Goal: Information Seeking & Learning: Learn about a topic

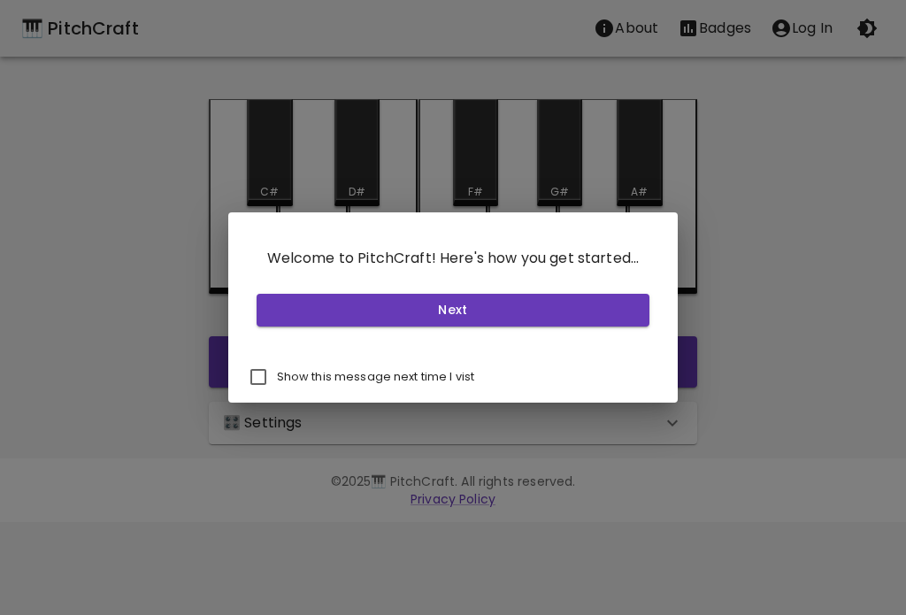
click at [471, 306] on button "Next" at bounding box center [454, 310] width 394 height 33
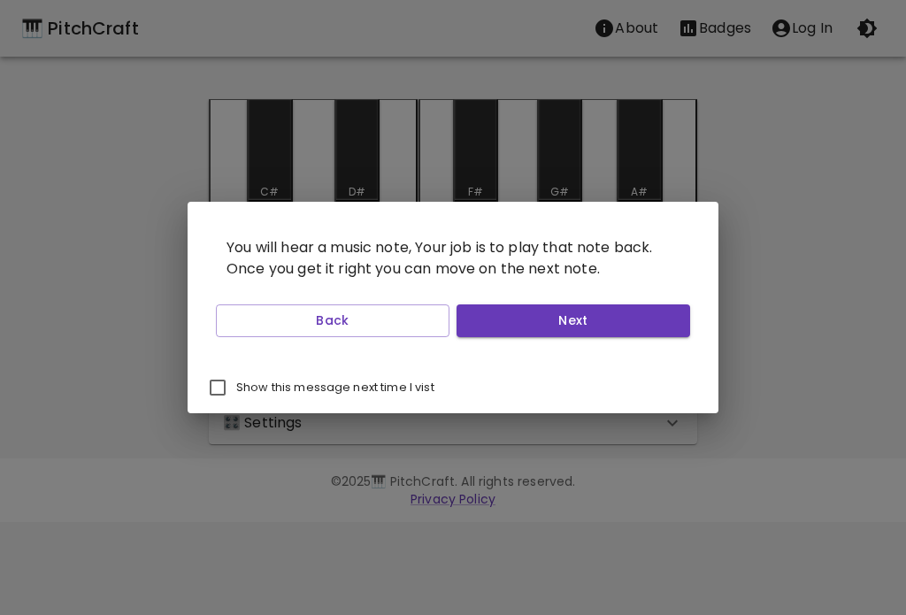
click at [529, 318] on button "Next" at bounding box center [573, 320] width 234 height 33
click at [524, 323] on button "Next" at bounding box center [573, 320] width 234 height 33
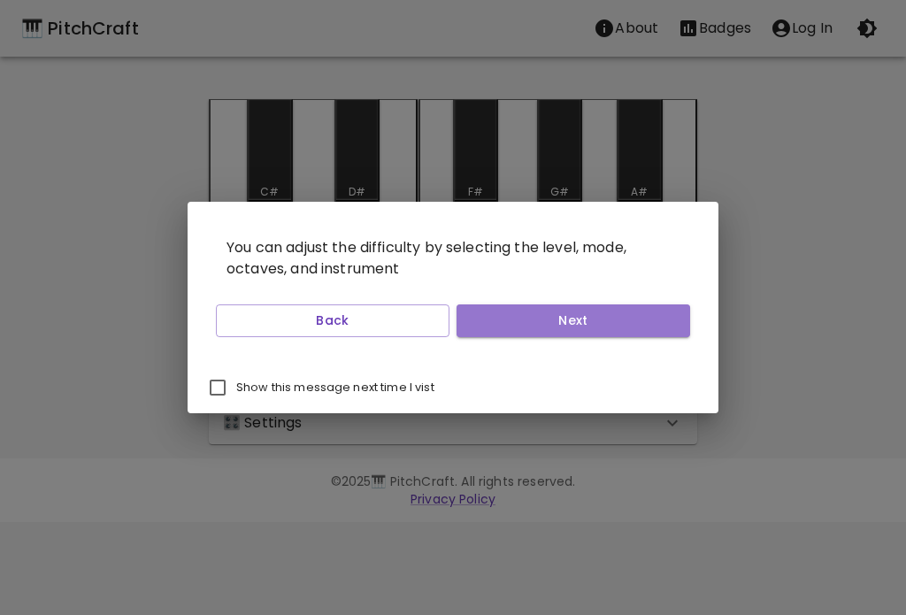
click at [526, 322] on button "Next" at bounding box center [573, 320] width 234 height 33
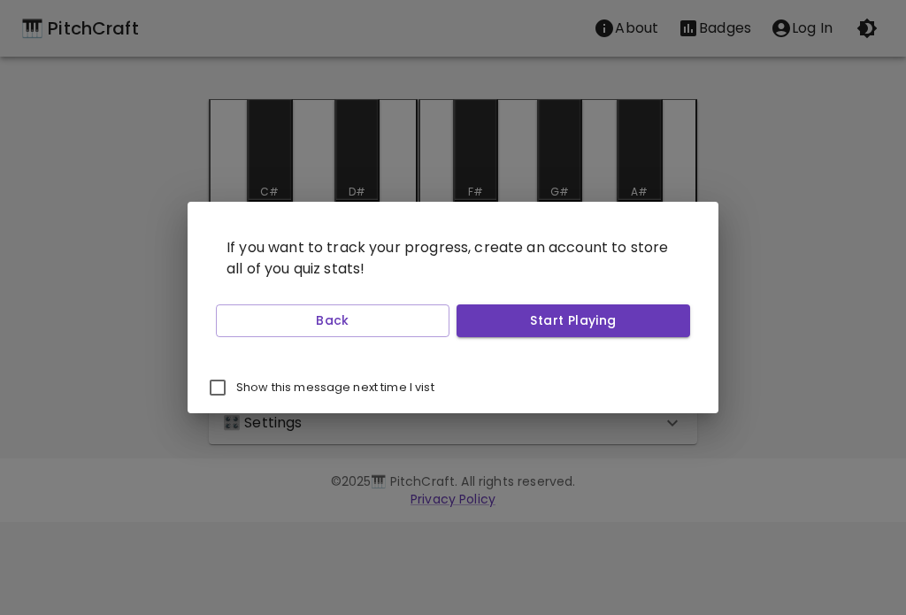
click at [535, 325] on button "Start Playing" at bounding box center [573, 320] width 234 height 33
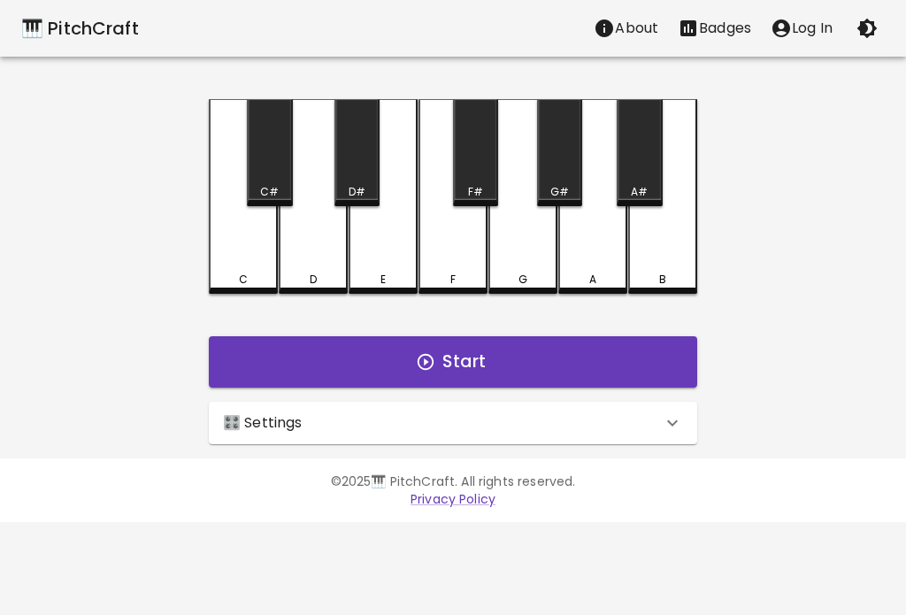
click at [816, 42] on button "Log In" at bounding box center [801, 28] width 81 height 35
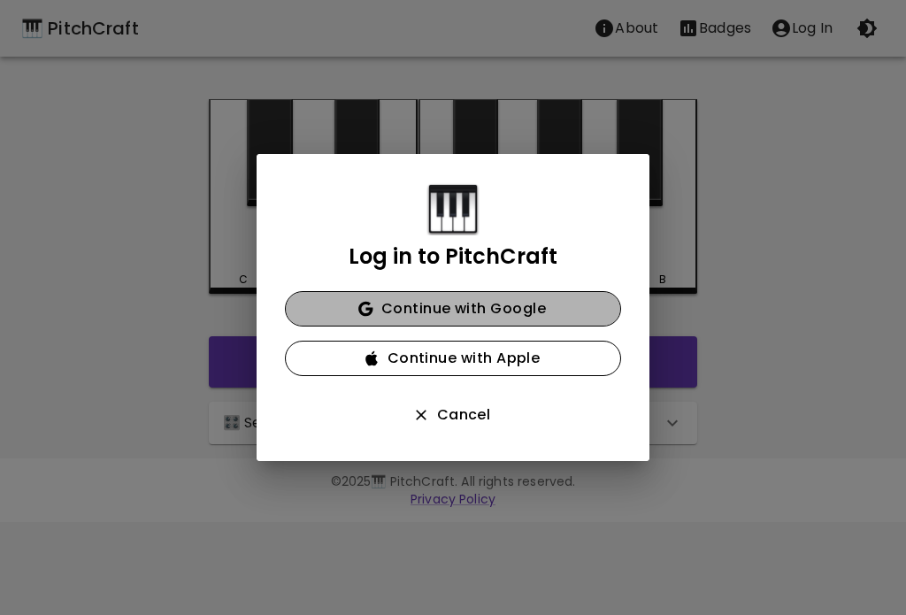
click at [552, 305] on button "Continue with Google" at bounding box center [453, 308] width 336 height 35
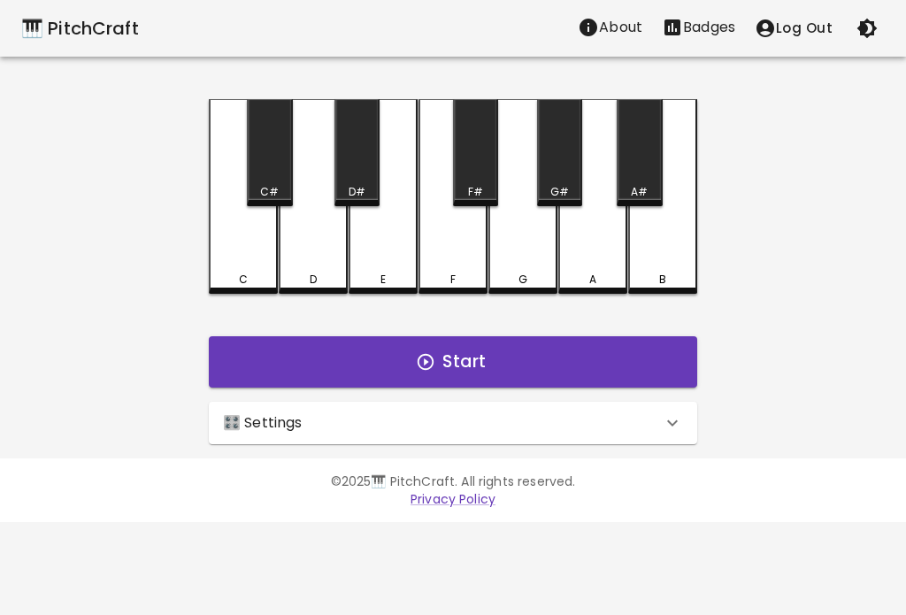
click at [269, 242] on div "C" at bounding box center [243, 196] width 69 height 195
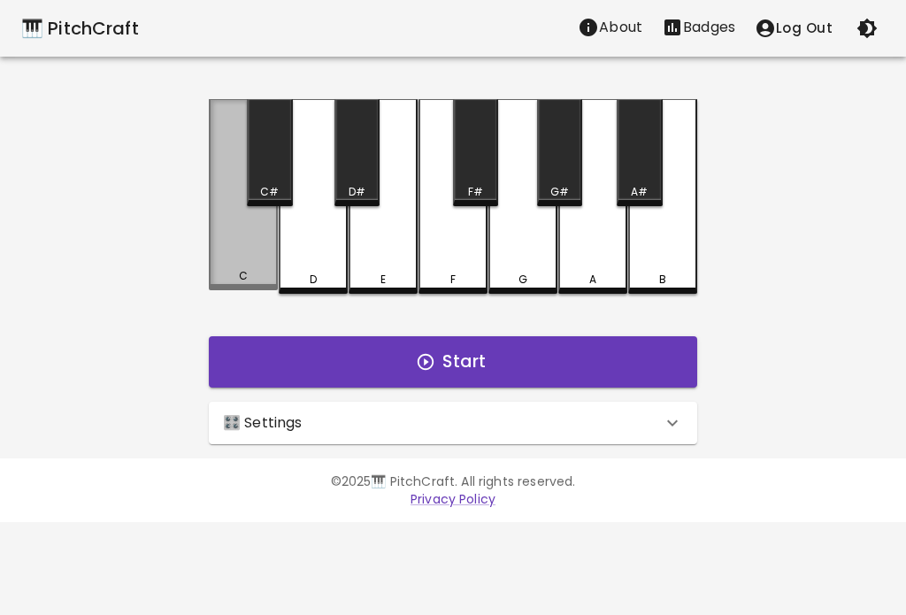
click at [238, 269] on div "C" at bounding box center [243, 194] width 69 height 191
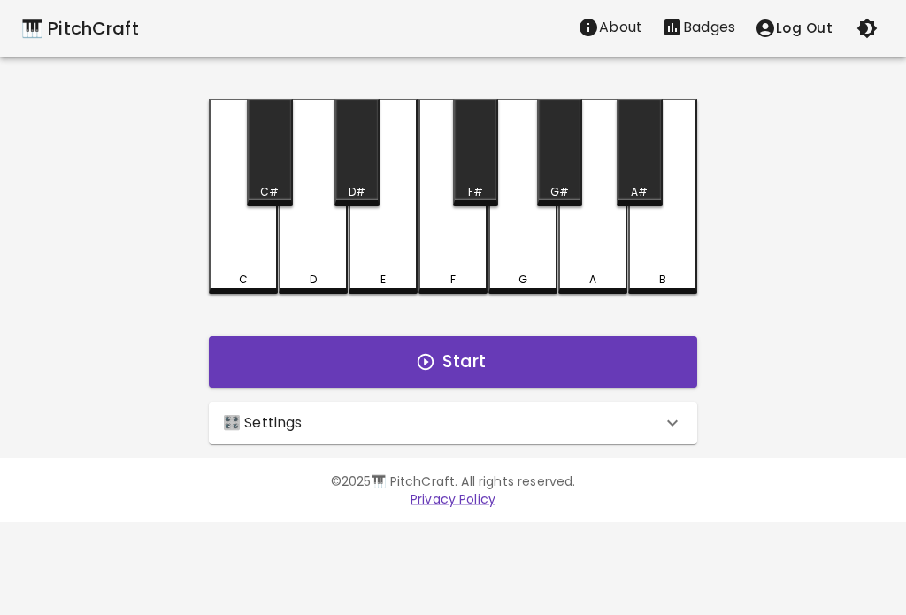
click at [310, 264] on div "D" at bounding box center [313, 196] width 69 height 195
click at [257, 236] on div "C" at bounding box center [243, 196] width 69 height 195
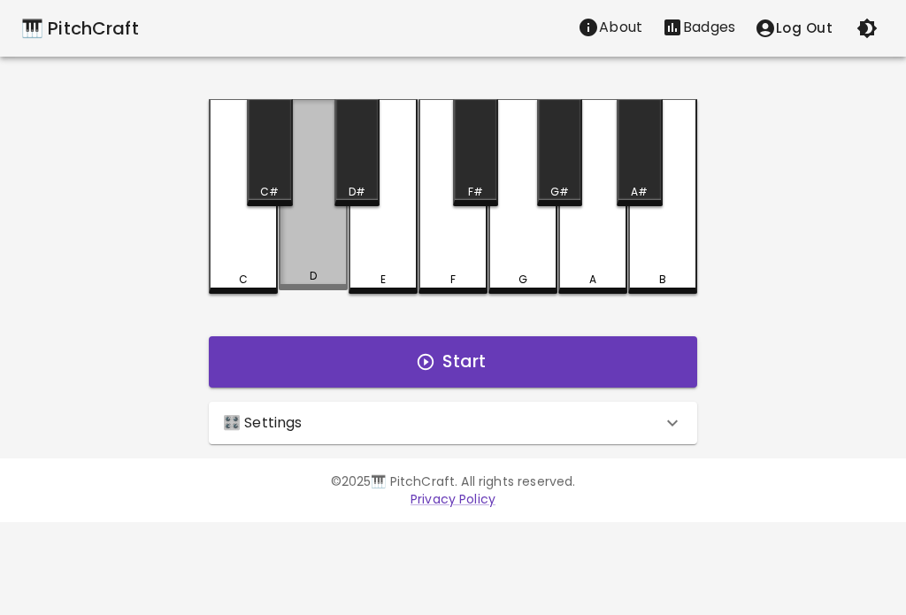
click at [305, 257] on div "D" at bounding box center [313, 194] width 69 height 191
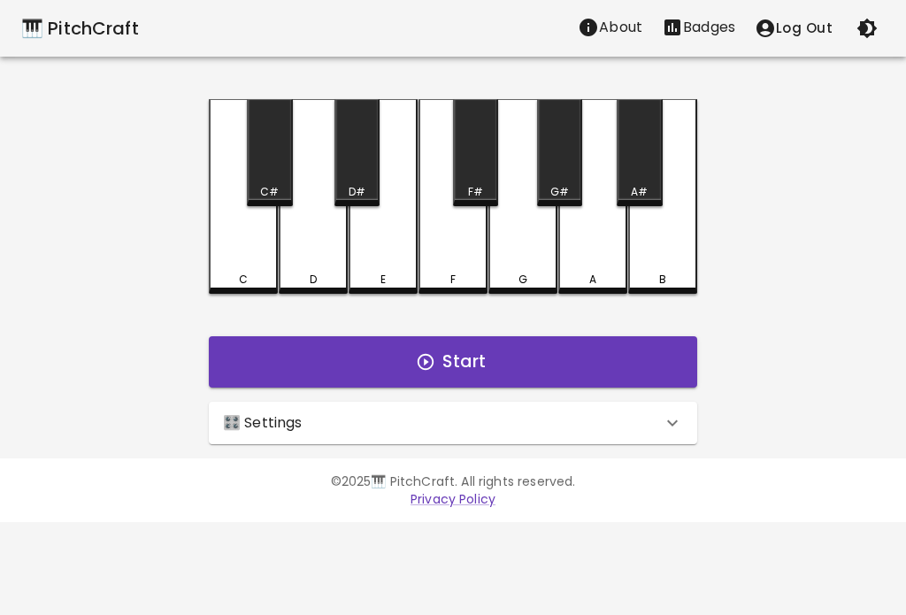
click at [270, 211] on div "C" at bounding box center [243, 196] width 69 height 195
click at [324, 255] on div "D" at bounding box center [313, 196] width 69 height 195
click at [374, 228] on div "E" at bounding box center [383, 196] width 69 height 195
click at [430, 246] on div "F" at bounding box center [452, 196] width 69 height 195
click at [281, 434] on div "🎛️ Settings" at bounding box center [453, 423] width 488 height 42
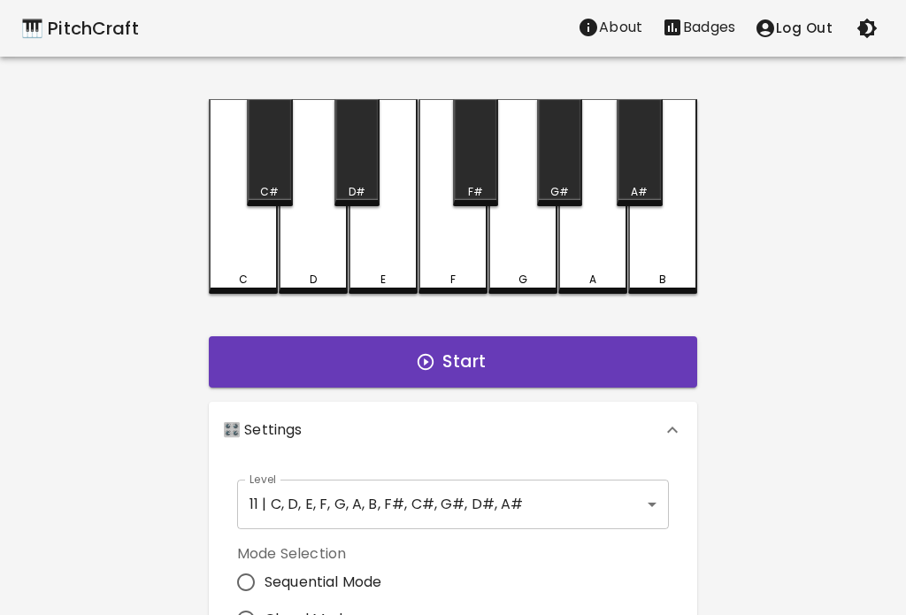
click at [286, 502] on body "🎹 PitchCraft About Badges Log Out C C# D D# E F F# G G# A A# B Start 🎛️ Setting…" at bounding box center [453, 535] width 906 height 1071
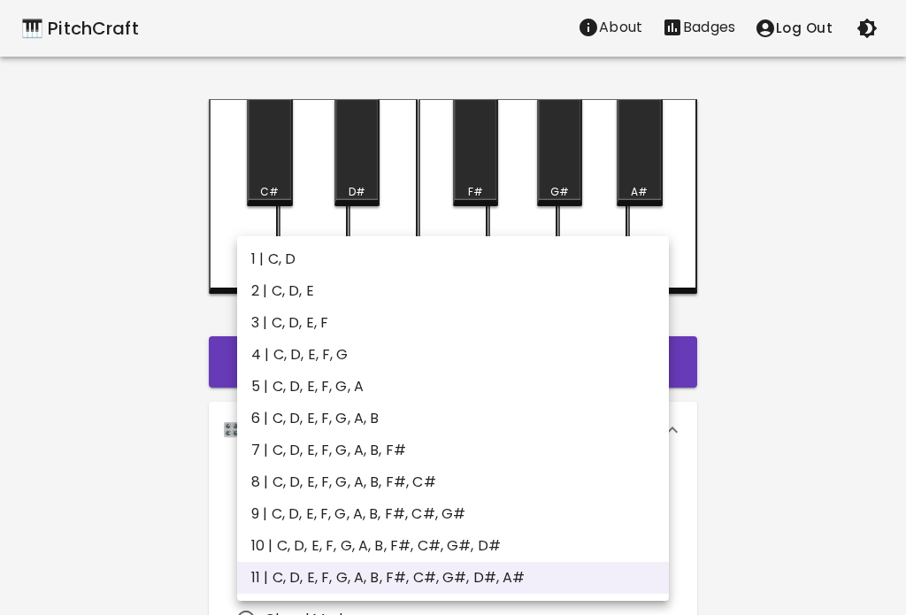
click at [272, 258] on li "1 | C, D" at bounding box center [453, 259] width 432 height 32
type input "1"
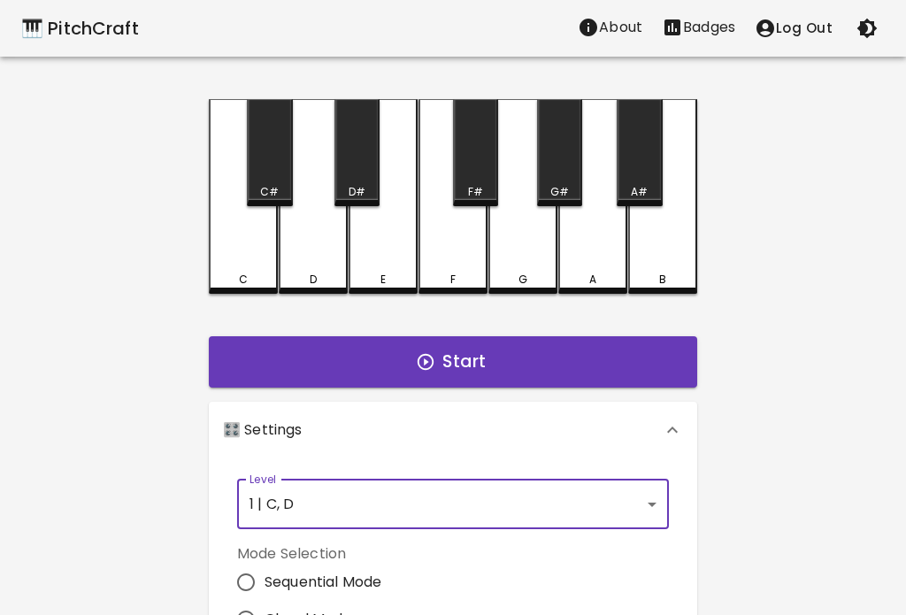
click at [234, 257] on div "C" at bounding box center [243, 196] width 69 height 195
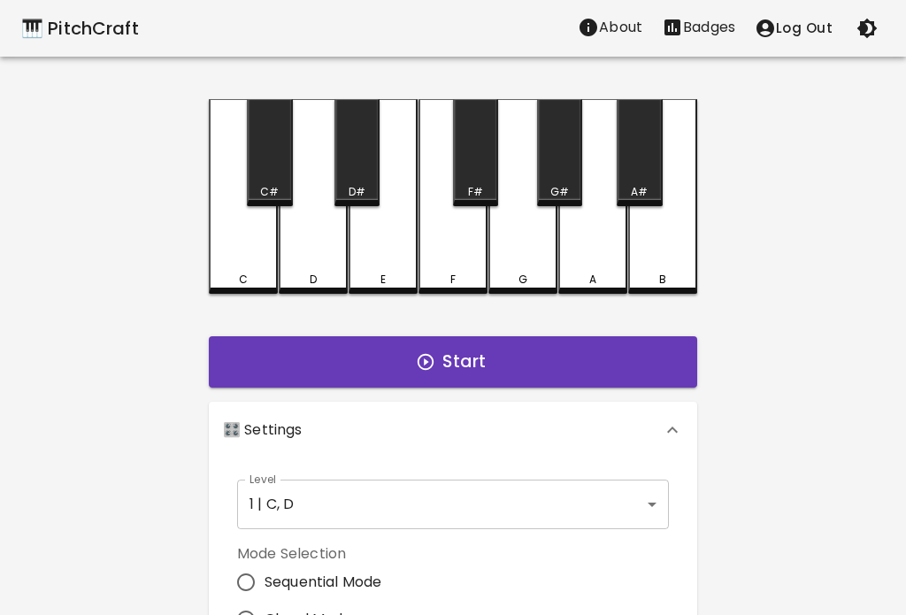
click at [318, 255] on div "D" at bounding box center [313, 196] width 69 height 195
click at [275, 365] on button "Start" at bounding box center [453, 361] width 488 height 51
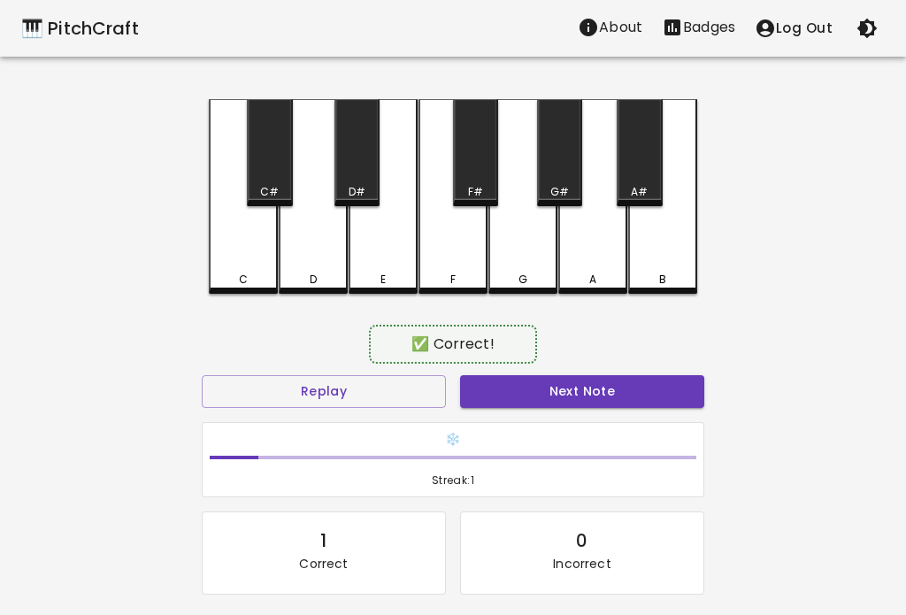
click at [247, 257] on div "C" at bounding box center [243, 196] width 69 height 195
click at [663, 387] on button "Next Note" at bounding box center [582, 391] width 244 height 33
click at [633, 382] on button "Next Note" at bounding box center [582, 391] width 244 height 33
click at [640, 379] on button "Next Note" at bounding box center [582, 391] width 244 height 33
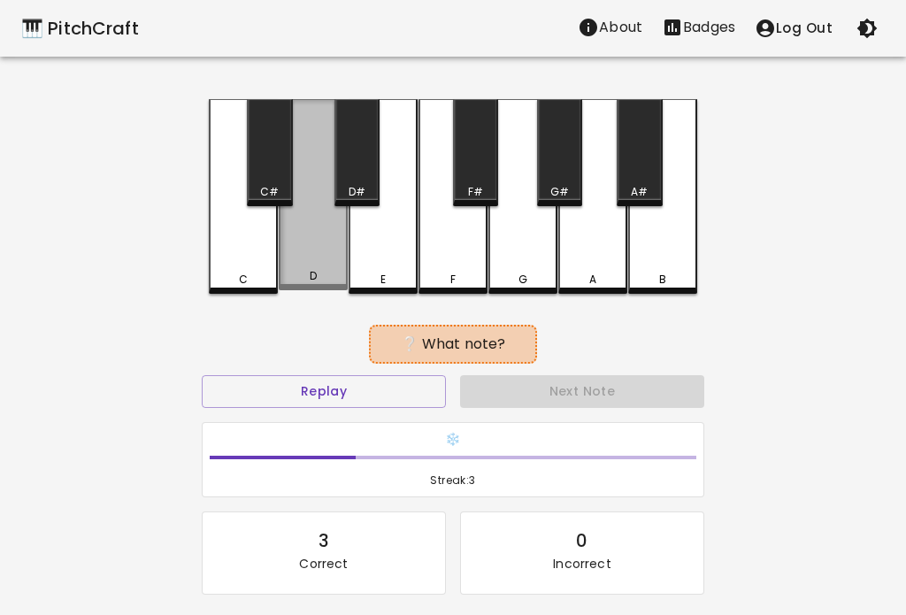
click at [644, 379] on button "Next Note" at bounding box center [582, 391] width 244 height 33
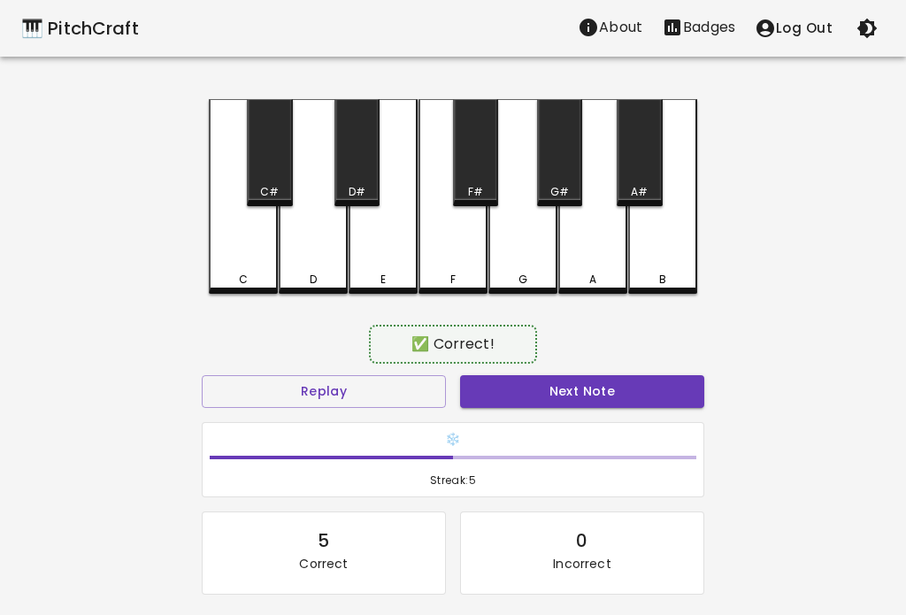
click at [216, 256] on div "C" at bounding box center [243, 196] width 69 height 195
click at [653, 389] on button "Next Note" at bounding box center [582, 391] width 244 height 33
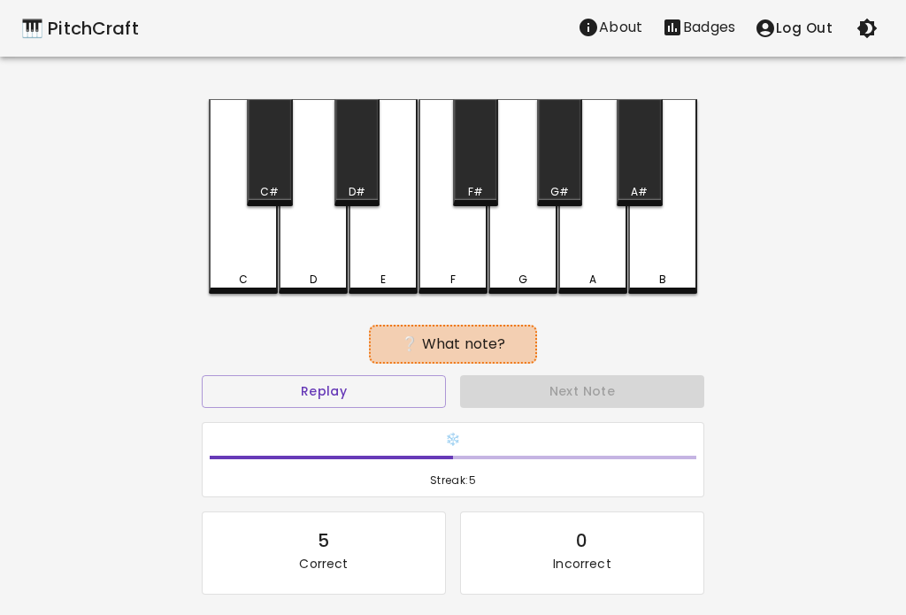
click at [658, 392] on button "Next Note" at bounding box center [582, 391] width 244 height 33
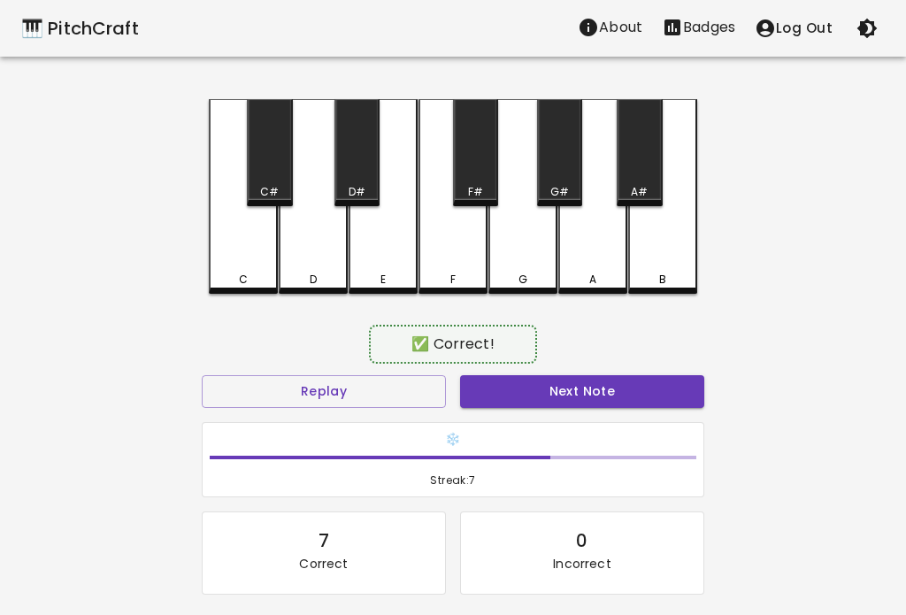
click at [310, 255] on div "D" at bounding box center [313, 196] width 69 height 195
click at [648, 390] on button "Next Note" at bounding box center [582, 391] width 244 height 33
click at [650, 399] on button "Next Note" at bounding box center [582, 391] width 244 height 33
click at [649, 396] on button "Next Note" at bounding box center [582, 391] width 244 height 33
click at [640, 394] on button "Next Note" at bounding box center [582, 391] width 244 height 33
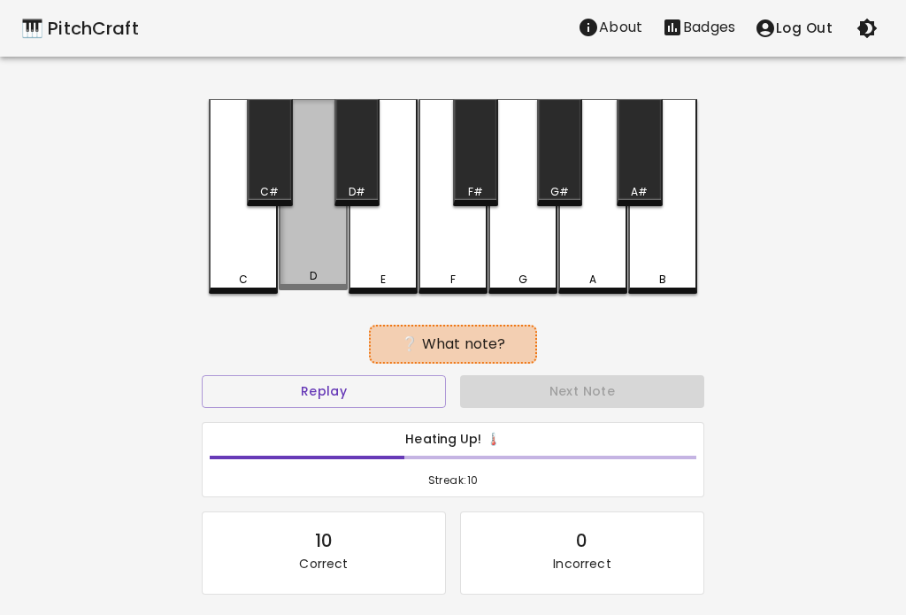
click at [644, 397] on button "Next Note" at bounding box center [582, 391] width 244 height 33
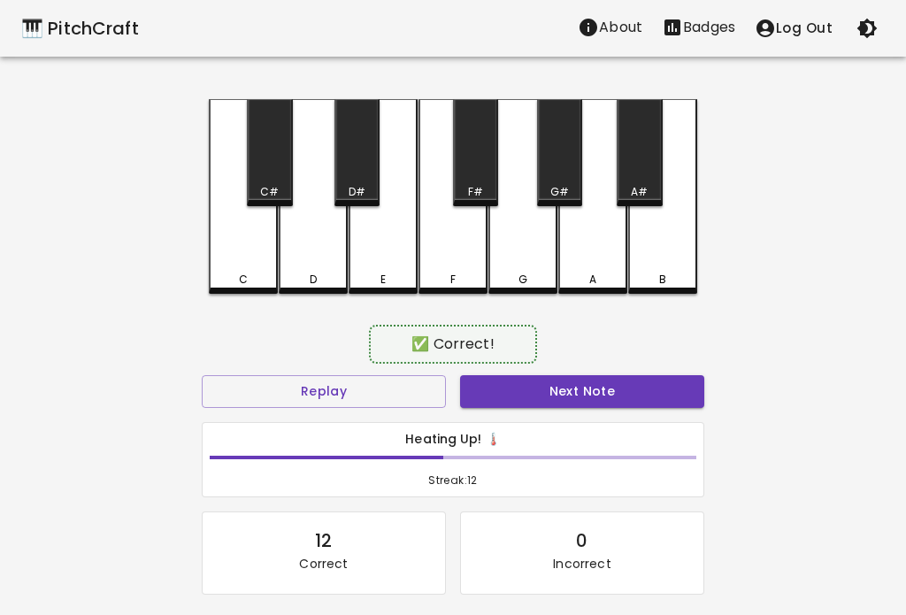
click at [647, 394] on button "Next Note" at bounding box center [582, 391] width 244 height 33
click at [640, 380] on button "Next Note" at bounding box center [582, 391] width 244 height 33
click at [642, 388] on button "Next Note" at bounding box center [582, 391] width 244 height 33
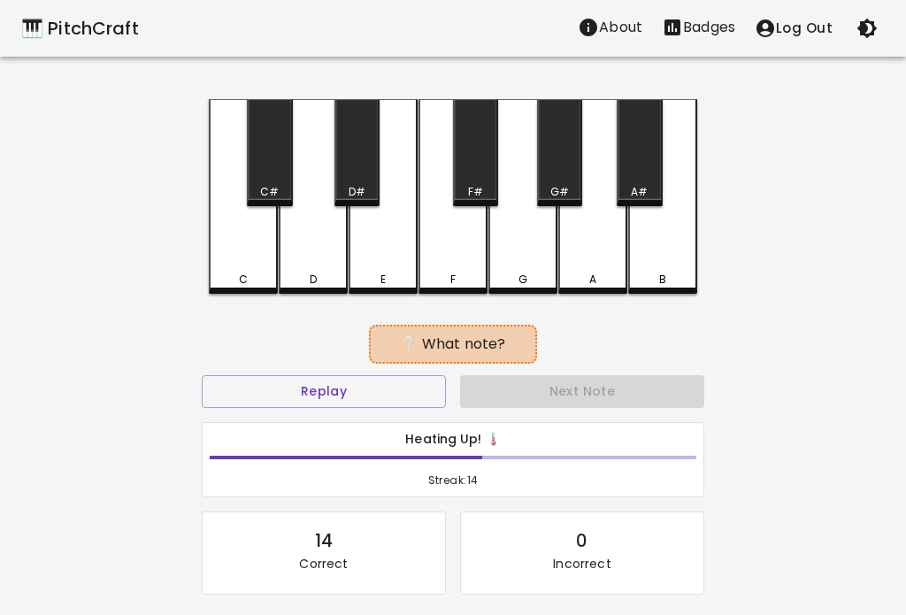
click at [207, 241] on div "C C# D D# E F F# G G# A A# B ❔ What note? Replay Next Note Heating Up! 🌡️ Strea…" at bounding box center [453, 403] width 531 height 609
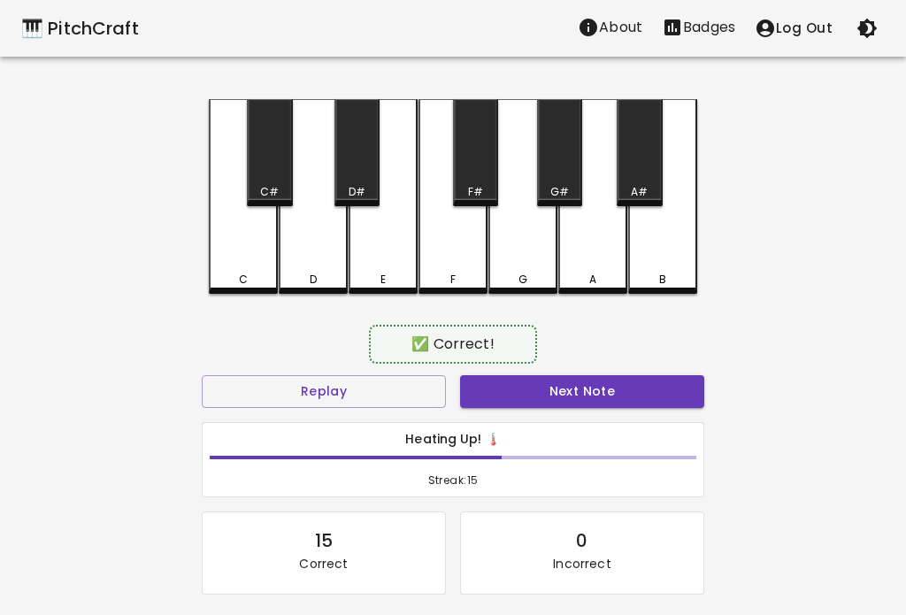
click at [641, 387] on button "Next Note" at bounding box center [582, 391] width 244 height 33
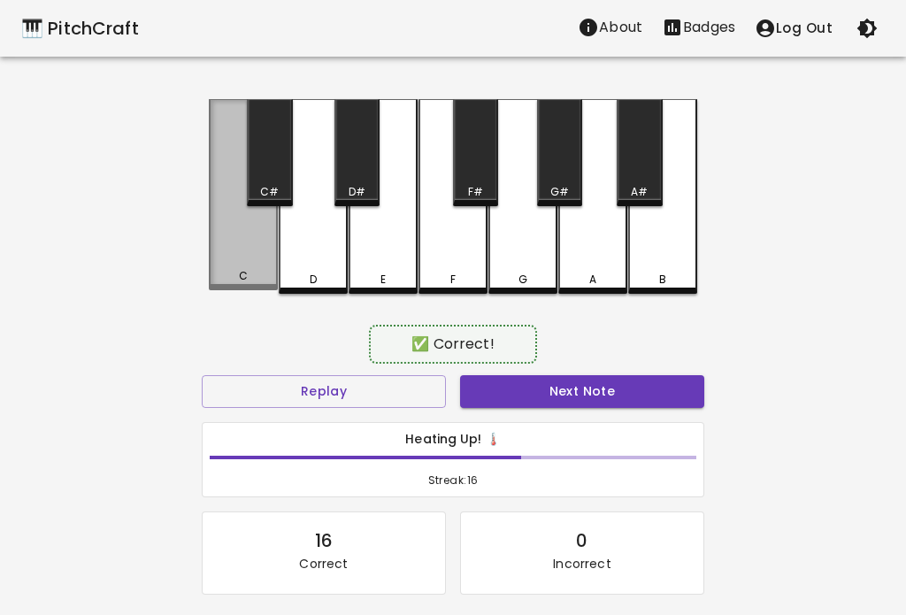
click at [641, 388] on button "Next Note" at bounding box center [582, 391] width 244 height 33
click at [640, 395] on button "Next Note" at bounding box center [582, 391] width 244 height 33
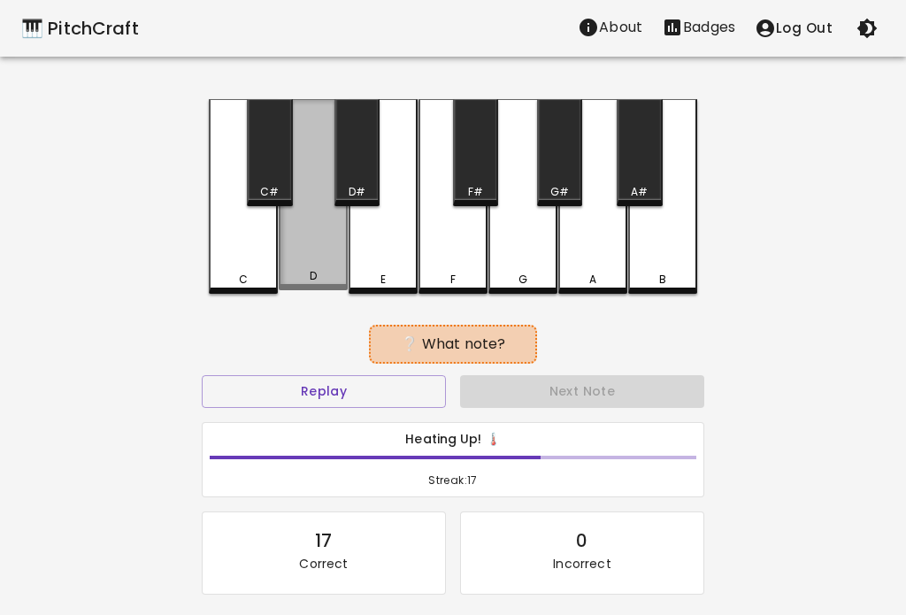
click at [635, 391] on button "Next Note" at bounding box center [582, 391] width 244 height 33
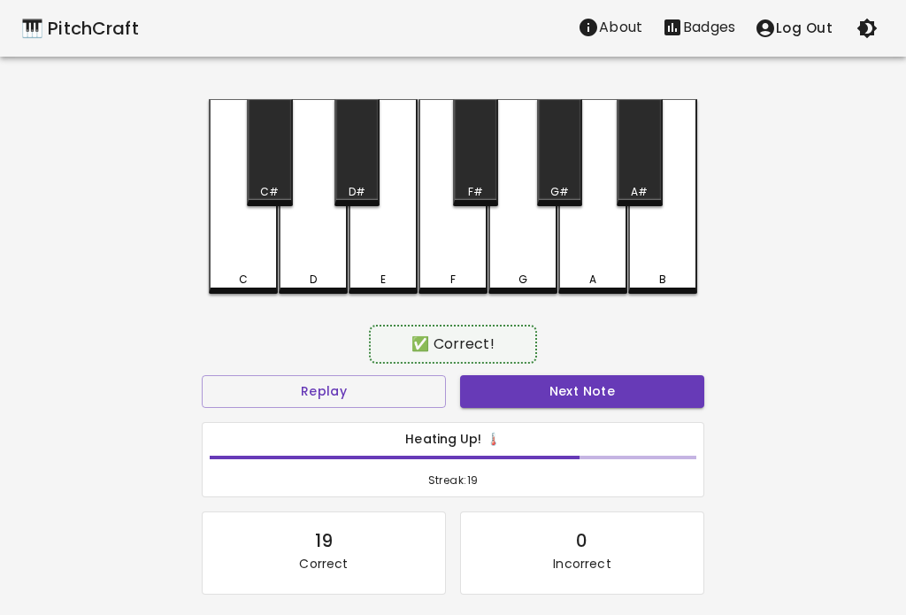
click at [642, 391] on button "Next Note" at bounding box center [582, 391] width 244 height 33
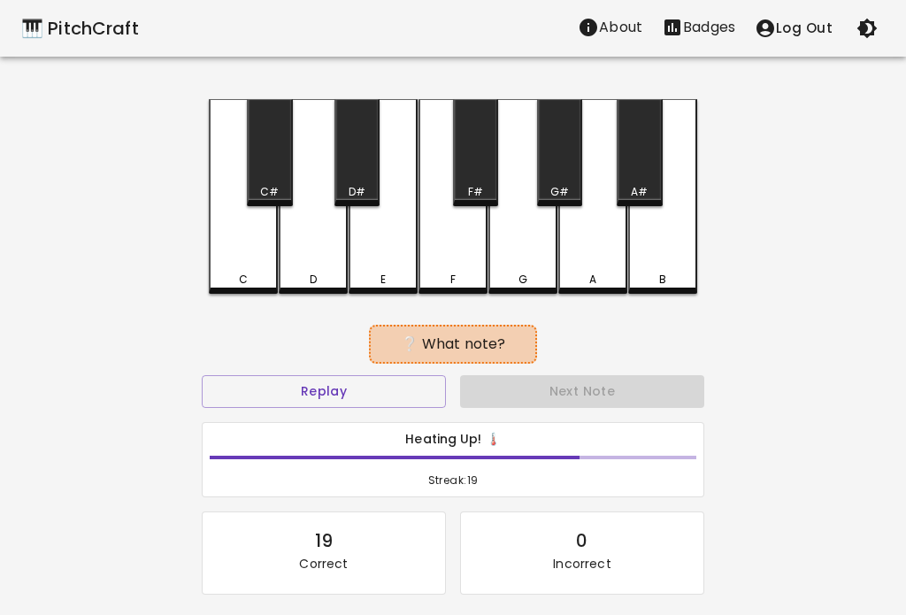
click at [646, 387] on button "Next Note" at bounding box center [582, 391] width 244 height 33
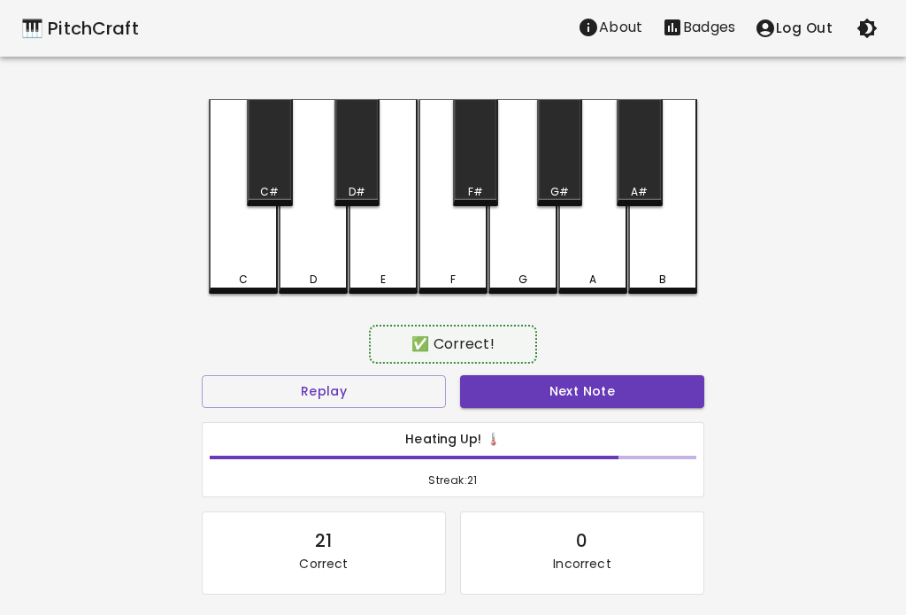
click at [644, 387] on button "Next Note" at bounding box center [582, 391] width 244 height 33
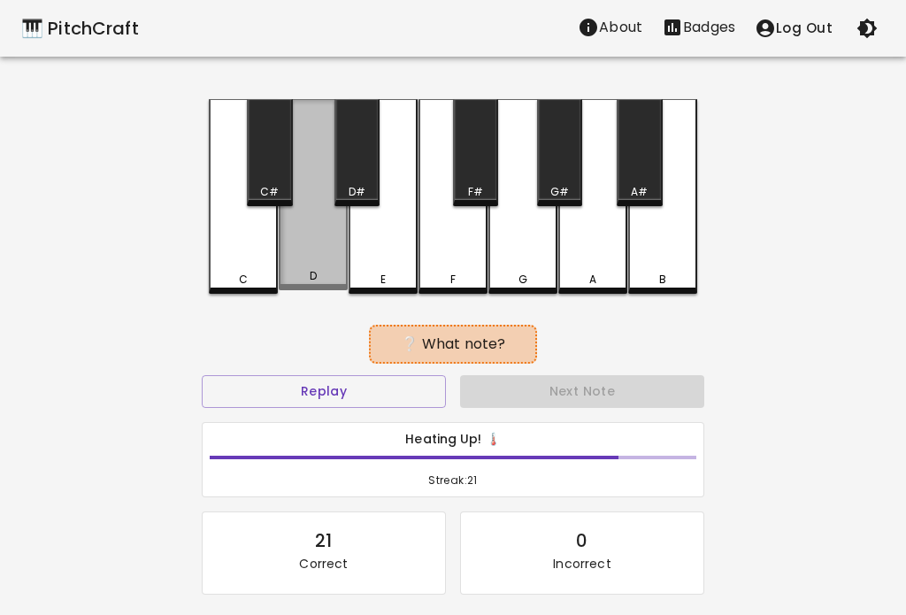
click at [640, 386] on button "Next Note" at bounding box center [582, 391] width 244 height 33
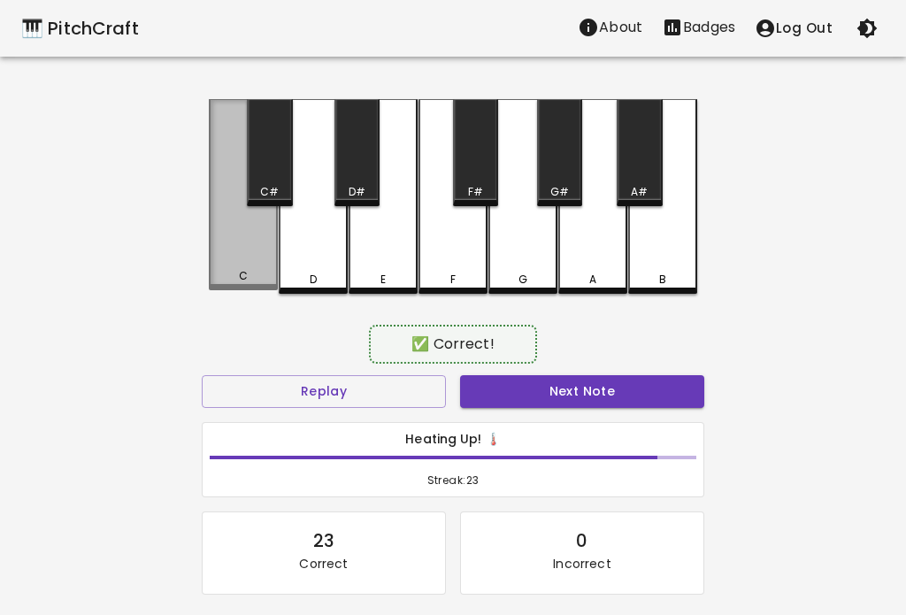
click at [643, 386] on button "Next Note" at bounding box center [582, 391] width 244 height 33
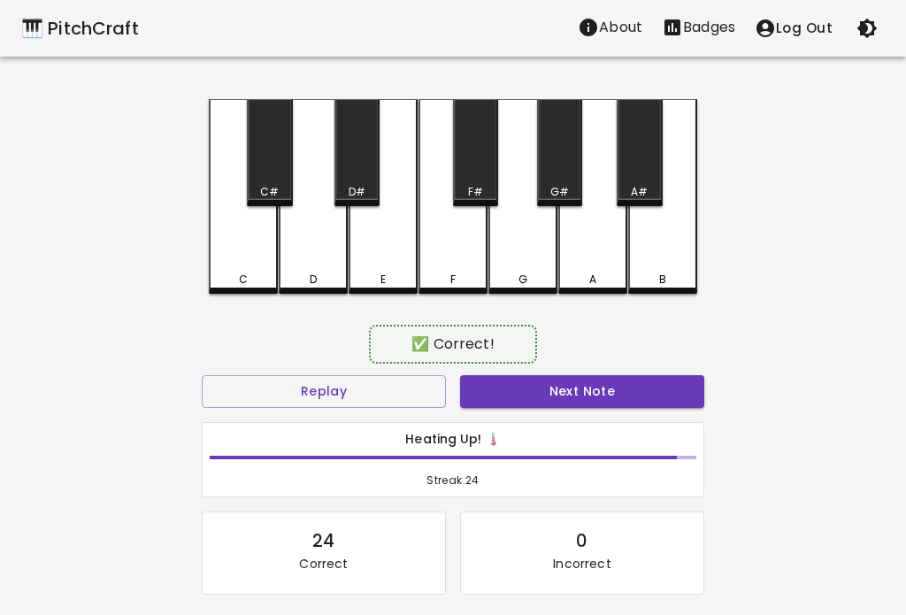
click at [640, 386] on button "Next Note" at bounding box center [582, 391] width 244 height 33
click at [642, 385] on button "Next Note" at bounding box center [582, 391] width 244 height 33
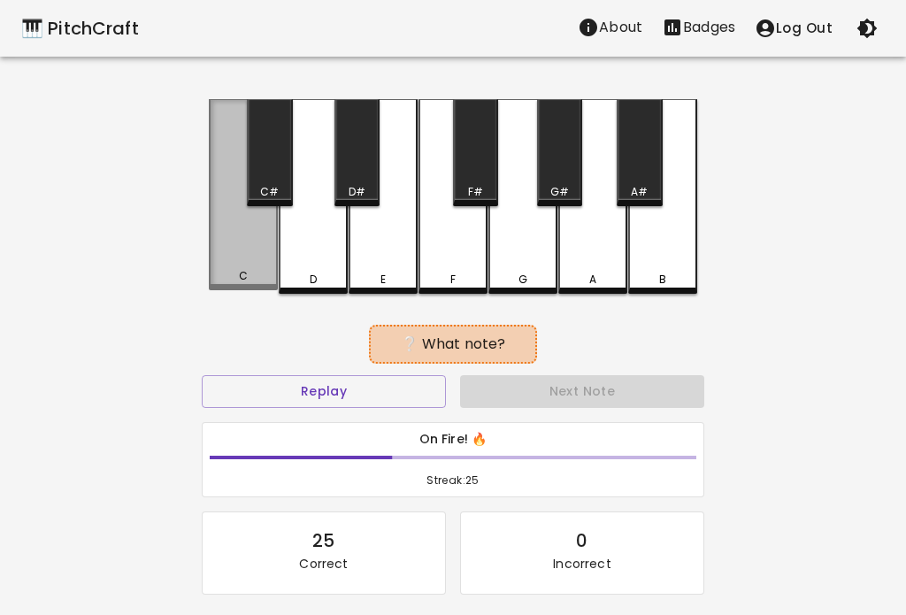
click at [643, 387] on button "Next Note" at bounding box center [582, 391] width 244 height 33
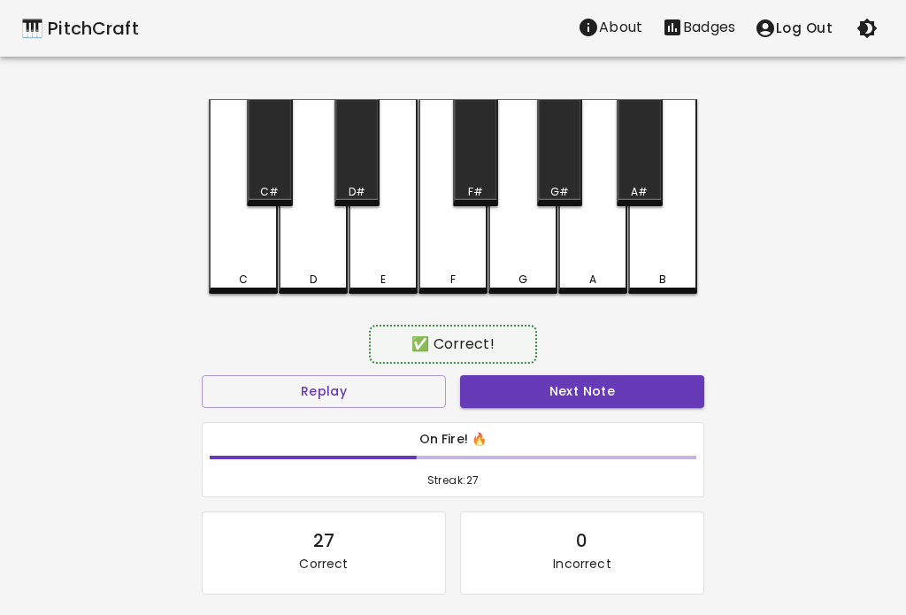
click at [640, 401] on button "Next Note" at bounding box center [582, 391] width 244 height 33
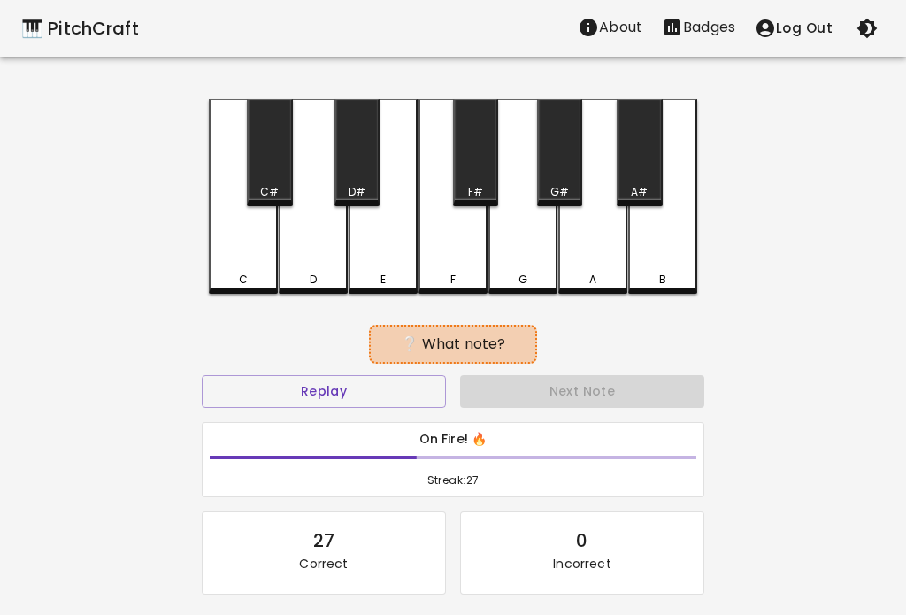
click at [638, 392] on button "Next Note" at bounding box center [582, 391] width 244 height 33
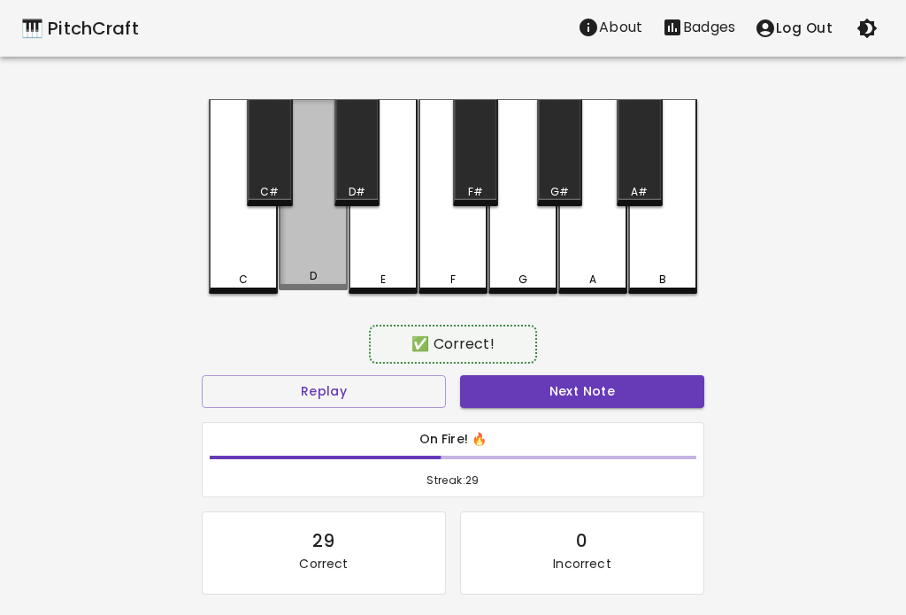
click at [645, 377] on button "Next Note" at bounding box center [582, 391] width 244 height 33
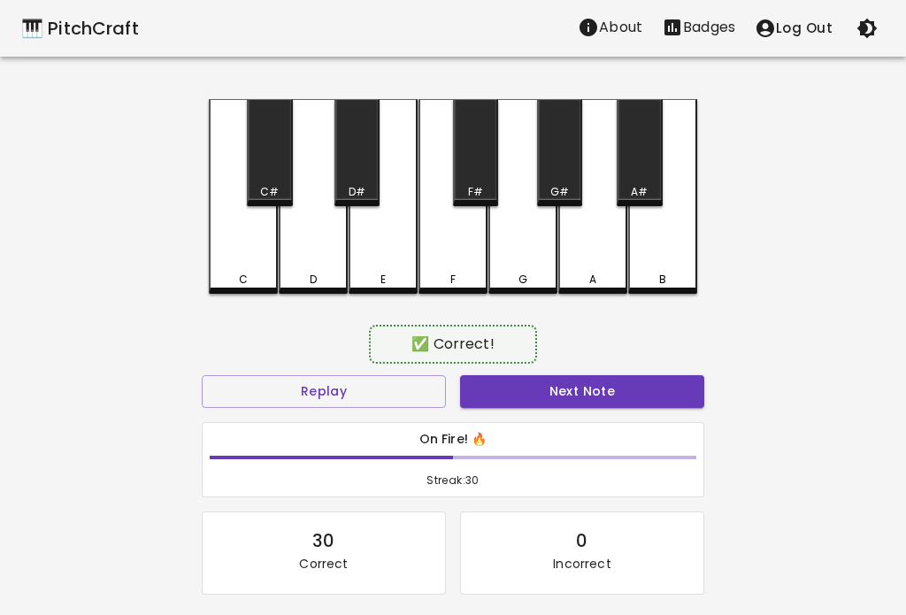
click at [645, 386] on button "Next Note" at bounding box center [582, 391] width 244 height 33
click at [647, 390] on button "Next Note" at bounding box center [582, 391] width 244 height 33
click at [653, 381] on button "Next Note" at bounding box center [582, 391] width 244 height 33
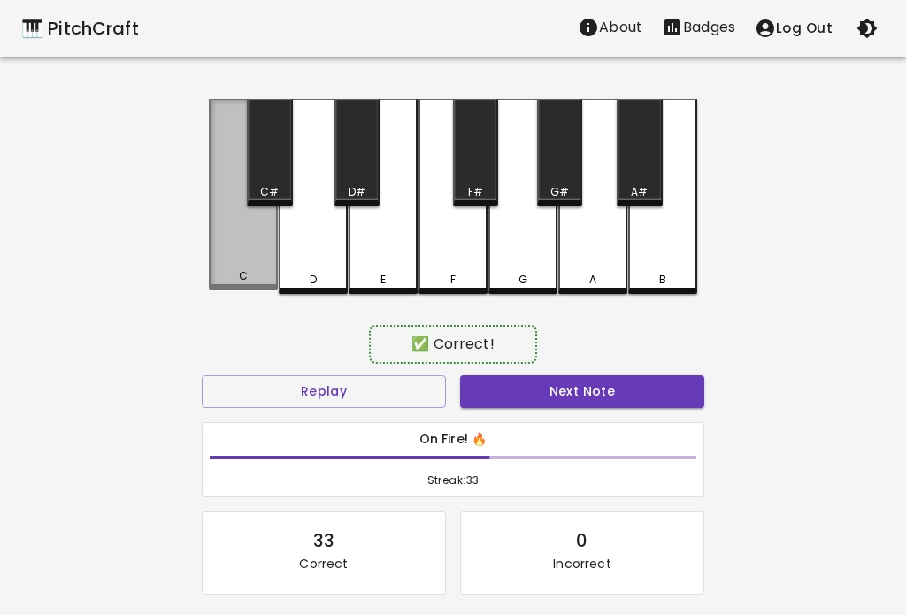
click at [651, 380] on button "Next Note" at bounding box center [582, 391] width 244 height 33
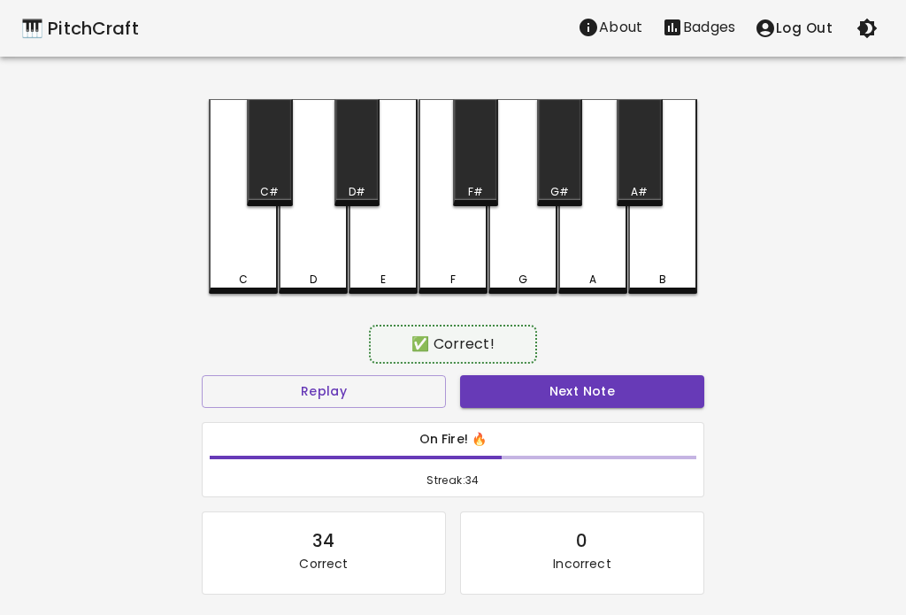
click at [656, 371] on div "Next Note" at bounding box center [582, 391] width 258 height 47
click at [655, 391] on button "Next Note" at bounding box center [582, 391] width 244 height 33
click at [655, 385] on button "Next Note" at bounding box center [582, 391] width 244 height 33
click at [661, 385] on button "Next Note" at bounding box center [582, 391] width 244 height 33
click at [317, 249] on div "D" at bounding box center [313, 196] width 69 height 195
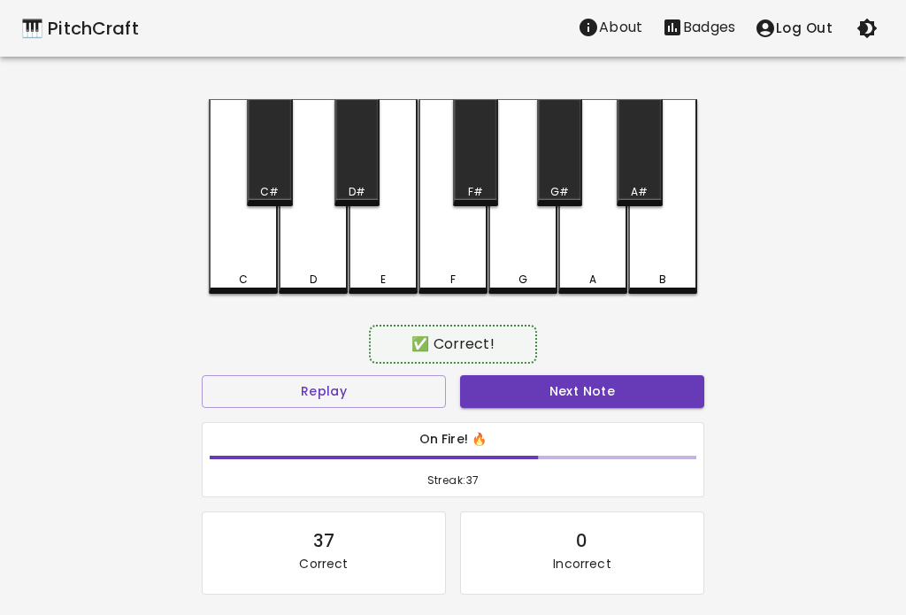
click at [655, 384] on button "Next Note" at bounding box center [582, 391] width 244 height 33
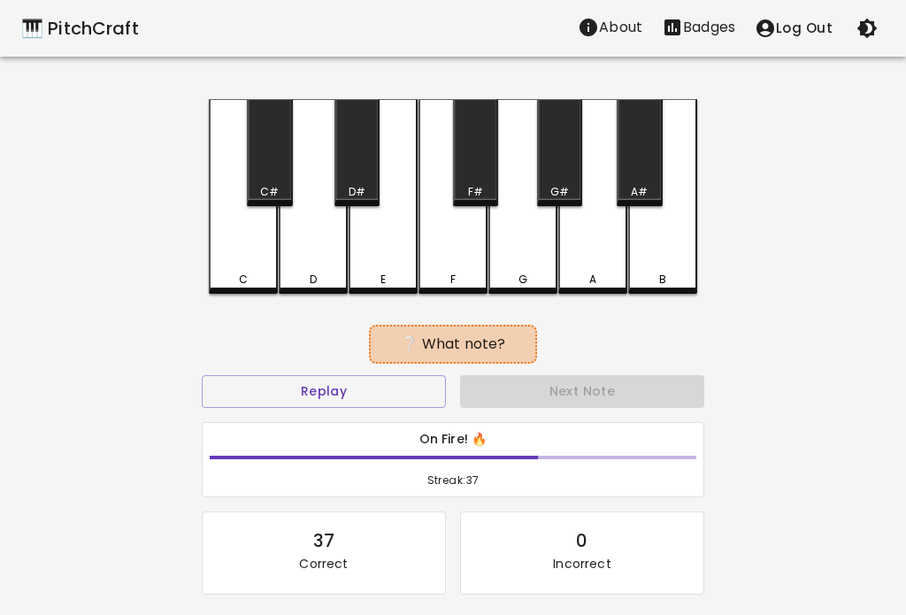
click at [648, 397] on button "Next Note" at bounding box center [582, 391] width 244 height 33
click at [653, 391] on button "Next Note" at bounding box center [582, 391] width 244 height 33
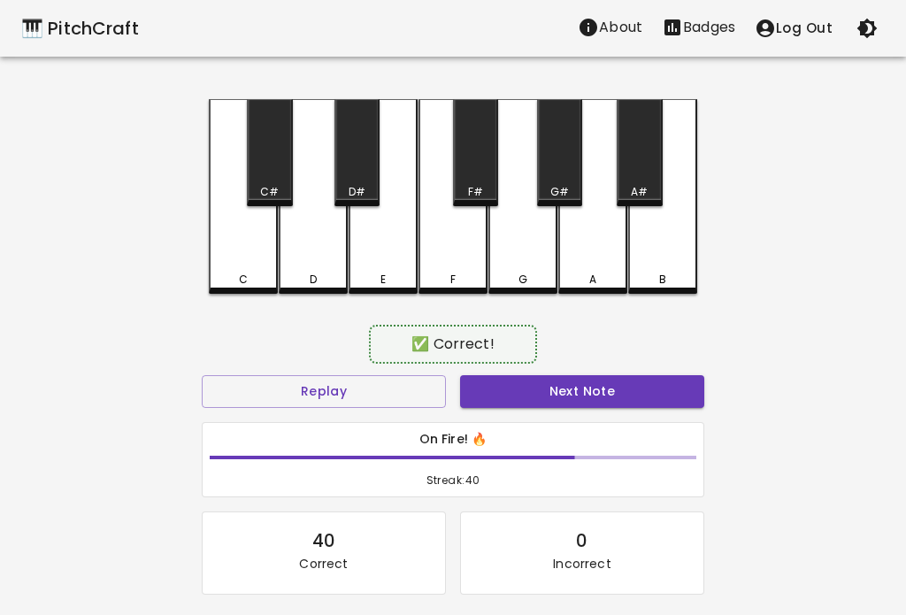
click at [646, 397] on button "Next Note" at bounding box center [582, 391] width 244 height 33
click at [646, 391] on button "Next Note" at bounding box center [582, 391] width 244 height 33
click at [643, 396] on button "Next Note" at bounding box center [582, 391] width 244 height 33
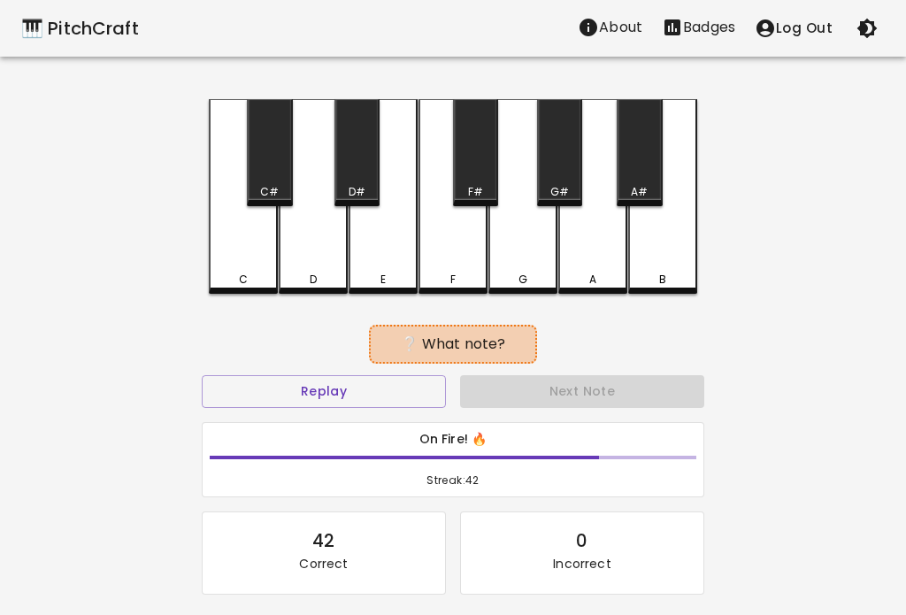
click at [642, 398] on button "Next Note" at bounding box center [582, 391] width 244 height 33
click at [646, 404] on button "Next Note" at bounding box center [582, 391] width 244 height 33
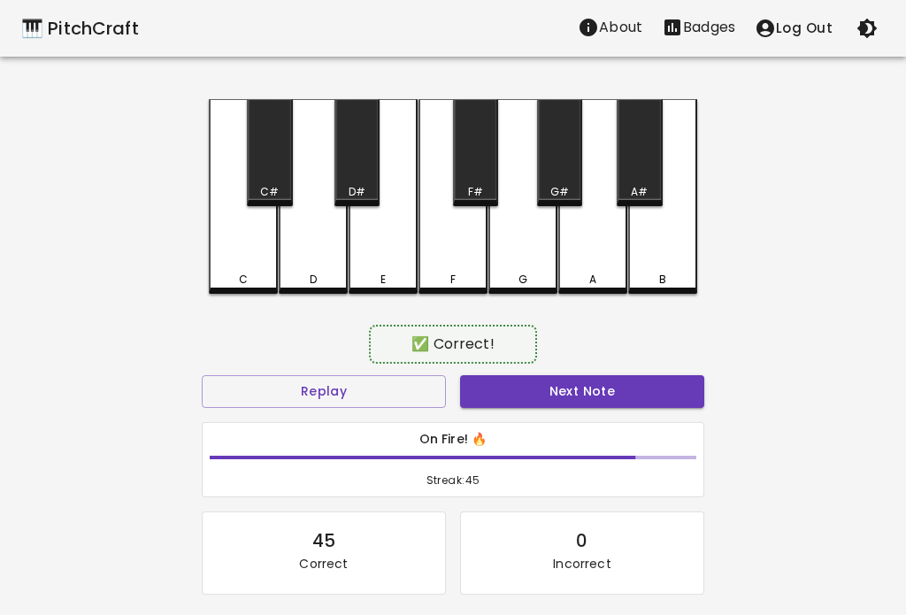
click at [648, 385] on button "Next Note" at bounding box center [582, 391] width 244 height 33
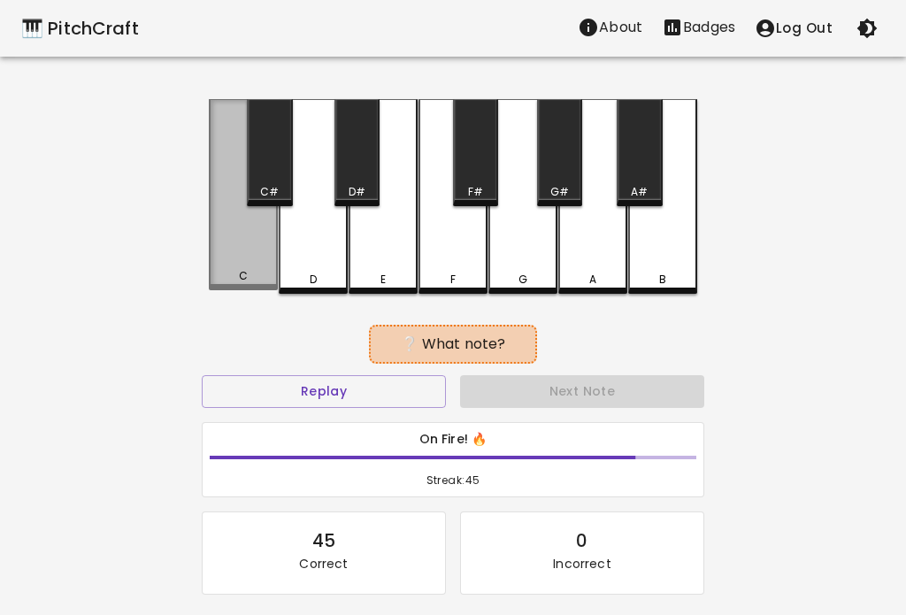
click at [641, 398] on button "Next Note" at bounding box center [582, 391] width 244 height 33
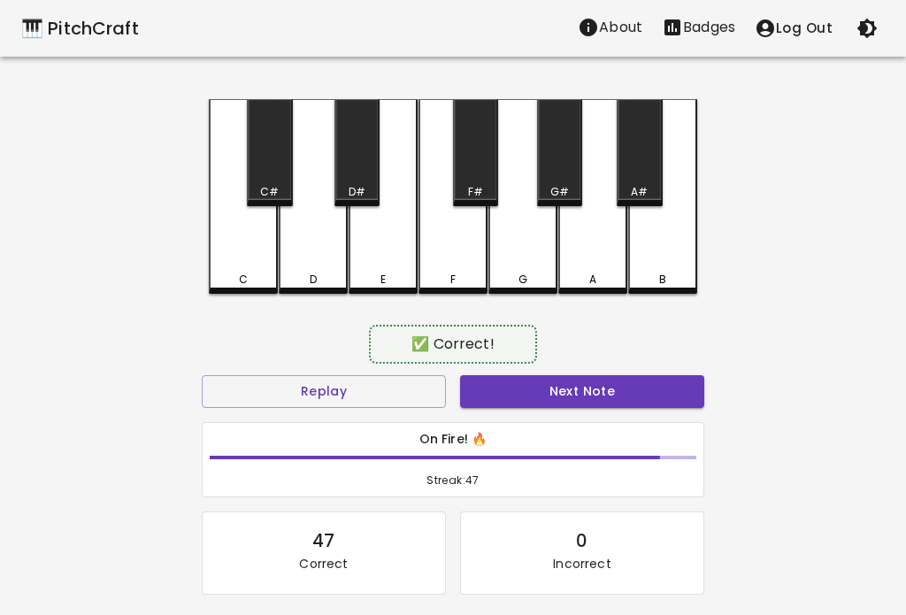
click at [641, 397] on button "Next Note" at bounding box center [582, 391] width 244 height 33
click at [296, 259] on div "D" at bounding box center [313, 196] width 69 height 195
click at [642, 395] on button "Next Note" at bounding box center [582, 391] width 244 height 33
click at [645, 390] on button "Next Note" at bounding box center [582, 391] width 244 height 33
click at [645, 393] on button "Next Note" at bounding box center [582, 391] width 244 height 33
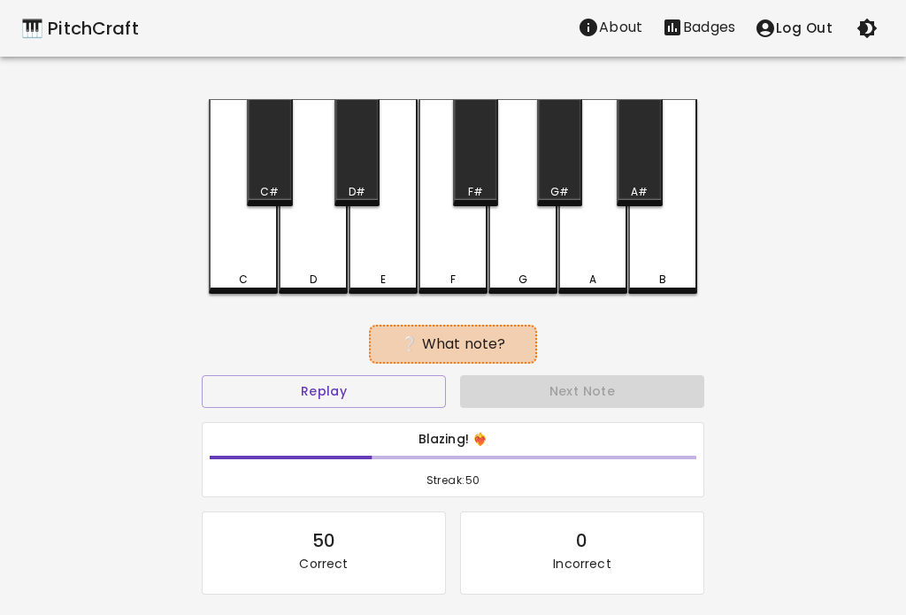
click at [649, 393] on button "Next Note" at bounding box center [582, 391] width 244 height 33
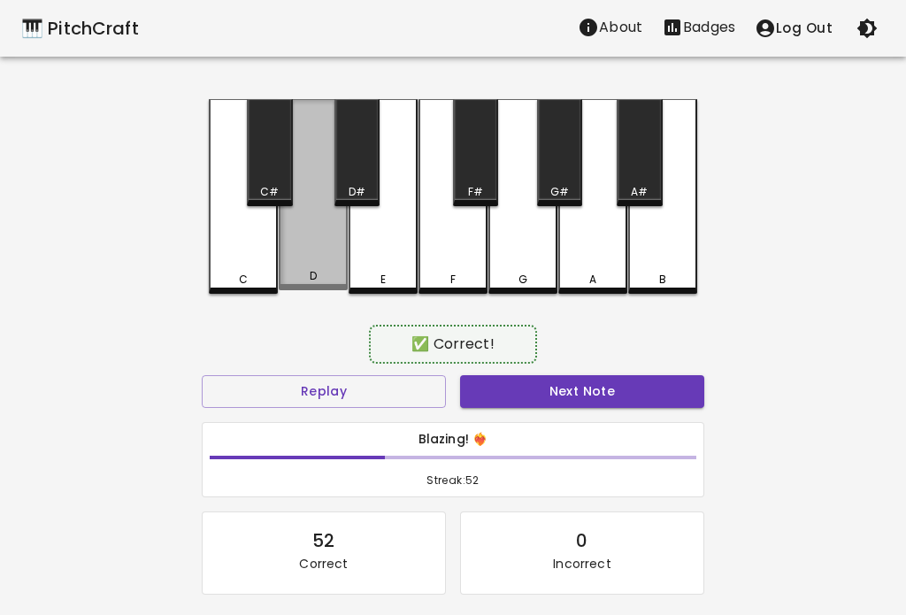
click at [644, 395] on button "Next Note" at bounding box center [582, 391] width 244 height 33
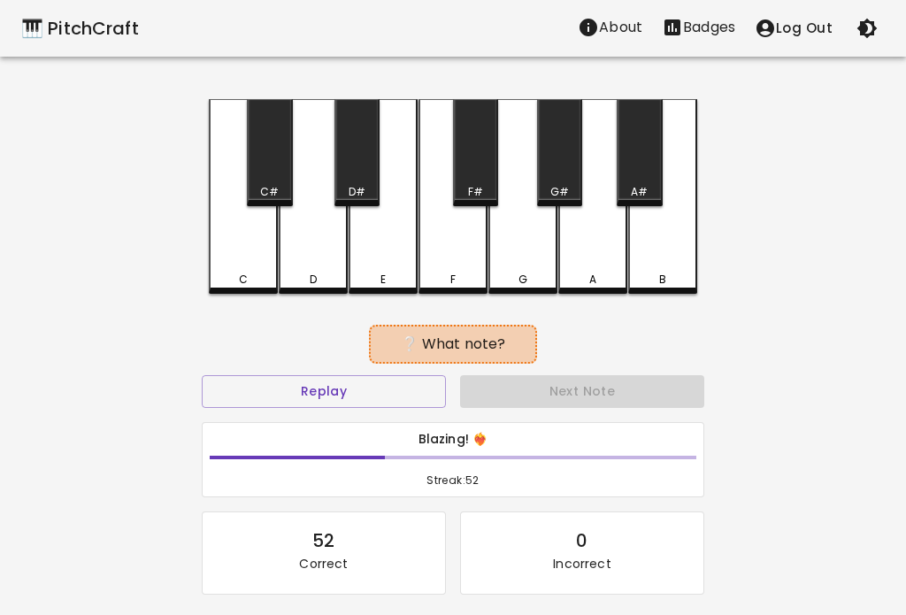
click at [650, 388] on button "Next Note" at bounding box center [582, 391] width 244 height 33
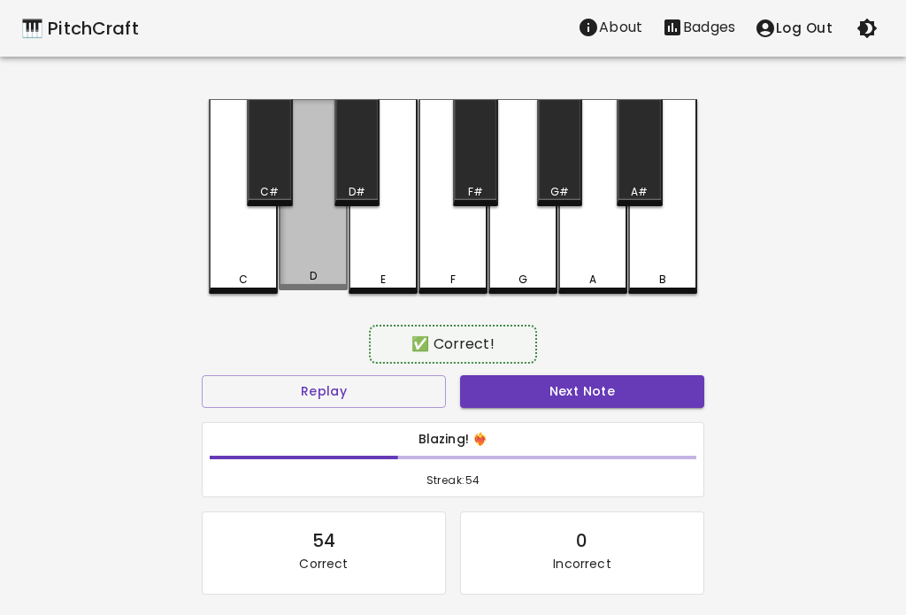
click at [647, 395] on button "Next Note" at bounding box center [582, 391] width 244 height 33
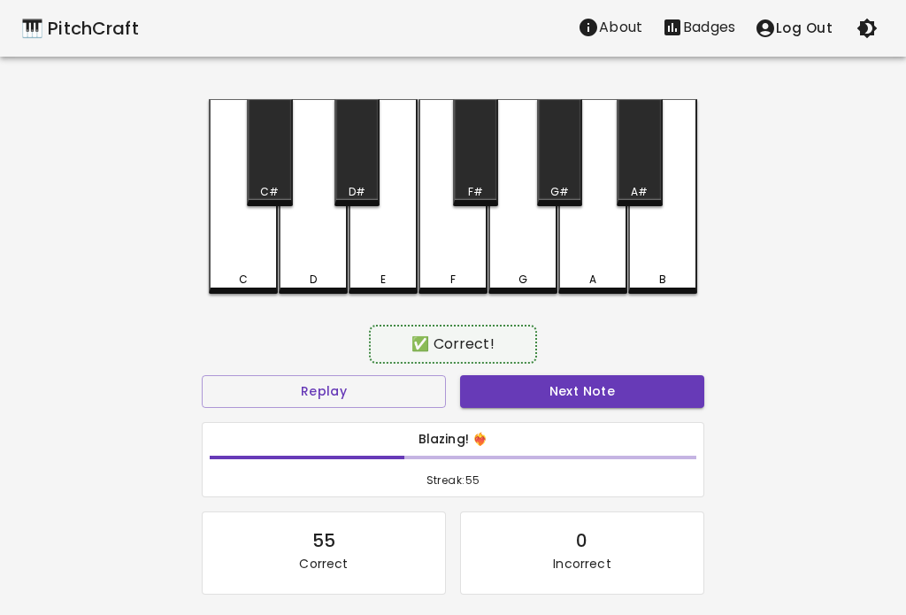
click at [648, 391] on button "Next Note" at bounding box center [582, 391] width 244 height 33
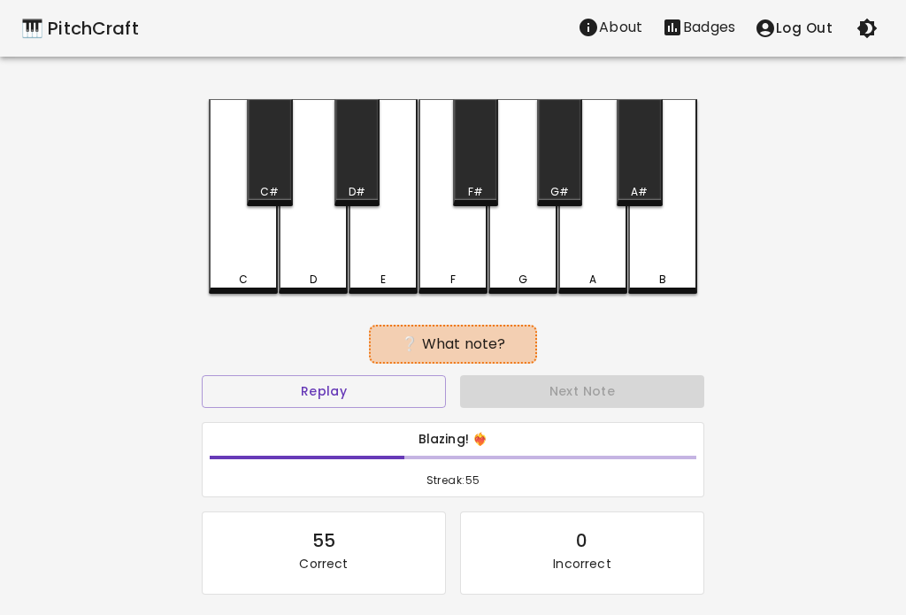
click at [647, 383] on button "Next Note" at bounding box center [582, 391] width 244 height 33
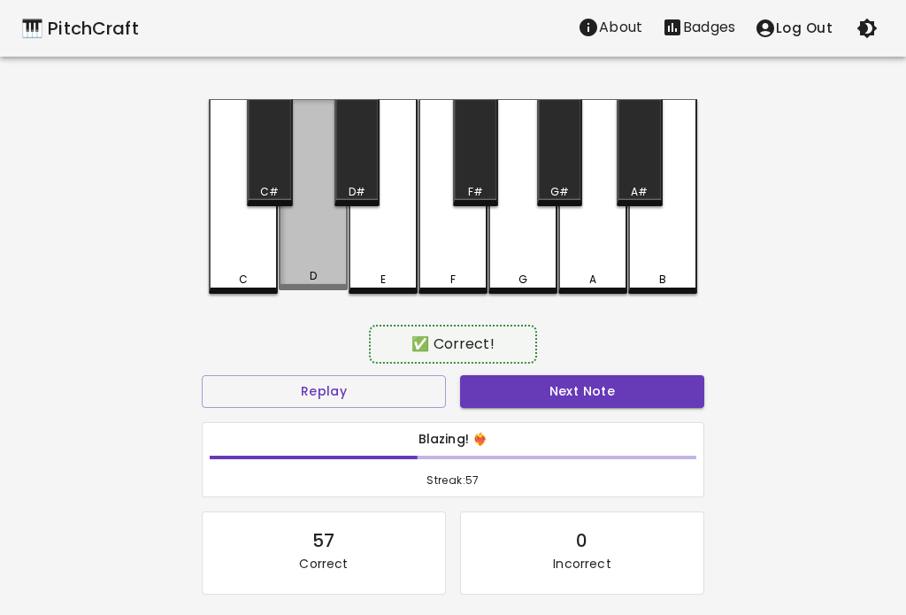
click at [649, 382] on button "Next Note" at bounding box center [582, 391] width 244 height 33
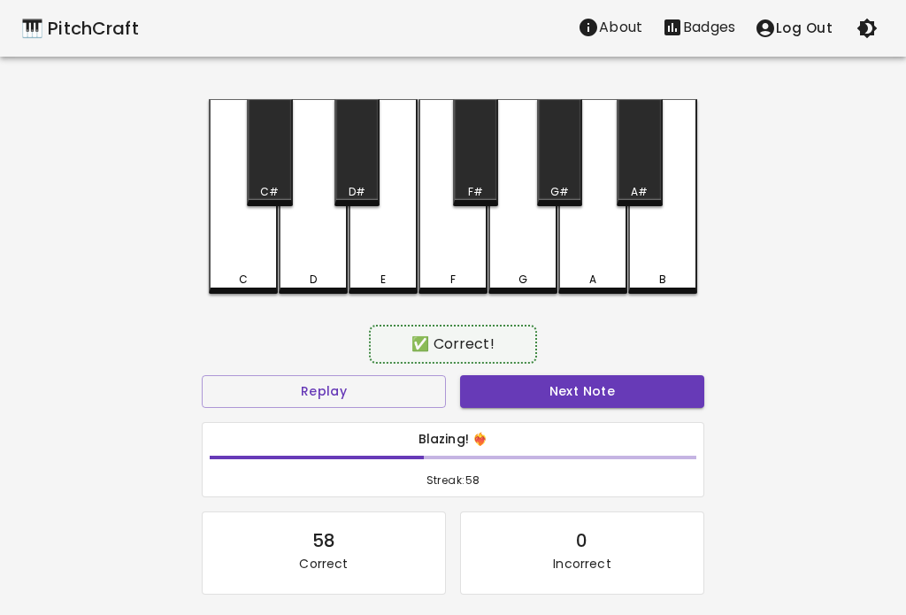
click at [246, 251] on div "C" at bounding box center [243, 196] width 69 height 195
click at [648, 383] on button "Next Note" at bounding box center [582, 391] width 244 height 33
click at [644, 387] on button "Next Note" at bounding box center [582, 391] width 244 height 33
click at [648, 390] on button "Next Note" at bounding box center [582, 391] width 244 height 33
click at [653, 387] on button "Next Note" at bounding box center [582, 391] width 244 height 33
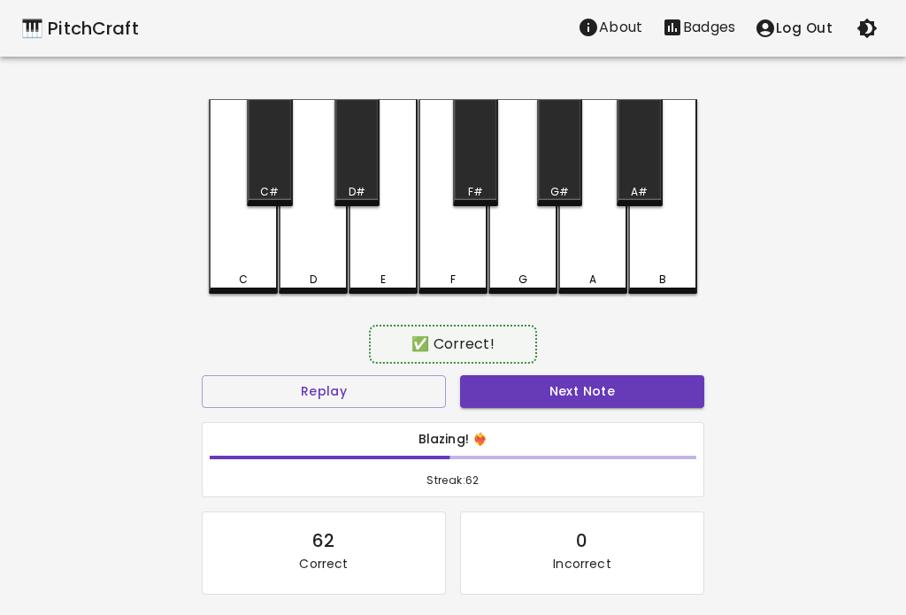
click at [657, 385] on button "Next Note" at bounding box center [582, 391] width 244 height 33
click at [657, 382] on button "Next Note" at bounding box center [582, 391] width 244 height 33
click at [660, 387] on button "Next Note" at bounding box center [582, 391] width 244 height 33
click at [655, 398] on button "Next Note" at bounding box center [582, 391] width 244 height 33
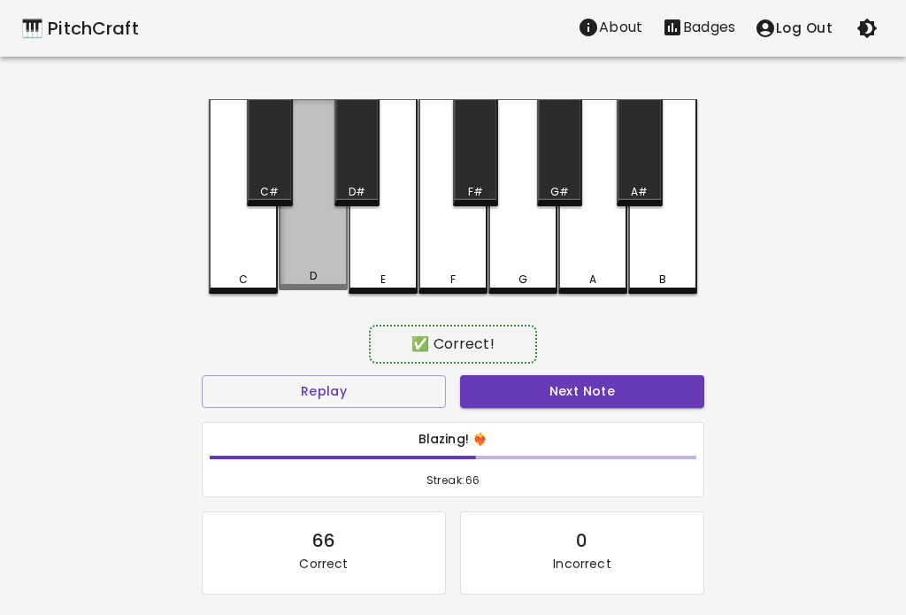
click at [655, 395] on button "Next Note" at bounding box center [582, 391] width 244 height 33
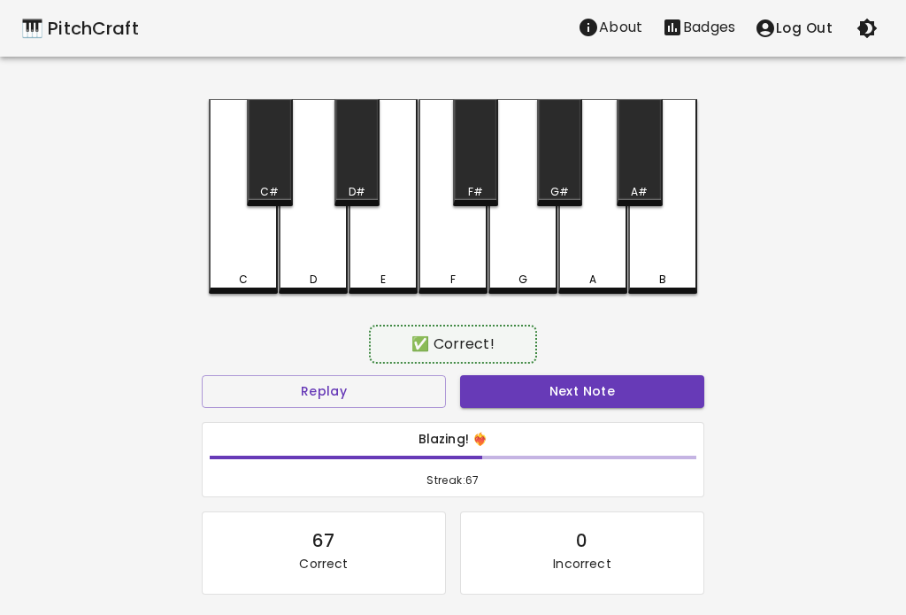
click at [657, 389] on button "Next Note" at bounding box center [582, 391] width 244 height 33
click at [662, 390] on button "Next Note" at bounding box center [582, 391] width 244 height 33
click at [306, 259] on div "D" at bounding box center [313, 196] width 69 height 195
click at [655, 396] on button "Next Note" at bounding box center [582, 391] width 244 height 33
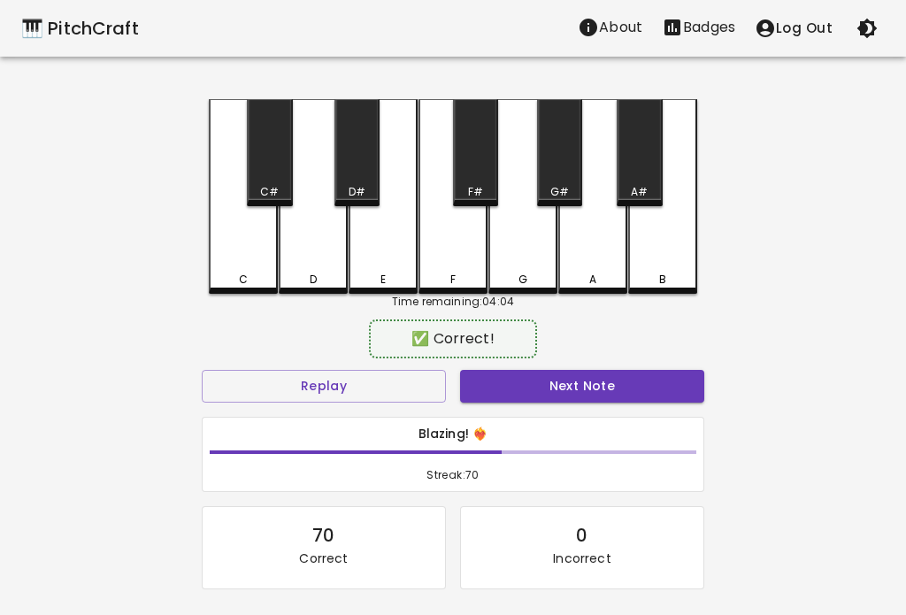
click at [301, 253] on div "D" at bounding box center [313, 196] width 69 height 195
click at [655, 382] on button "Next Note" at bounding box center [582, 386] width 244 height 33
click at [668, 377] on button "Next Note" at bounding box center [582, 386] width 244 height 33
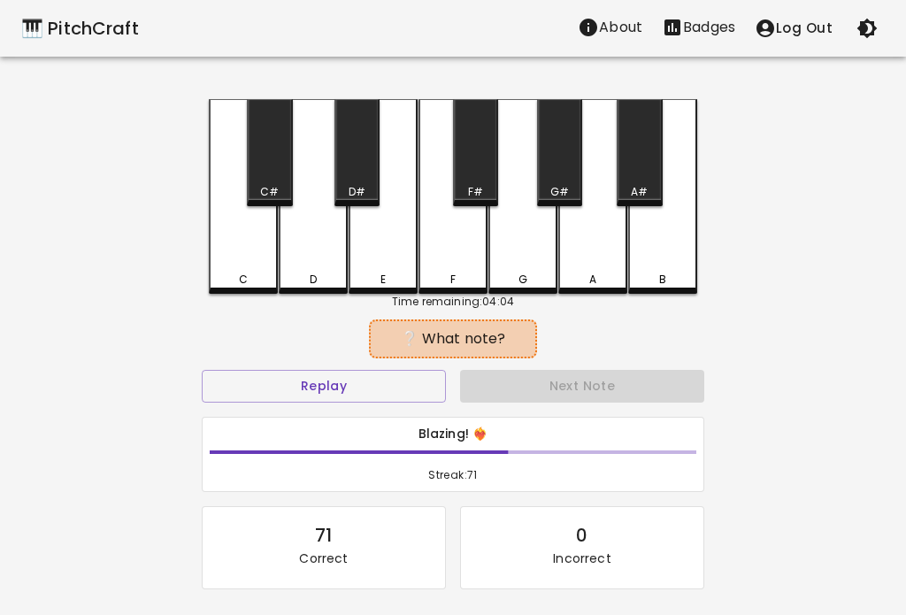
click at [661, 387] on div "Next Note" at bounding box center [582, 386] width 258 height 47
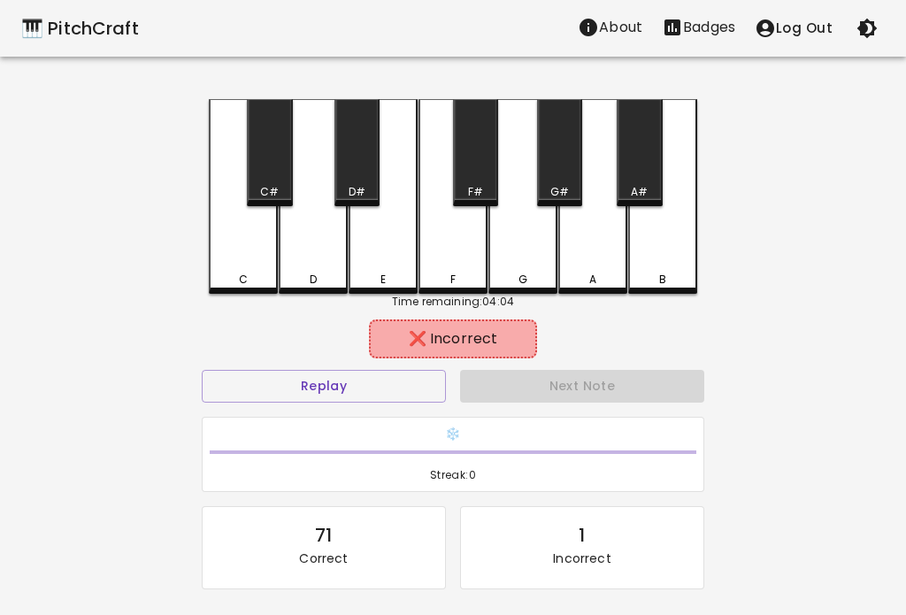
click at [299, 252] on div "D" at bounding box center [313, 196] width 69 height 195
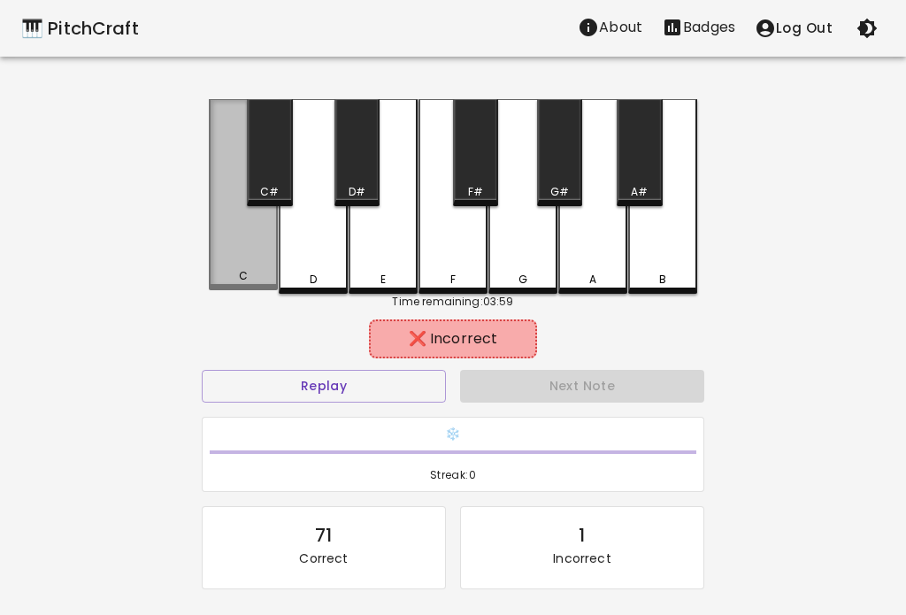
click at [228, 253] on div "C" at bounding box center [243, 194] width 69 height 191
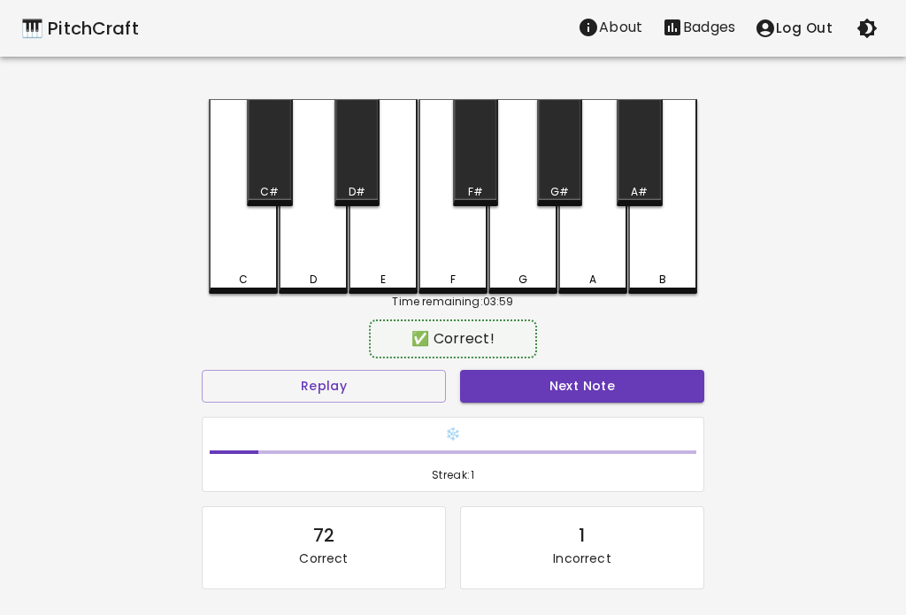
click at [659, 400] on button "Next Note" at bounding box center [582, 386] width 244 height 33
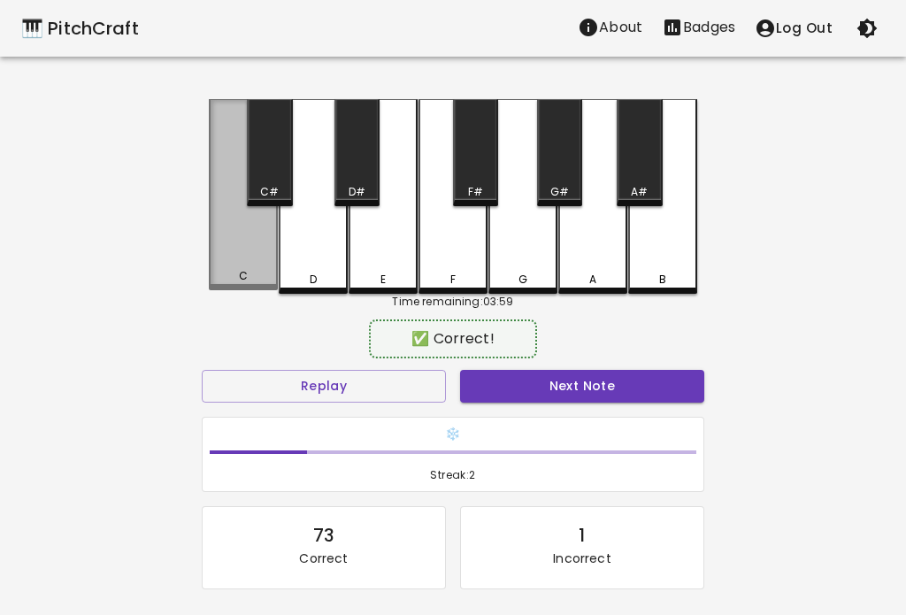
click at [668, 388] on button "Next Note" at bounding box center [582, 386] width 244 height 33
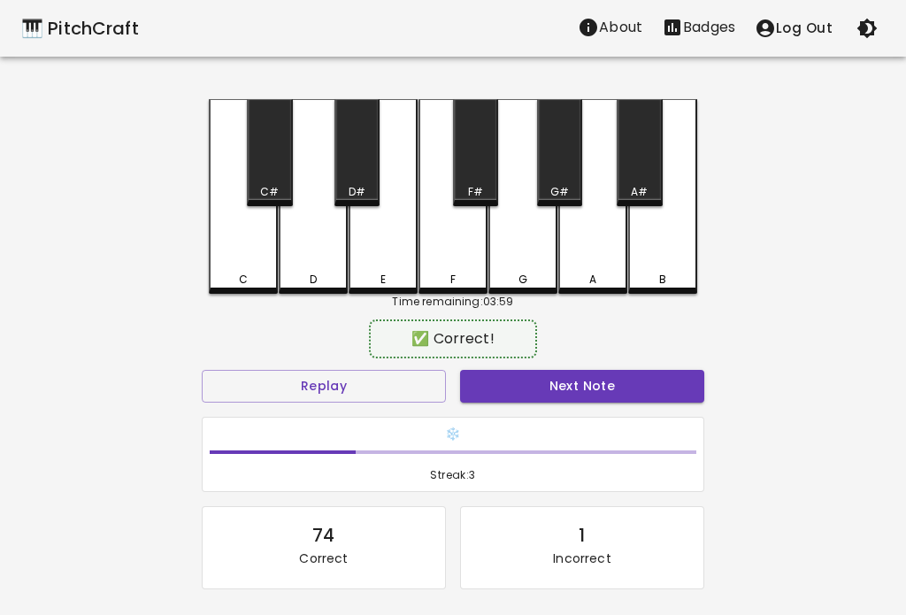
click at [668, 393] on button "Next Note" at bounding box center [582, 386] width 244 height 33
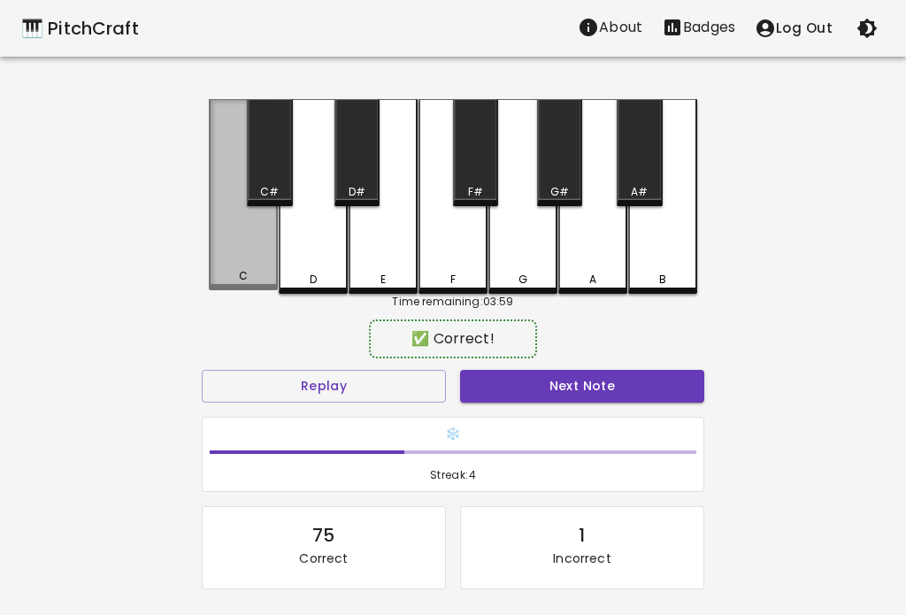
click at [664, 395] on button "Next Note" at bounding box center [582, 386] width 244 height 33
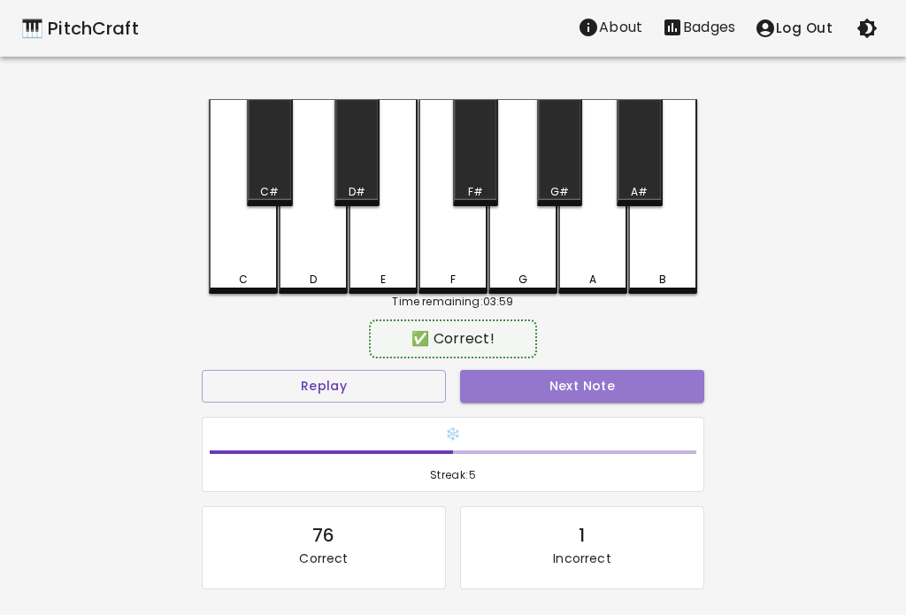
click at [659, 394] on button "Next Note" at bounding box center [582, 386] width 244 height 33
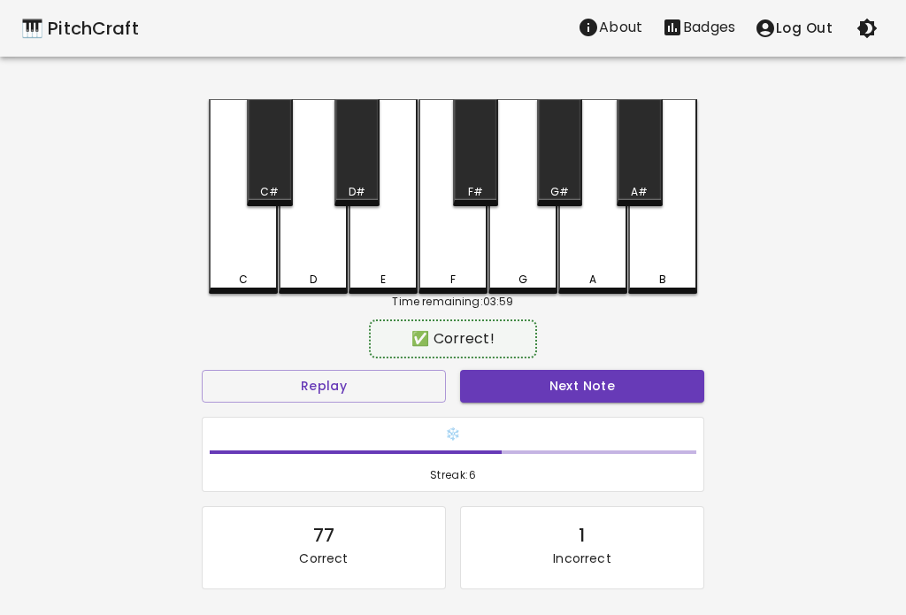
click at [246, 255] on div "C" at bounding box center [243, 196] width 69 height 195
click at [655, 392] on button "Next Note" at bounding box center [582, 386] width 244 height 33
click at [652, 387] on button "Next Note" at bounding box center [582, 386] width 244 height 33
click at [656, 382] on button "Next Note" at bounding box center [582, 386] width 244 height 33
click at [653, 385] on button "Next Note" at bounding box center [582, 386] width 244 height 33
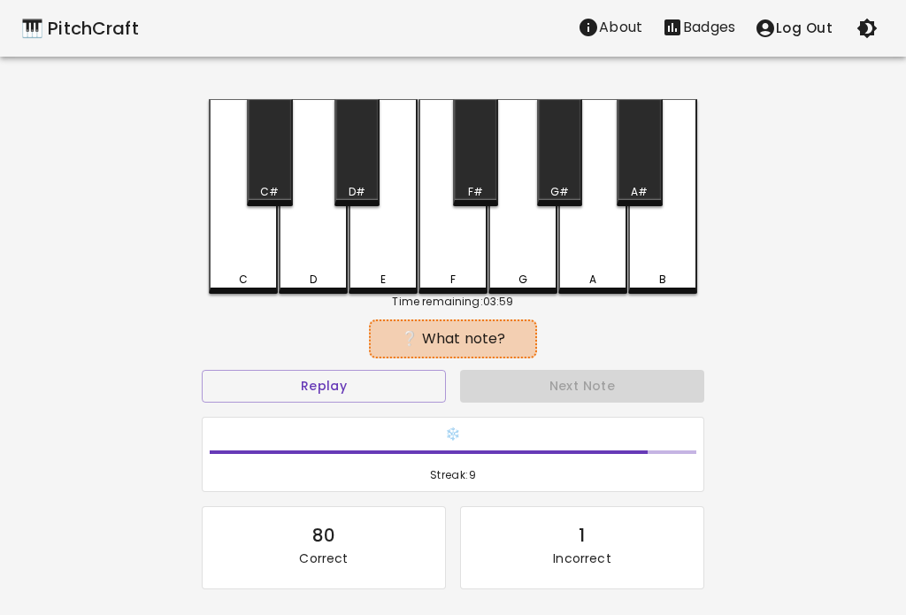
click at [653, 379] on button "Next Note" at bounding box center [582, 386] width 244 height 33
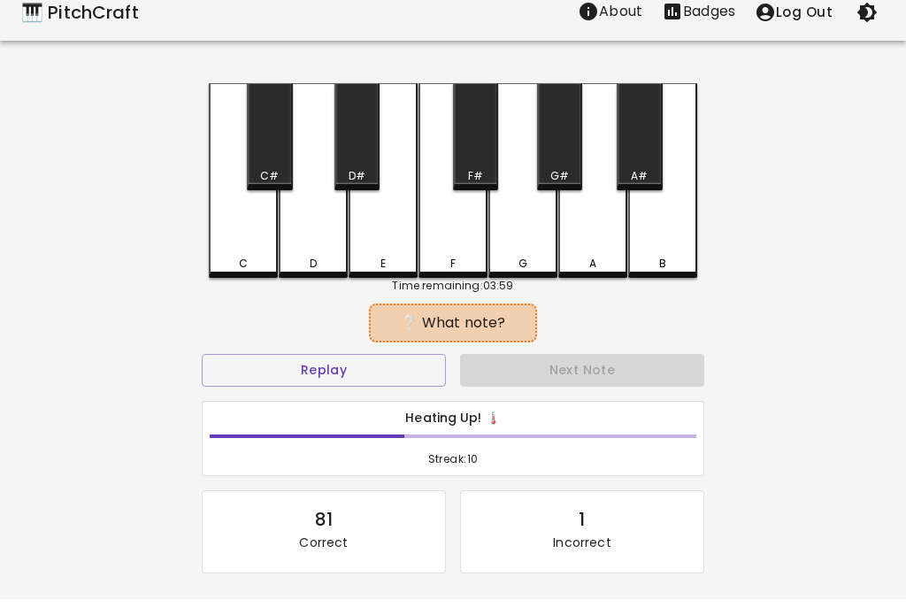
scroll to position [134, 0]
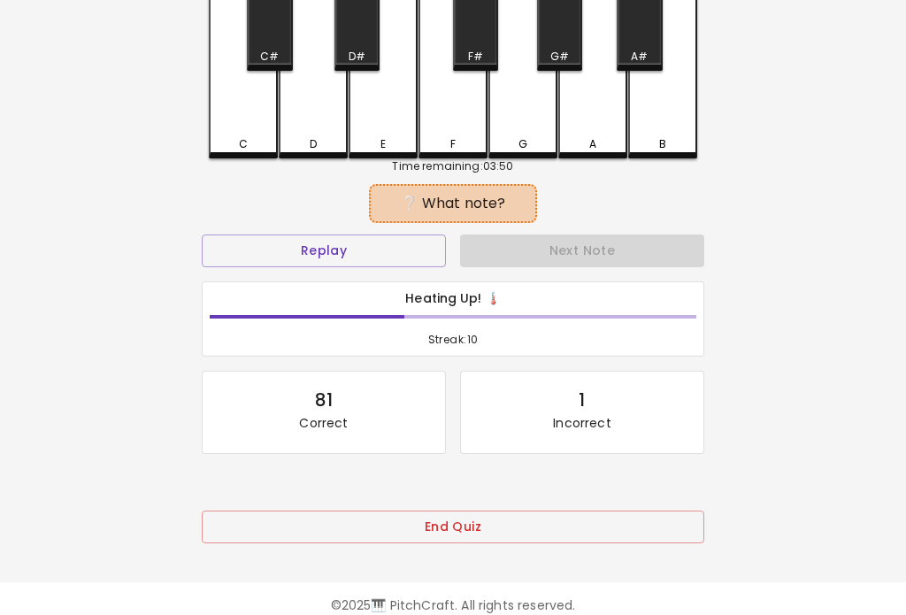
click at [346, 523] on button "End Quiz" at bounding box center [453, 527] width 502 height 33
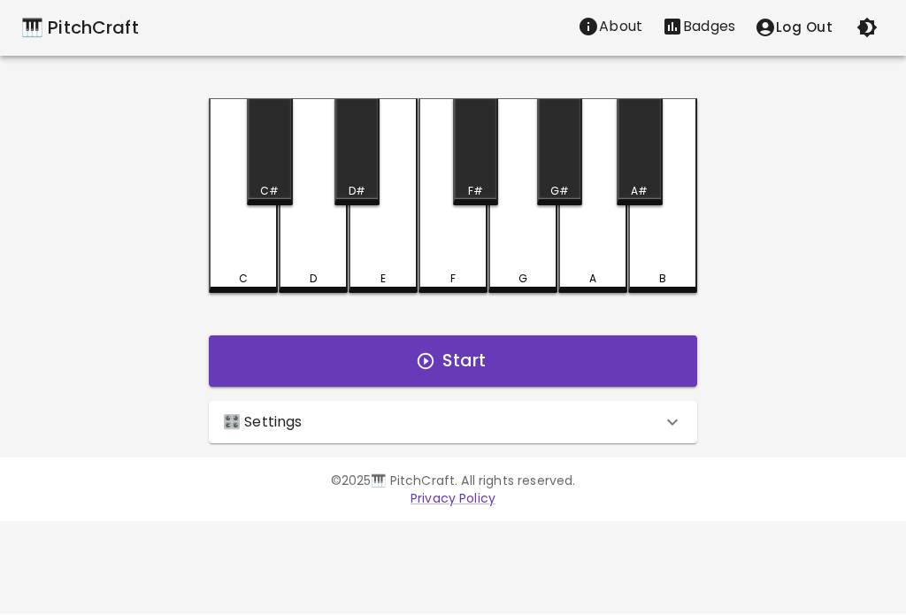
scroll to position [0, 0]
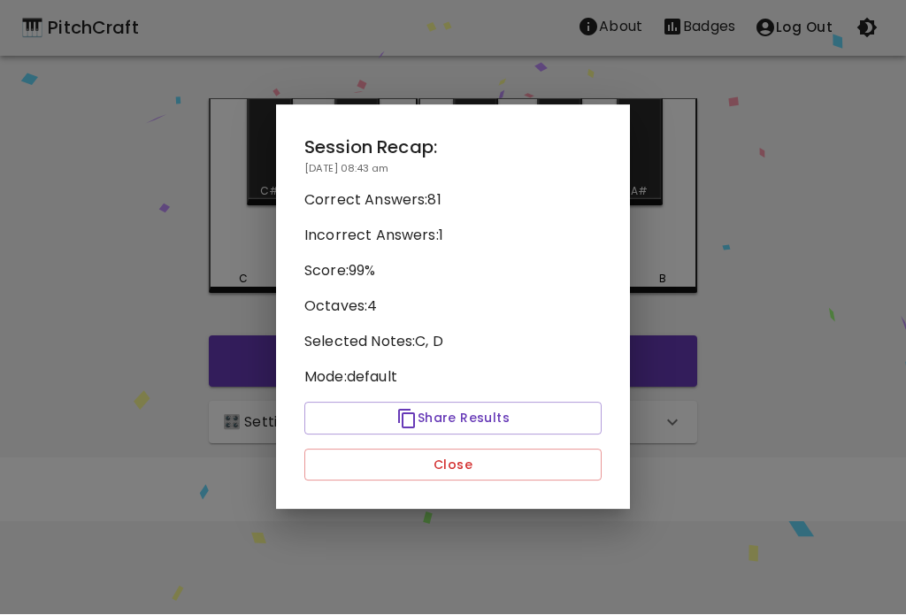
click at [365, 465] on button "Close" at bounding box center [452, 465] width 297 height 33
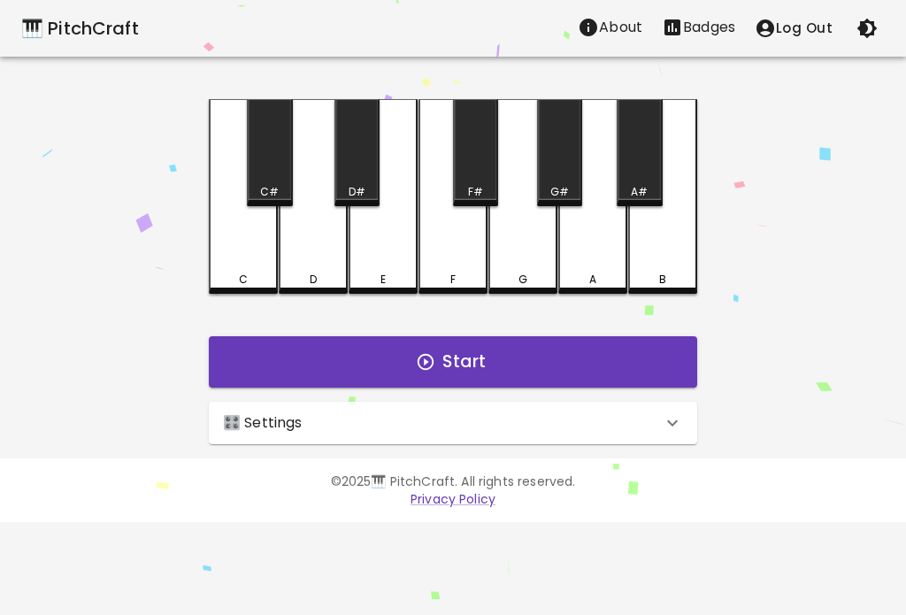
click at [673, 424] on icon at bounding box center [672, 422] width 11 height 6
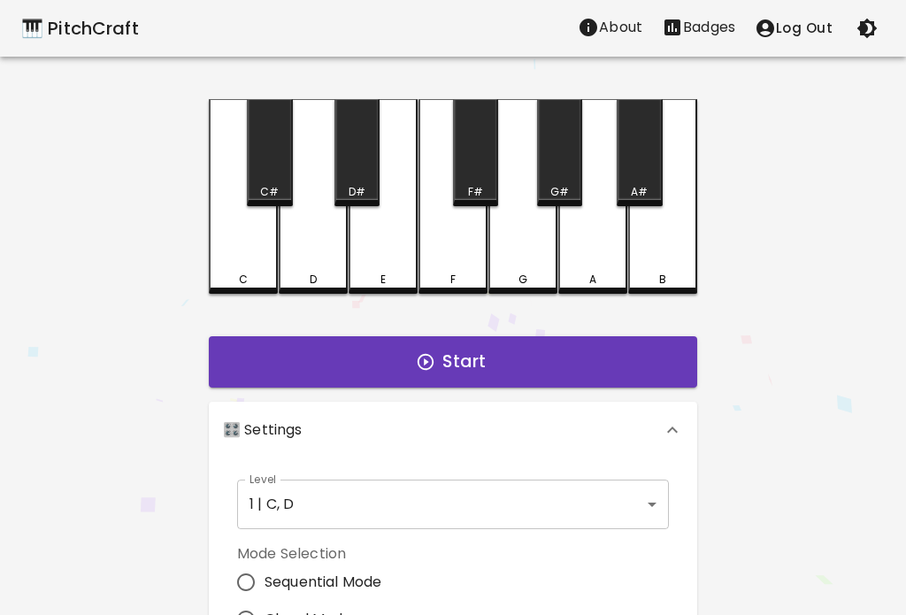
click at [734, 365] on div "🎹 PitchCraft About Badges Log Out C C# D D# E F F# G G# A A# B Start 🎛️ Setting…" at bounding box center [453, 496] width 906 height 993
click at [758, 190] on div "🎹 PitchCraft About Badges Log Out C C# D D# E F F# G G# A A# B Start 🎛️ Setting…" at bounding box center [453, 496] width 906 height 993
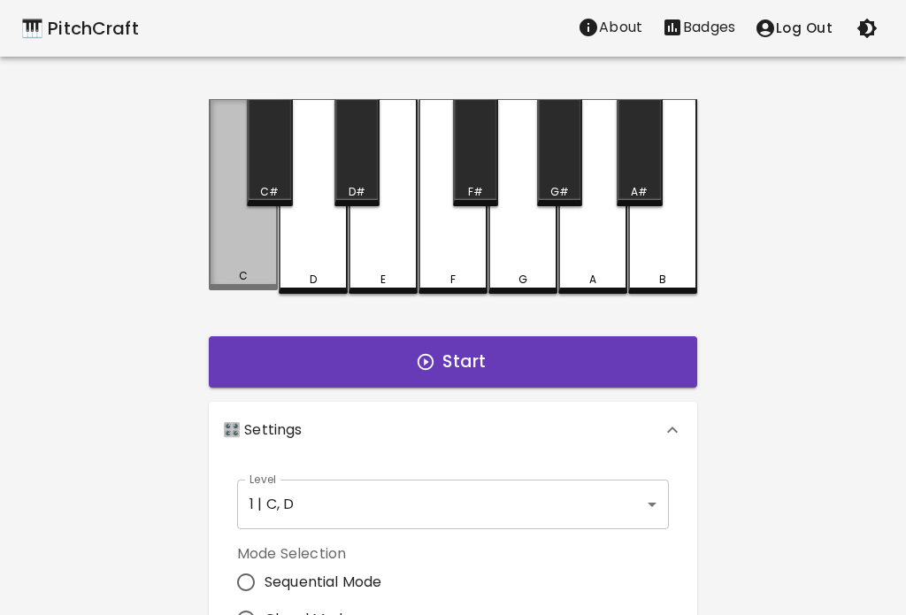
click at [247, 241] on div "C" at bounding box center [243, 194] width 69 height 191
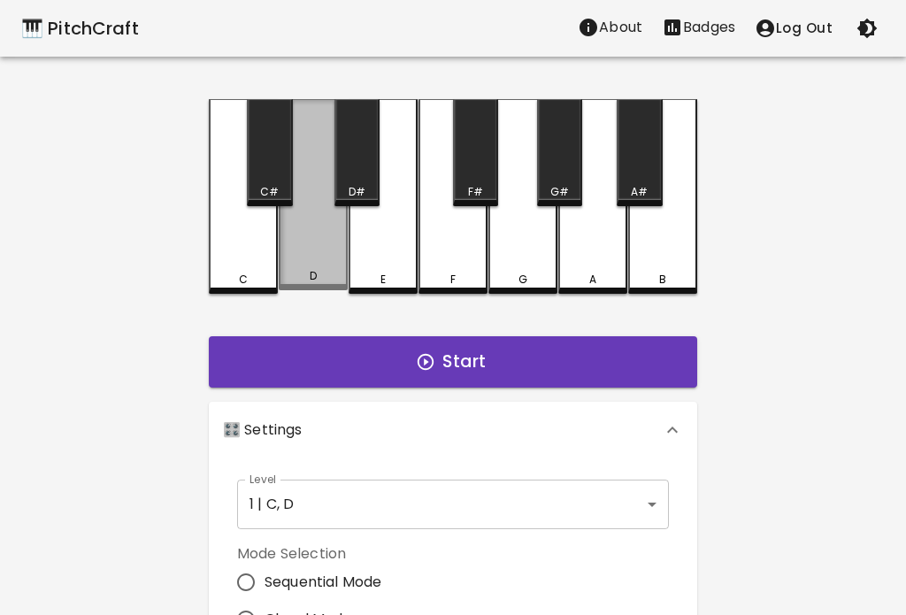
click at [299, 257] on div "D" at bounding box center [313, 194] width 69 height 191
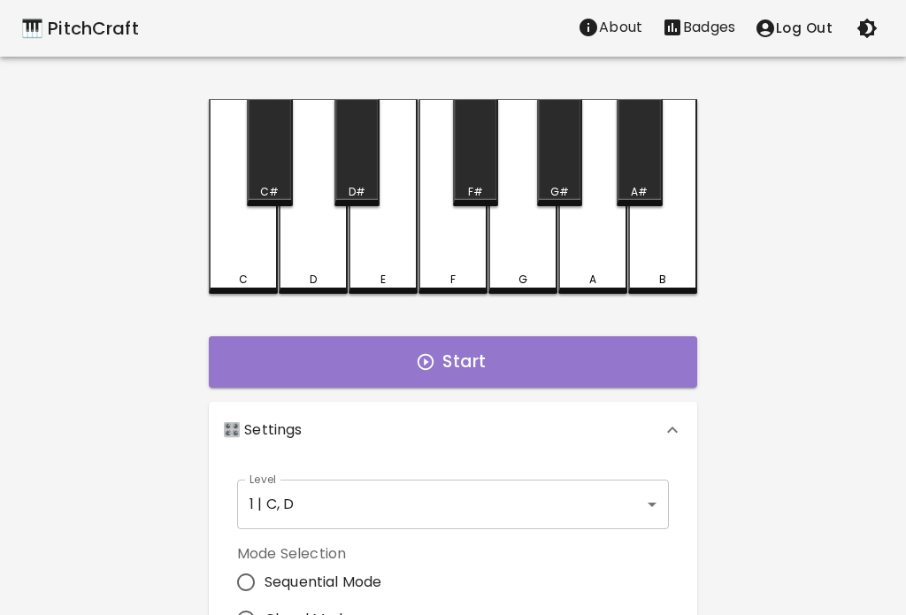
click at [645, 351] on button "Start" at bounding box center [453, 361] width 488 height 51
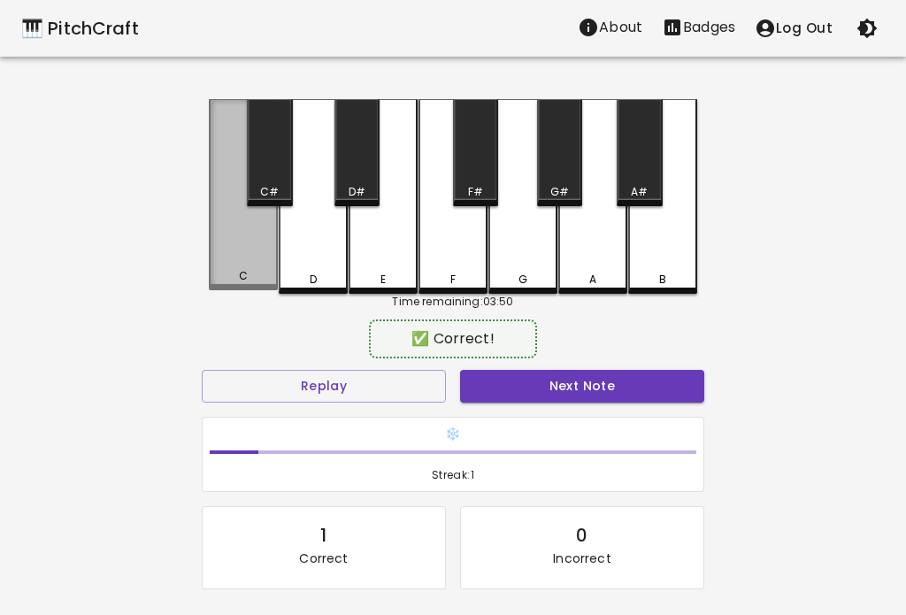
click at [234, 249] on div "C" at bounding box center [243, 194] width 69 height 191
click at [656, 378] on button "Next Note" at bounding box center [582, 386] width 244 height 33
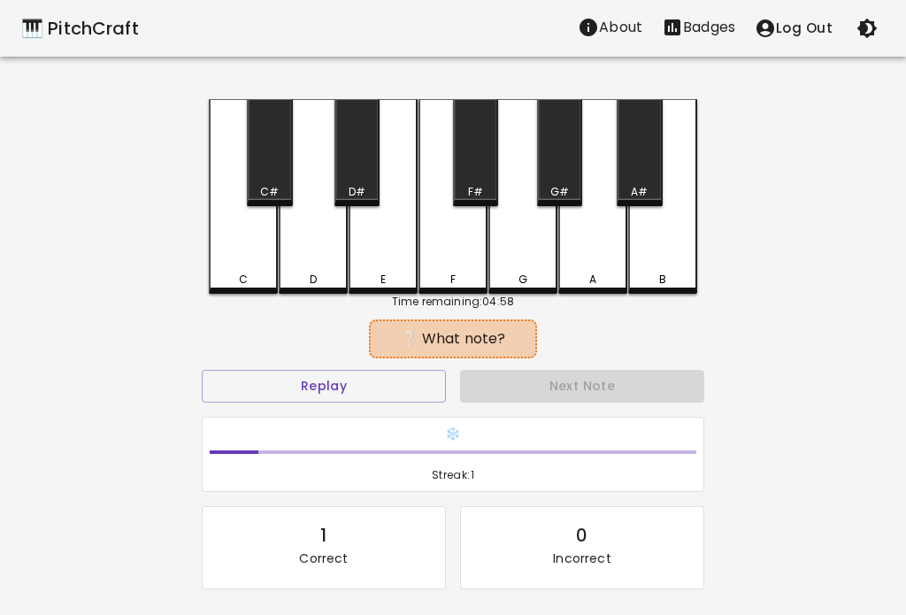
click at [295, 370] on button "Replay" at bounding box center [324, 386] width 244 height 33
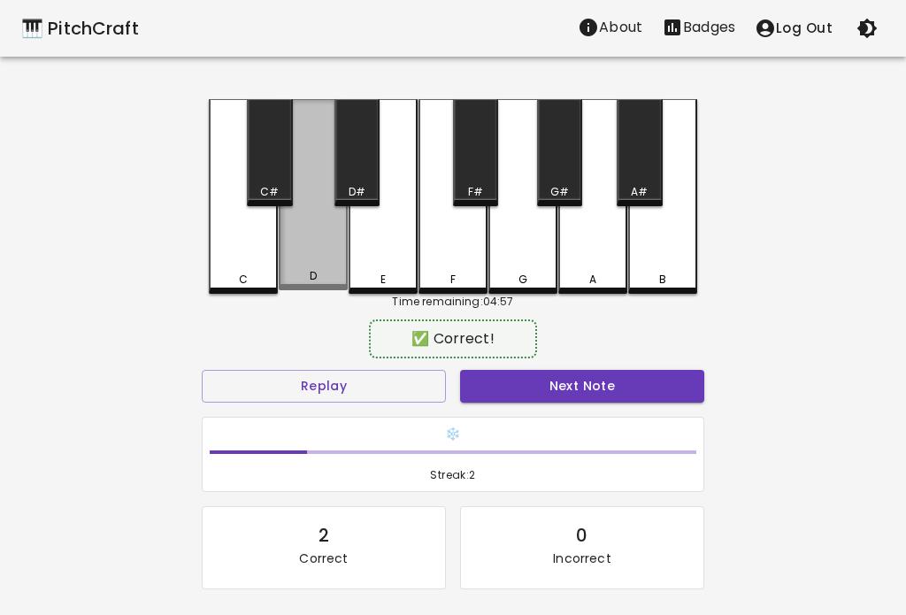
click at [666, 388] on button "Next Note" at bounding box center [582, 386] width 244 height 33
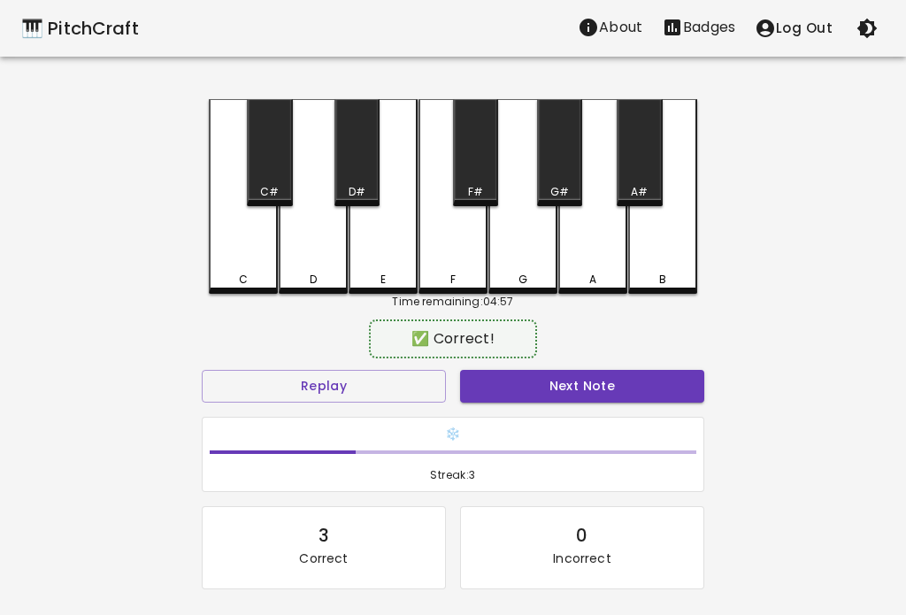
click at [675, 395] on button "Next Note" at bounding box center [582, 386] width 244 height 33
click at [671, 393] on button "Next Note" at bounding box center [582, 386] width 244 height 33
click at [303, 260] on div "D" at bounding box center [313, 196] width 69 height 195
click at [673, 394] on button "Next Note" at bounding box center [582, 386] width 244 height 33
click at [668, 392] on button "Next Note" at bounding box center [582, 386] width 244 height 33
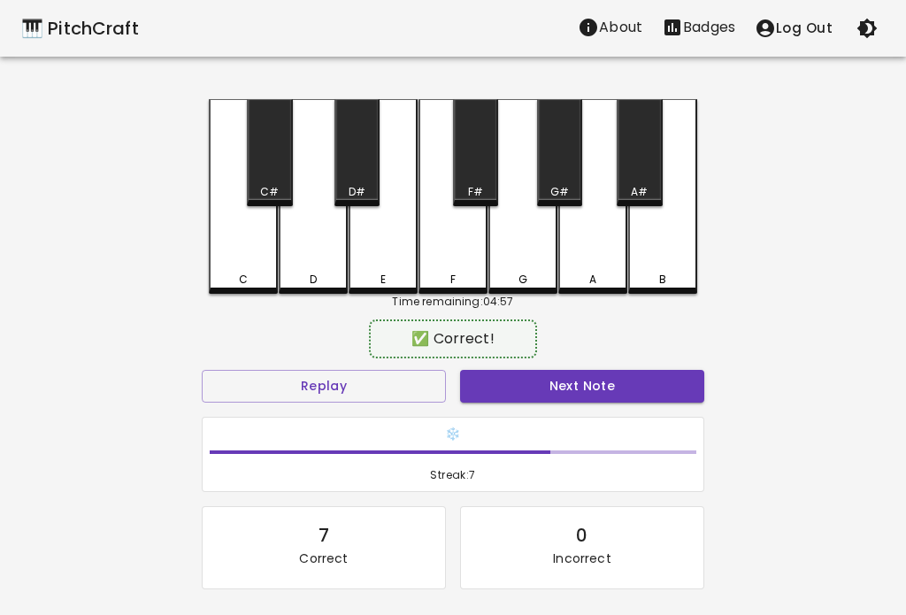
click at [677, 390] on button "Next Note" at bounding box center [582, 386] width 244 height 33
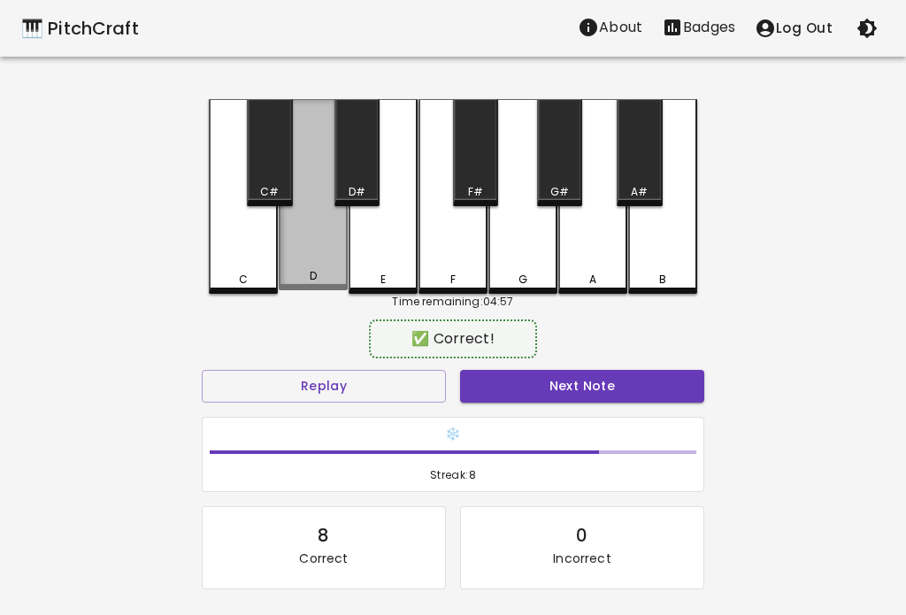
click at [671, 391] on button "Next Note" at bounding box center [582, 386] width 244 height 33
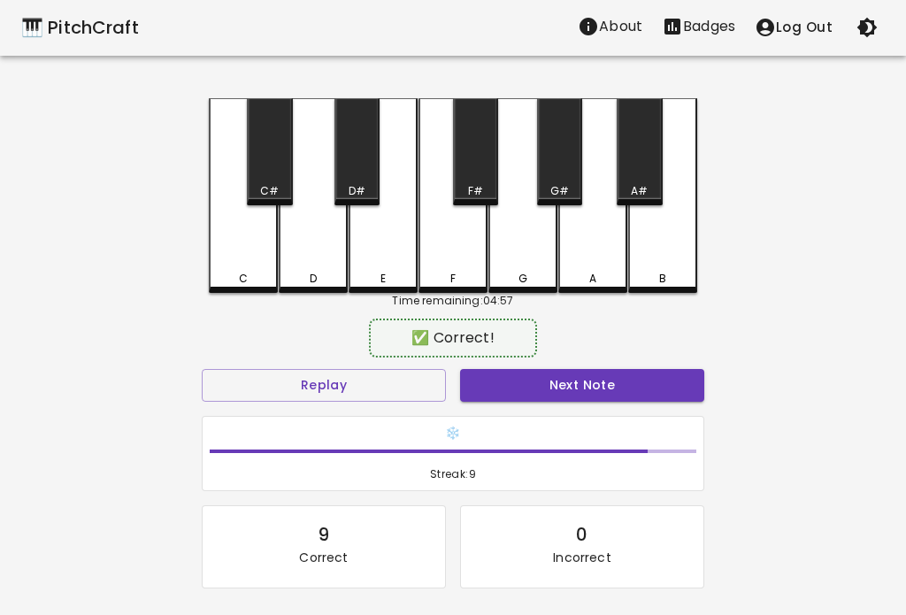
scroll to position [2, 0]
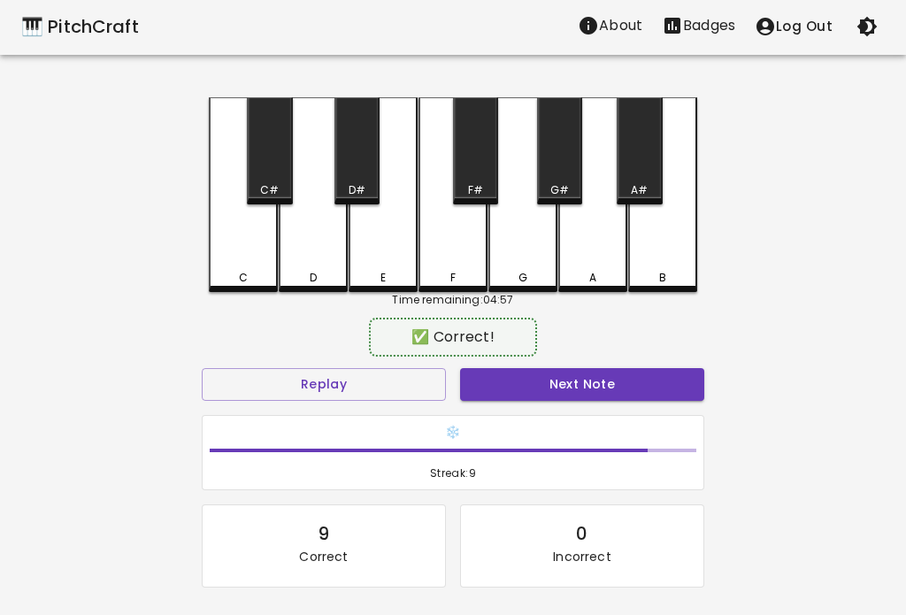
click at [670, 390] on button "Next Note" at bounding box center [582, 384] width 244 height 33
click at [674, 385] on button "Next Note" at bounding box center [582, 384] width 244 height 33
click at [674, 392] on button "Next Note" at bounding box center [582, 384] width 244 height 33
click at [672, 379] on button "Next Note" at bounding box center [582, 384] width 244 height 33
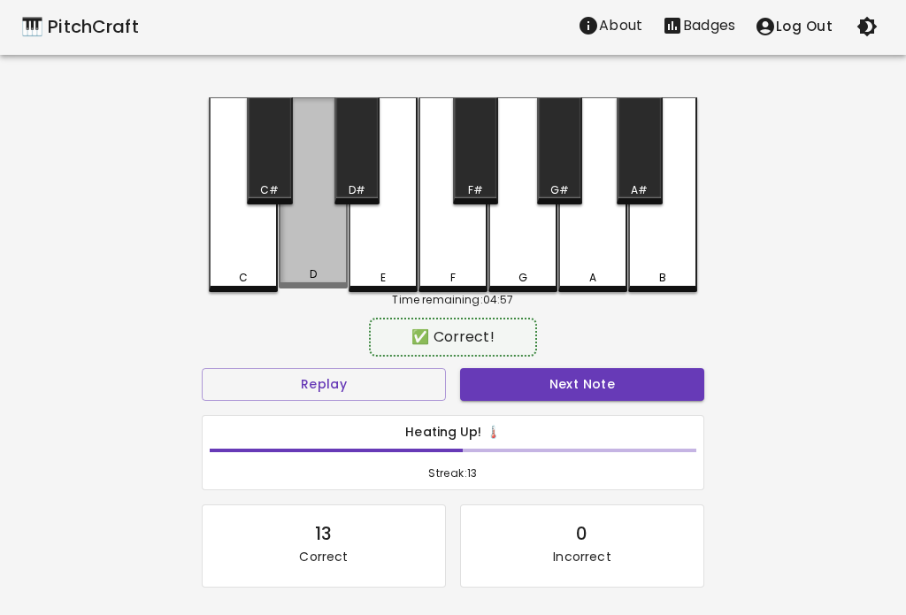
click at [672, 388] on button "Next Note" at bounding box center [582, 384] width 244 height 33
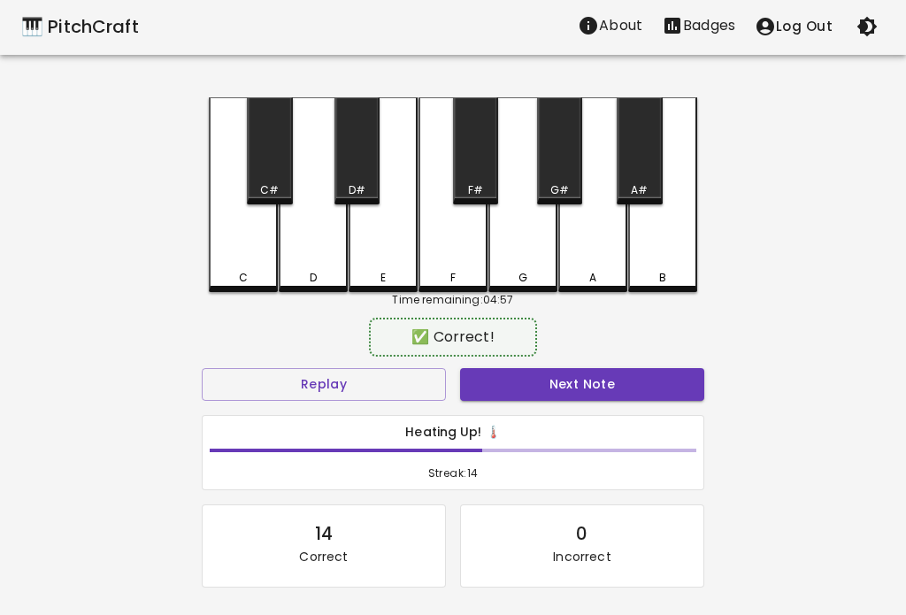
click at [676, 385] on button "Next Note" at bounding box center [582, 384] width 244 height 33
click at [672, 387] on button "Next Note" at bounding box center [582, 384] width 244 height 33
click at [665, 385] on button "Next Note" at bounding box center [582, 384] width 244 height 33
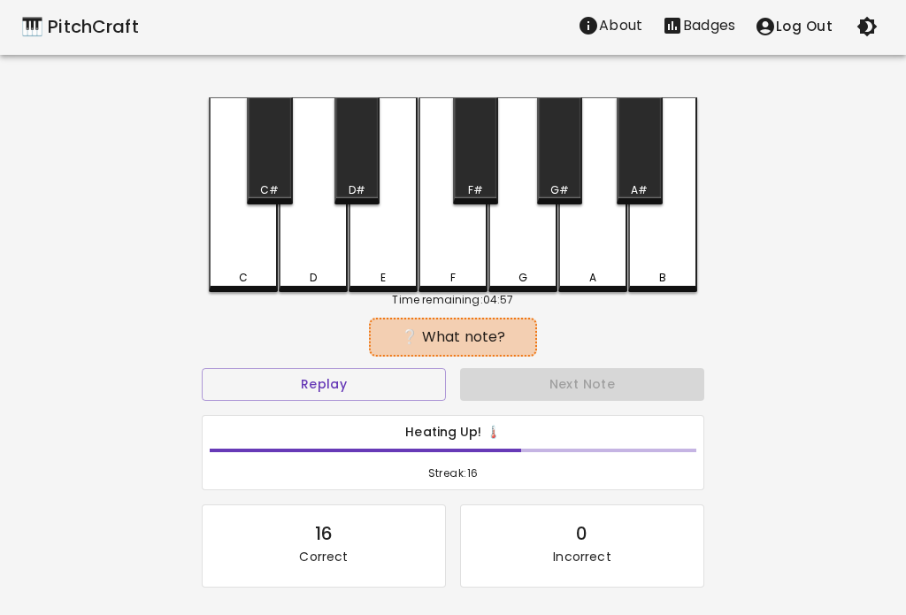
click at [661, 388] on button "Next Note" at bounding box center [582, 384] width 244 height 33
click at [653, 393] on button "Next Note" at bounding box center [582, 384] width 244 height 33
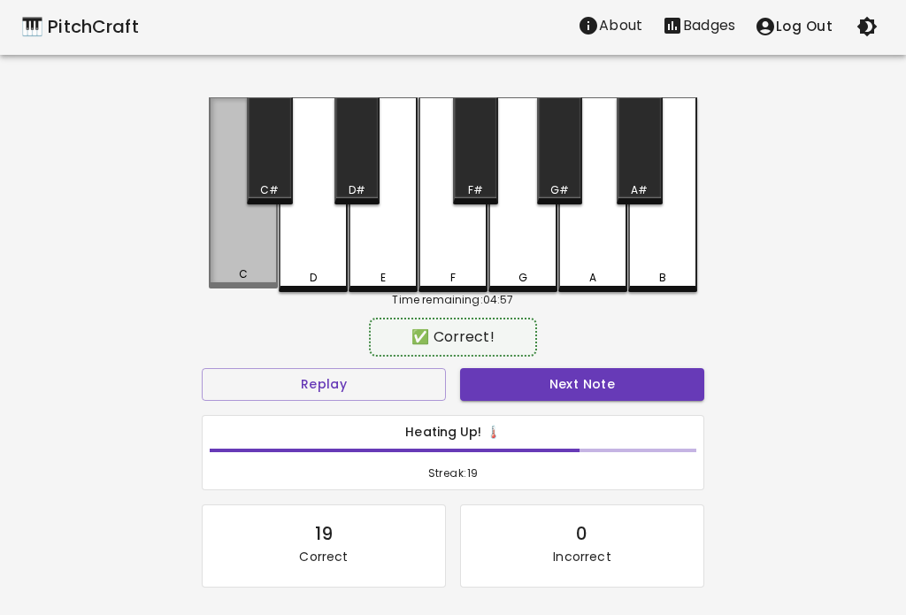
click at [659, 392] on button "Next Note" at bounding box center [582, 384] width 244 height 33
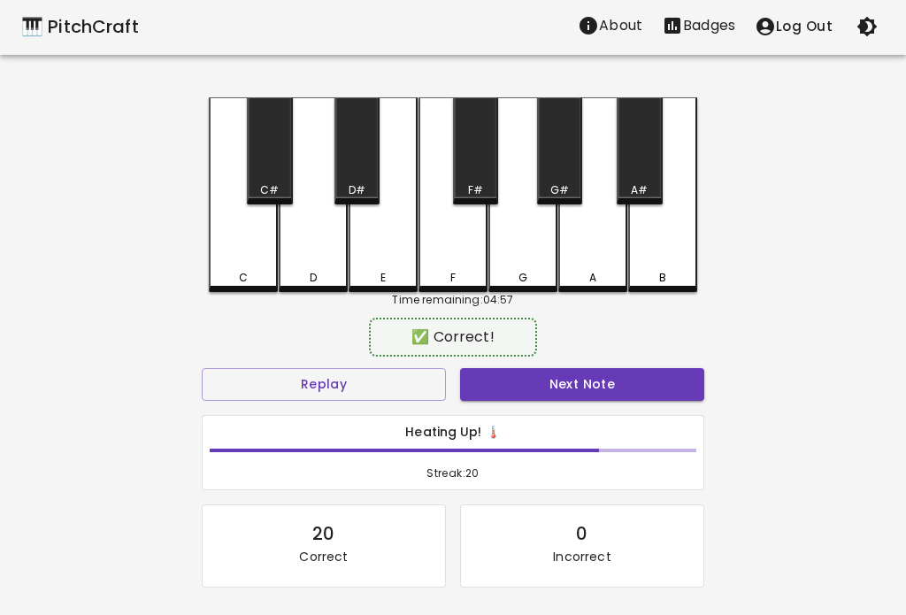
click at [666, 368] on button "Next Note" at bounding box center [582, 384] width 244 height 33
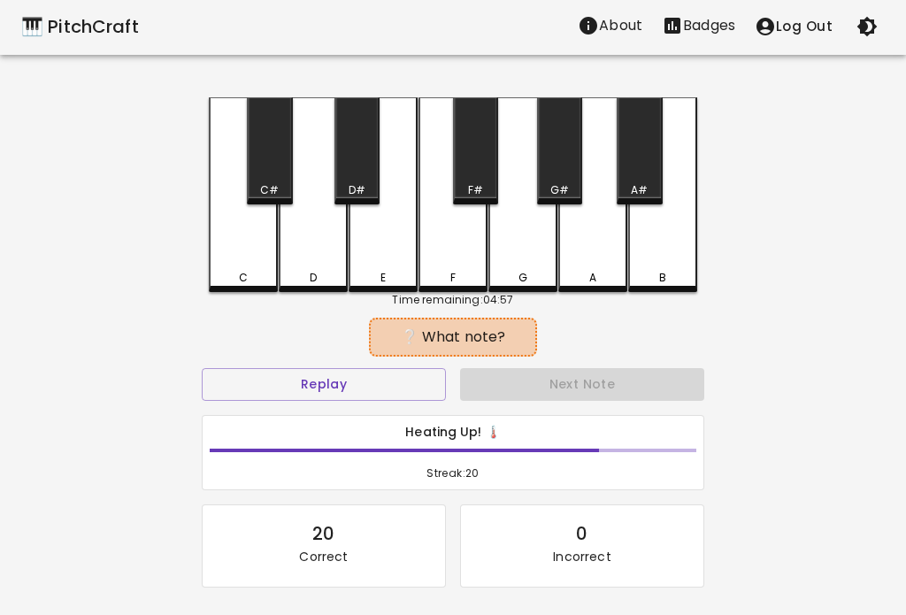
click at [658, 391] on button "Next Note" at bounding box center [582, 384] width 244 height 33
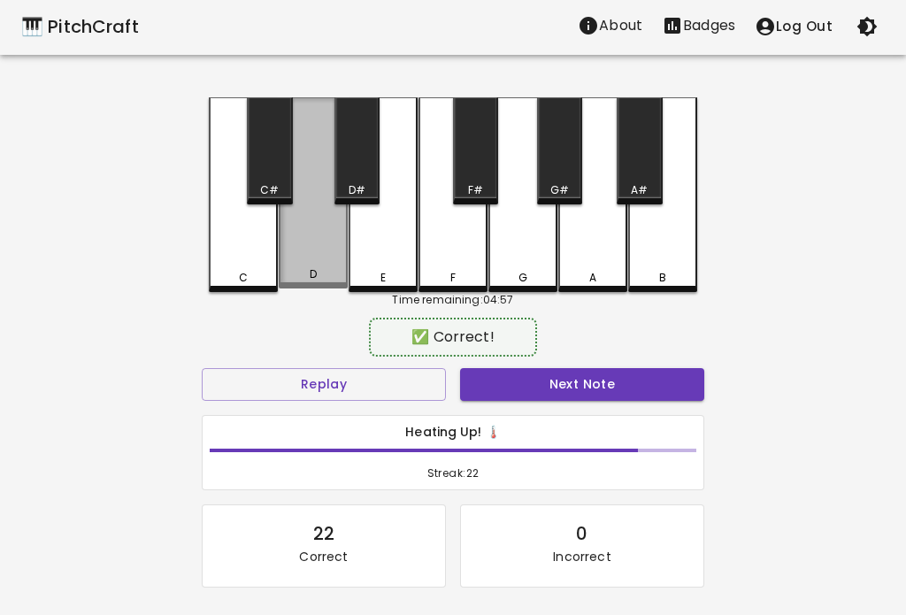
click at [653, 397] on button "Next Note" at bounding box center [582, 384] width 244 height 33
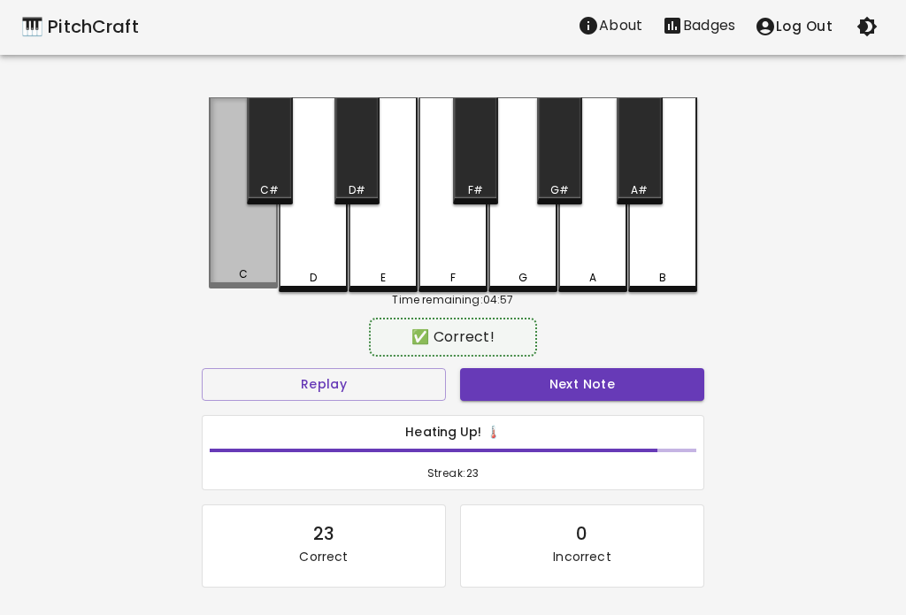
click at [666, 396] on button "Next Note" at bounding box center [582, 384] width 244 height 33
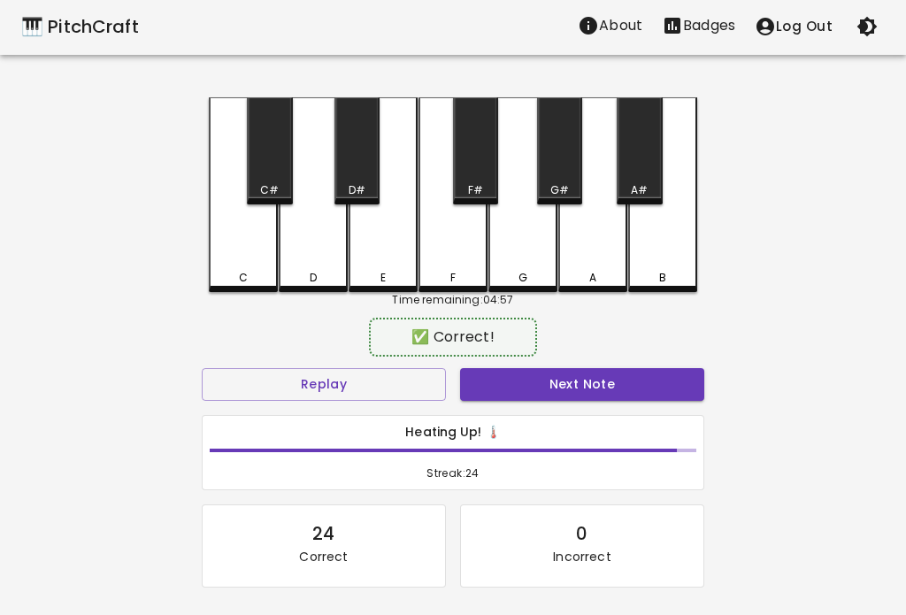
click at [238, 256] on div "C" at bounding box center [243, 194] width 69 height 195
click at [663, 388] on button "Next Note" at bounding box center [582, 384] width 244 height 33
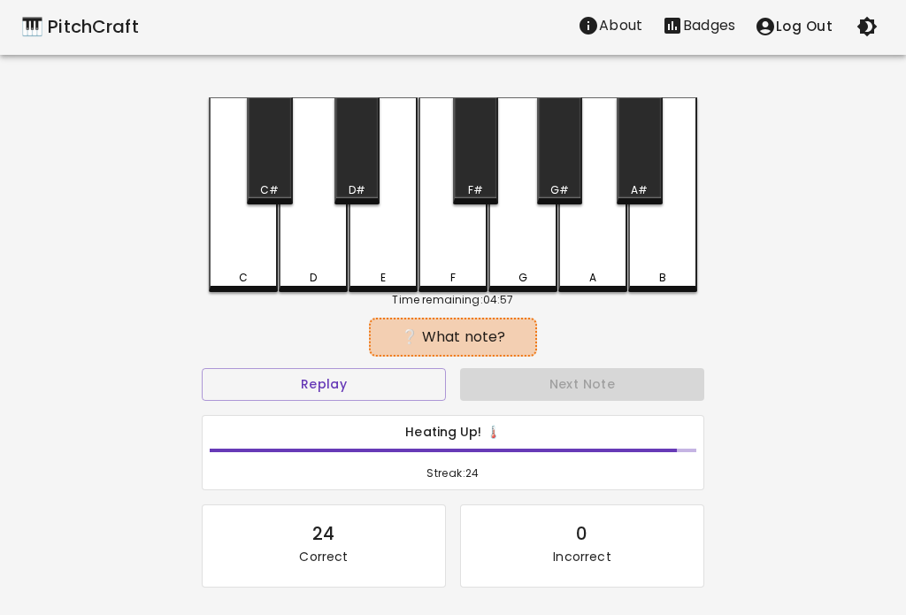
click at [664, 388] on button "Next Note" at bounding box center [582, 384] width 244 height 33
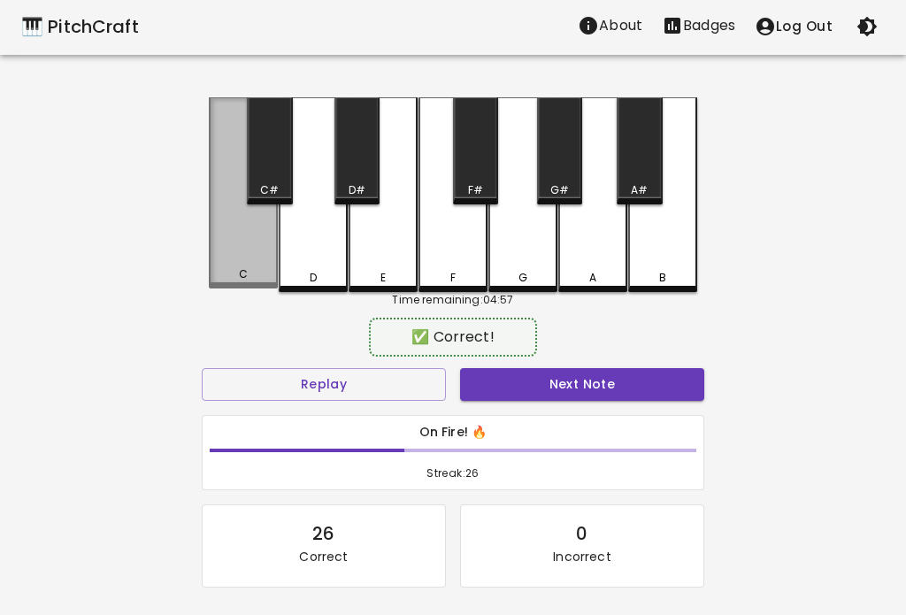
click at [667, 379] on button "Next Note" at bounding box center [582, 384] width 244 height 33
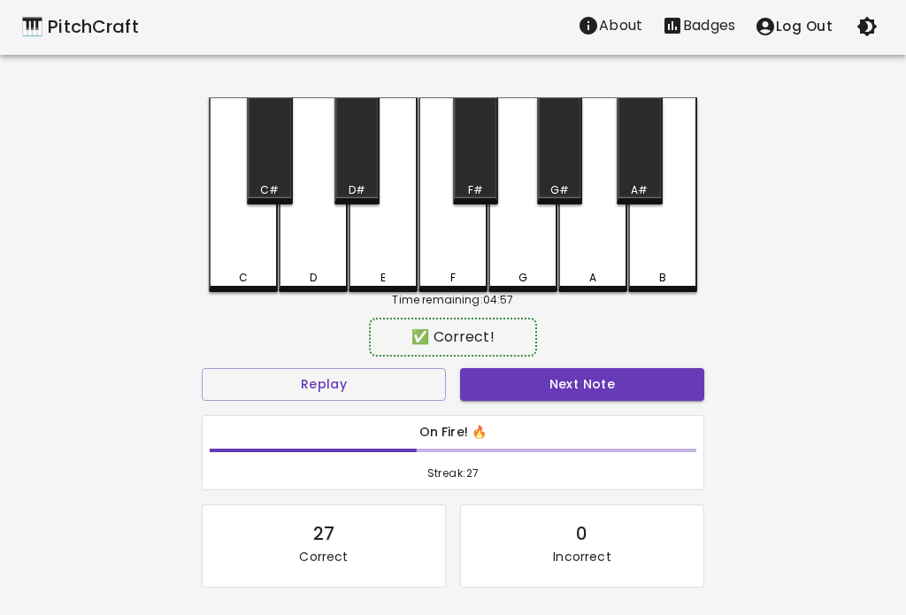
click at [664, 388] on button "Next Note" at bounding box center [582, 384] width 244 height 33
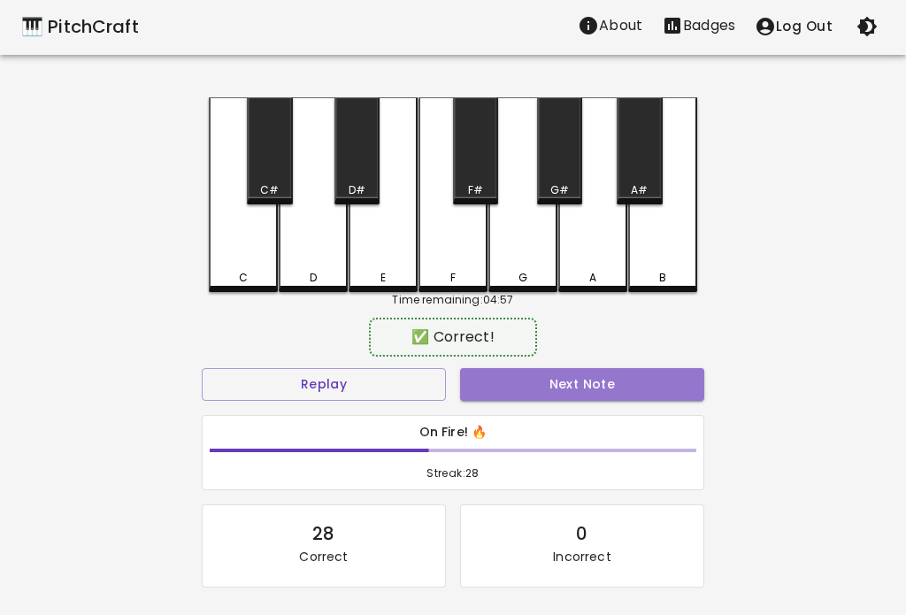
click at [665, 389] on button "Next Note" at bounding box center [582, 384] width 244 height 33
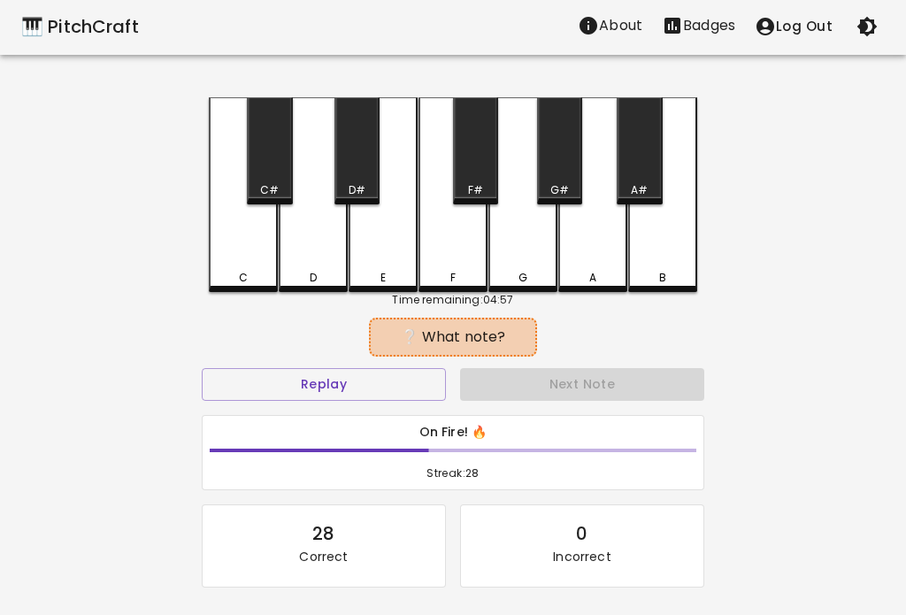
click at [660, 384] on button "Next Note" at bounding box center [582, 384] width 244 height 33
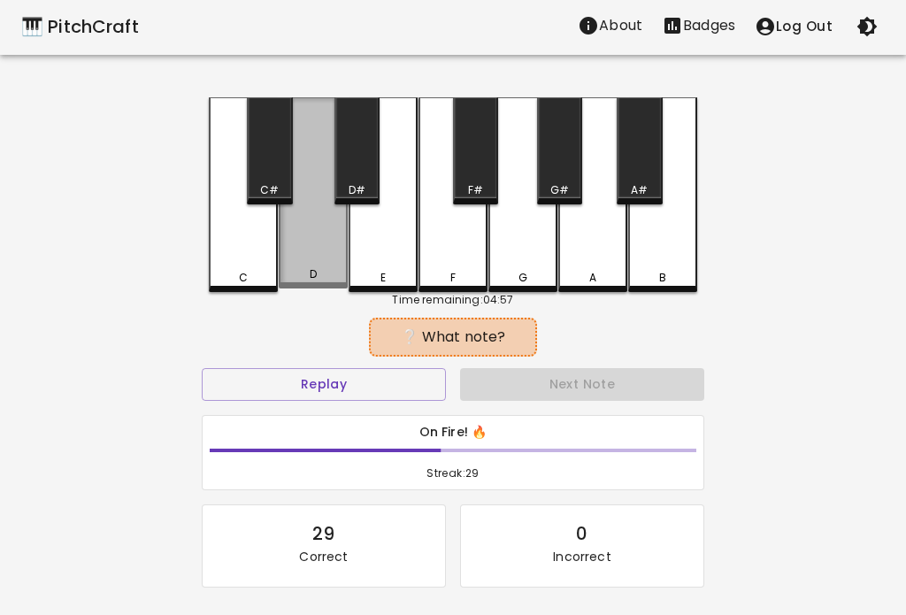
click at [658, 386] on button "Next Note" at bounding box center [582, 384] width 244 height 33
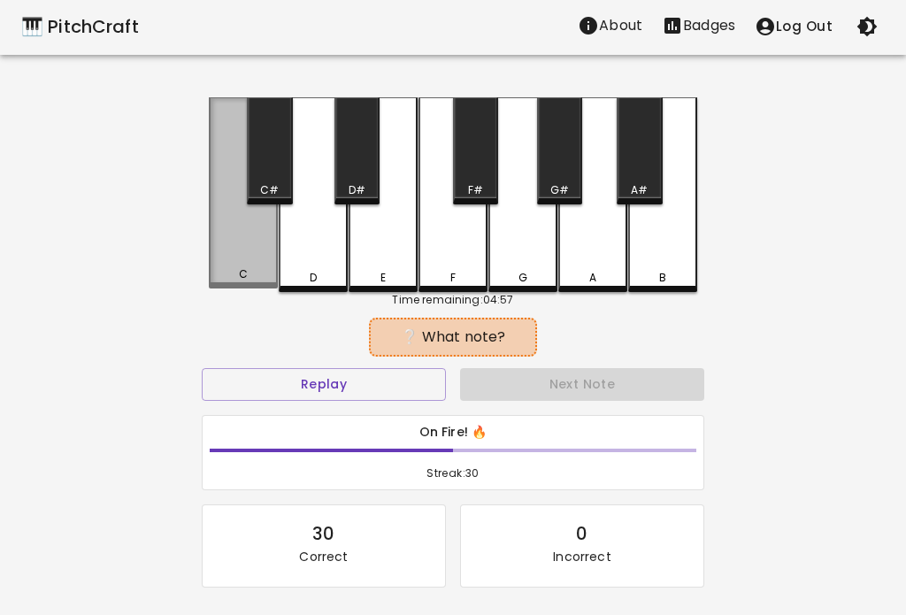
click at [663, 388] on button "Next Note" at bounding box center [582, 384] width 244 height 33
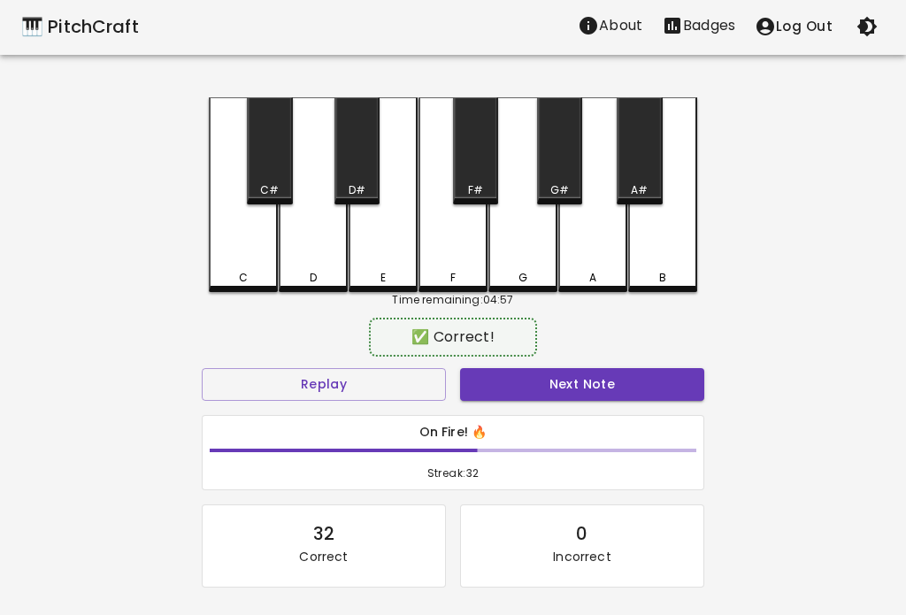
click at [663, 384] on button "Next Note" at bounding box center [582, 384] width 244 height 33
click at [664, 379] on button "Next Note" at bounding box center [582, 384] width 244 height 33
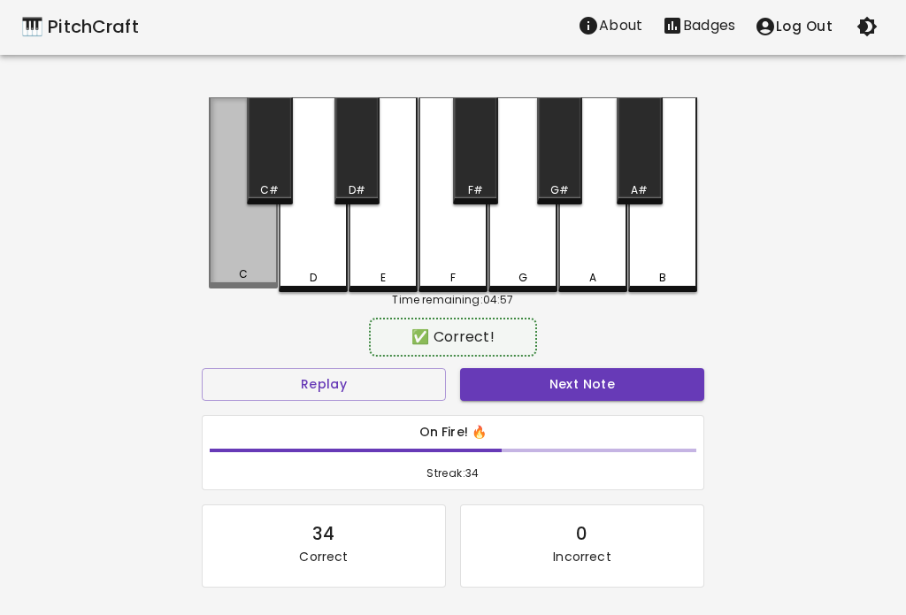
click at [662, 382] on button "Next Note" at bounding box center [582, 384] width 244 height 33
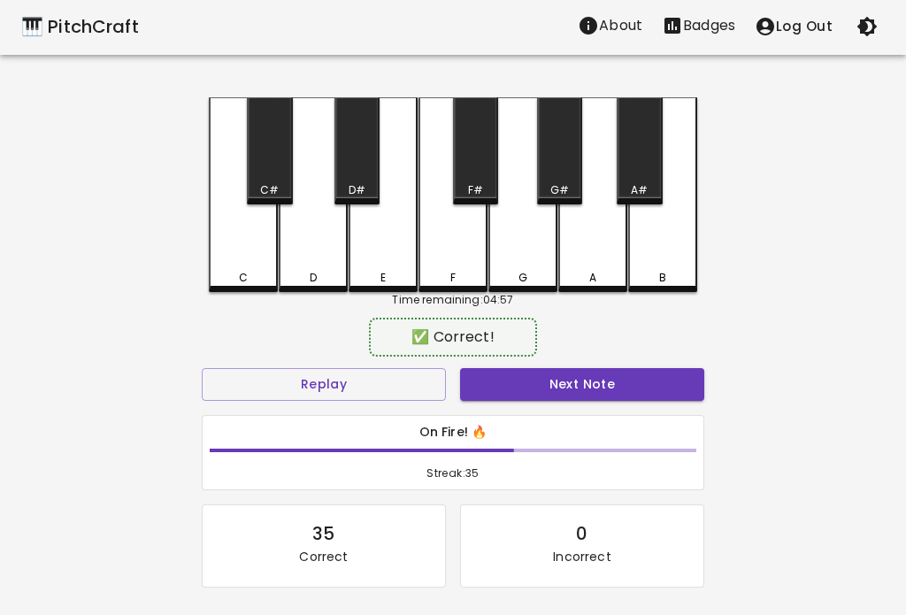
click at [663, 387] on button "Next Note" at bounding box center [582, 384] width 244 height 33
click at [662, 381] on button "Next Note" at bounding box center [582, 384] width 244 height 33
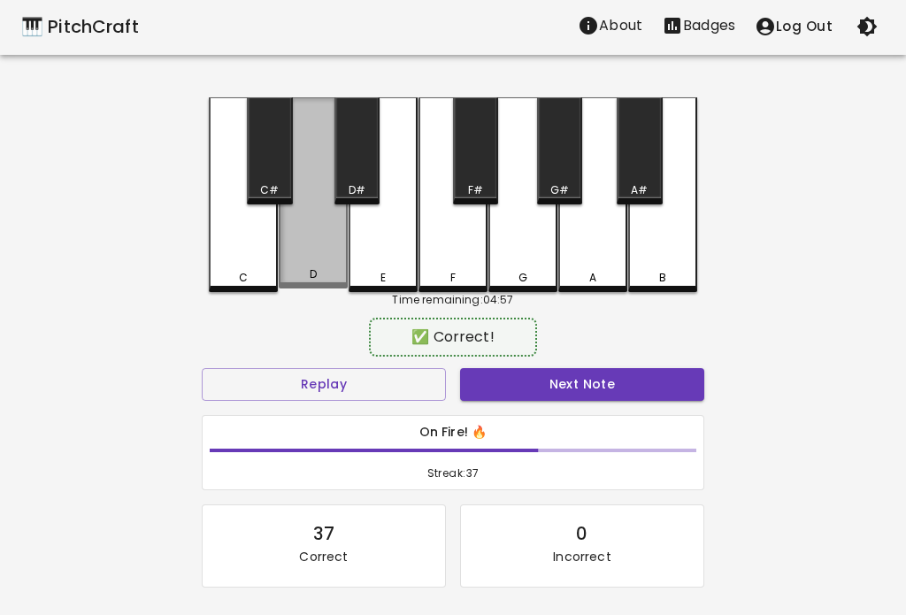
click at [665, 387] on button "Next Note" at bounding box center [582, 384] width 244 height 33
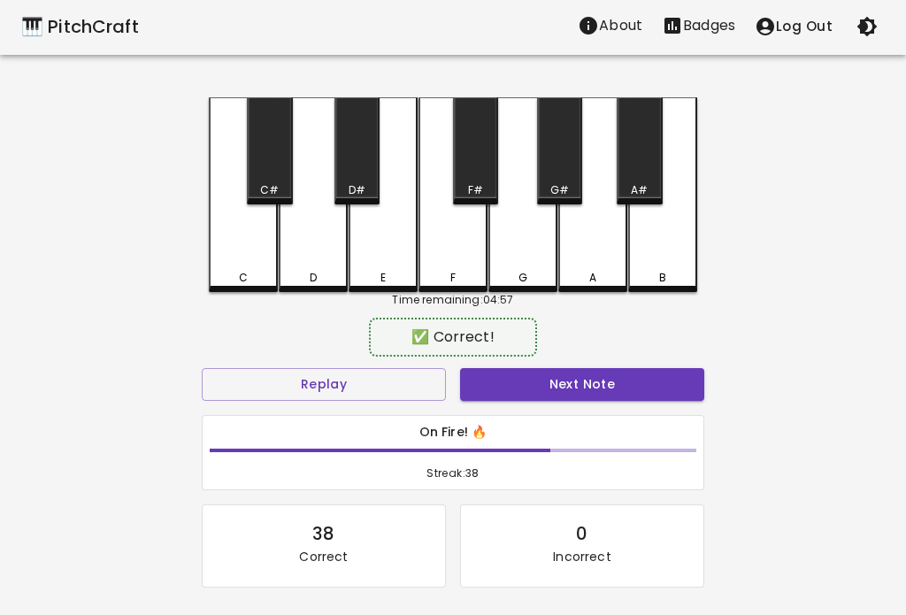
click at [670, 386] on button "Next Note" at bounding box center [582, 384] width 244 height 33
click at [674, 391] on button "Next Note" at bounding box center [582, 384] width 244 height 33
click at [676, 377] on button "Next Note" at bounding box center [582, 384] width 244 height 33
click at [658, 397] on button "Next Note" at bounding box center [582, 384] width 244 height 33
click at [651, 398] on button "Next Note" at bounding box center [582, 384] width 244 height 33
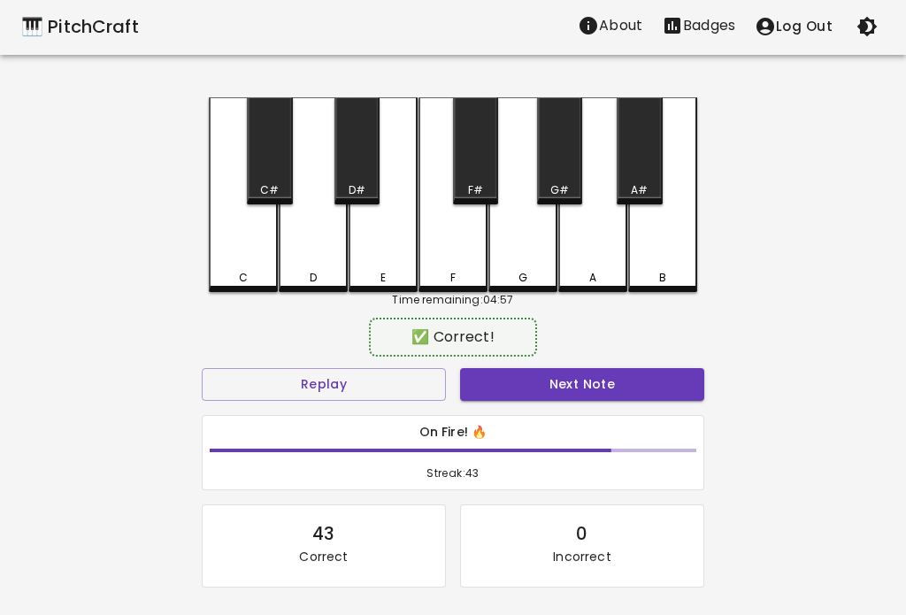
click at [659, 395] on button "Next Note" at bounding box center [582, 384] width 244 height 33
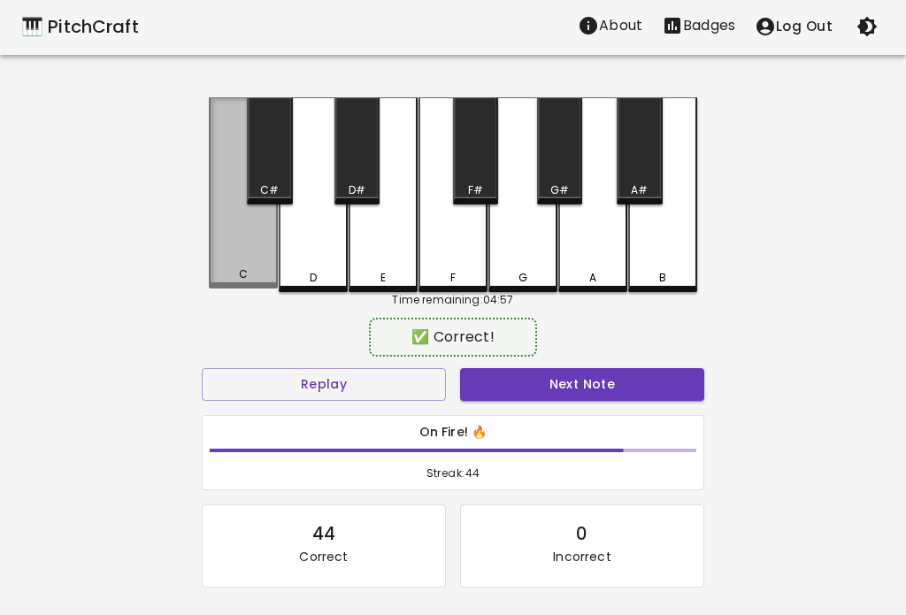
click at [664, 398] on button "Next Note" at bounding box center [582, 384] width 244 height 33
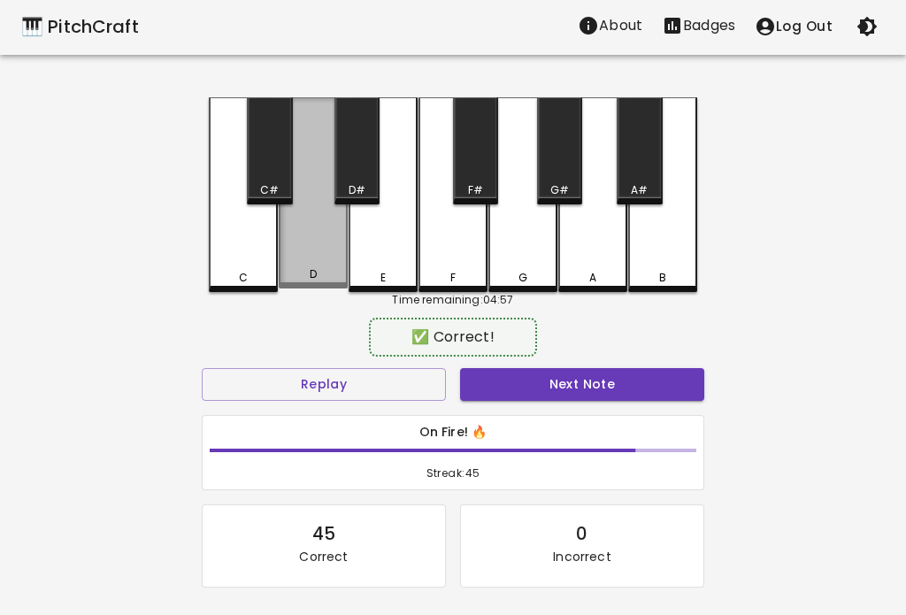
click at [663, 389] on button "Next Note" at bounding box center [582, 384] width 244 height 33
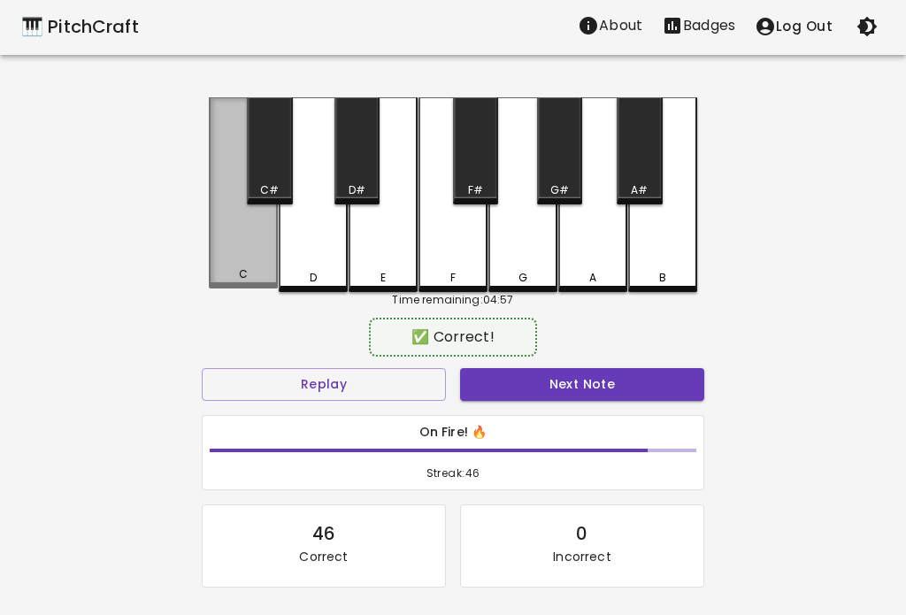
click at [662, 388] on button "Next Note" at bounding box center [582, 384] width 244 height 33
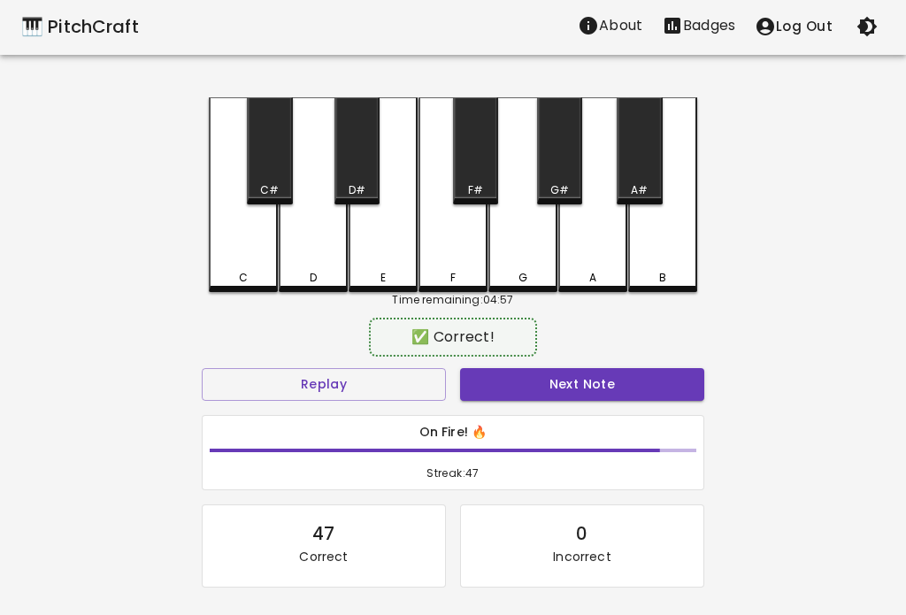
click at [649, 395] on button "Next Note" at bounding box center [582, 384] width 244 height 33
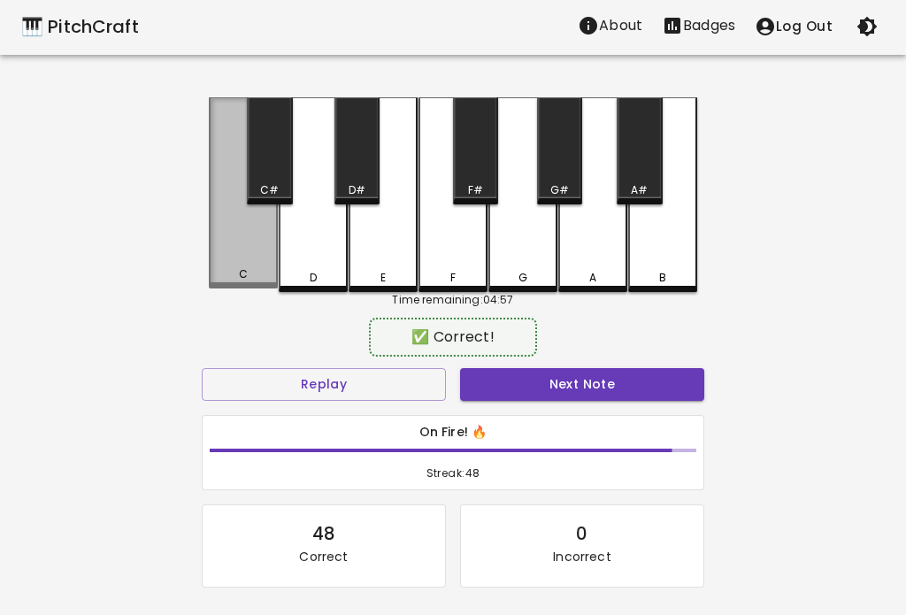
click at [659, 372] on button "Next Note" at bounding box center [582, 384] width 244 height 33
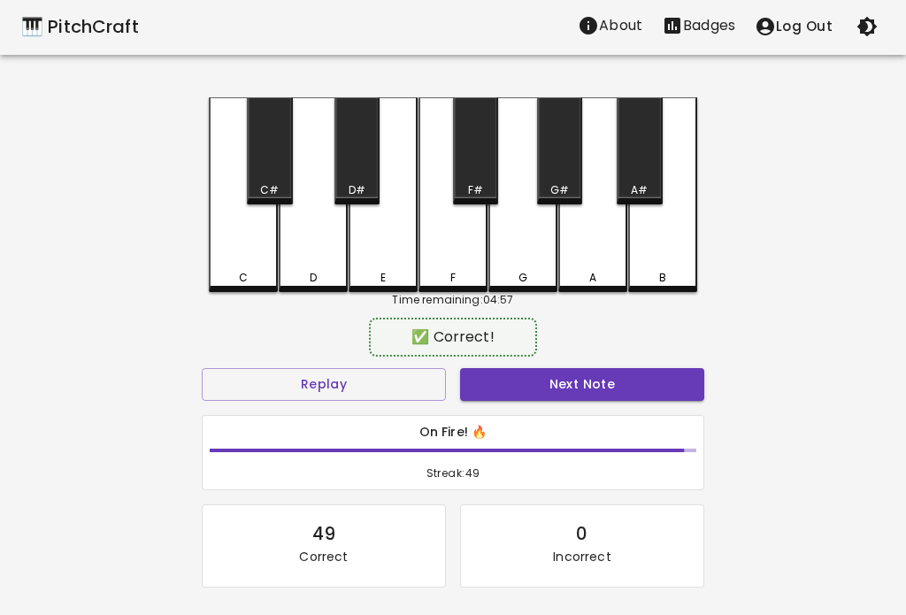
click at [651, 377] on button "Next Note" at bounding box center [582, 384] width 244 height 33
click at [648, 385] on button "Next Note" at bounding box center [582, 384] width 244 height 33
click at [656, 379] on button "Next Note" at bounding box center [582, 384] width 244 height 33
click at [663, 381] on button "Next Note" at bounding box center [582, 384] width 244 height 33
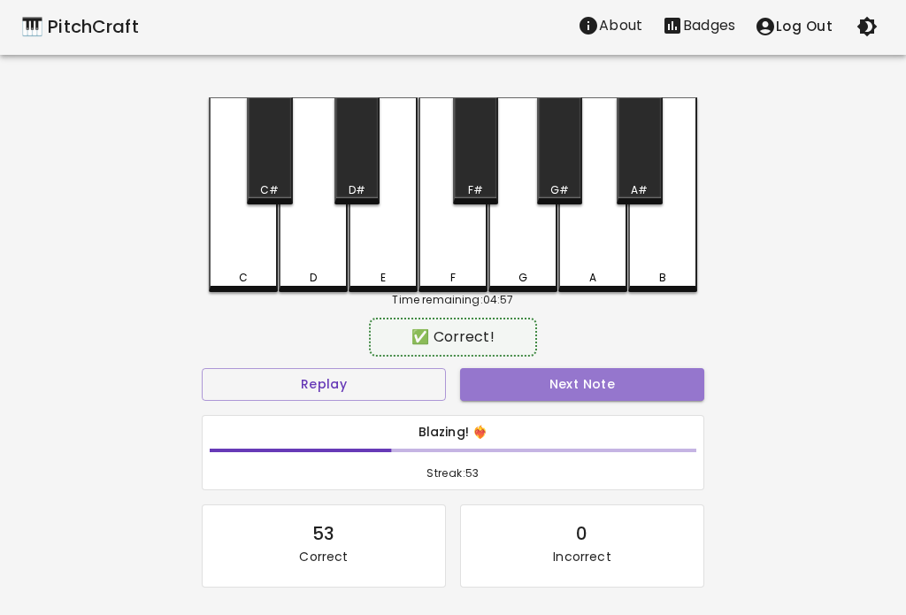
click at [647, 393] on button "Next Note" at bounding box center [582, 384] width 244 height 33
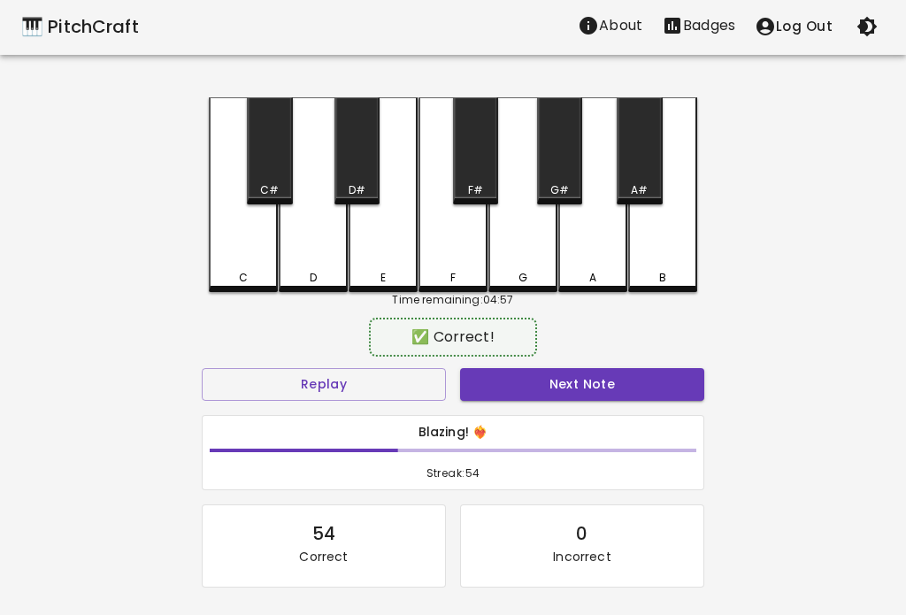
click at [663, 383] on button "Next Note" at bounding box center [582, 384] width 244 height 33
click at [662, 385] on button "Next Note" at bounding box center [582, 384] width 244 height 33
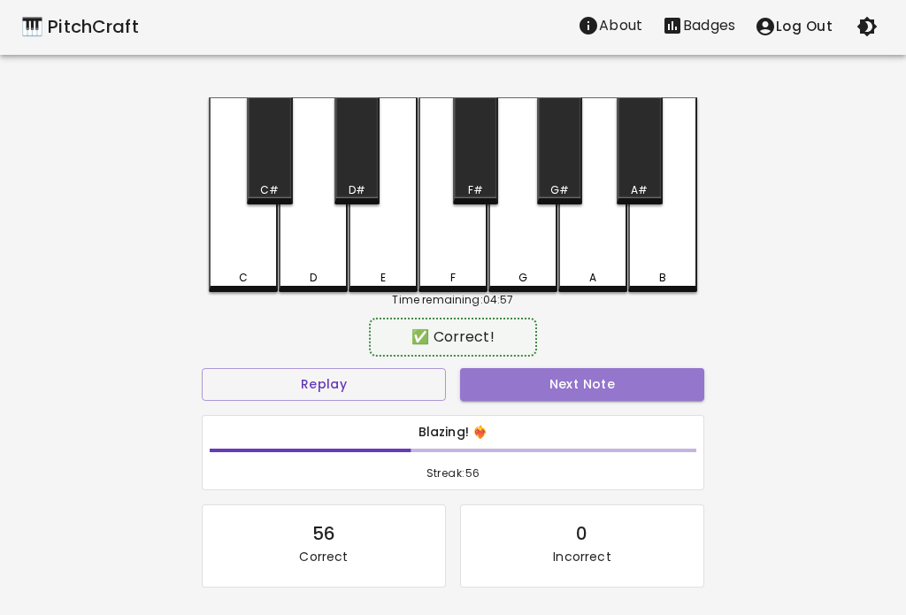
click at [656, 386] on button "Next Note" at bounding box center [582, 384] width 244 height 33
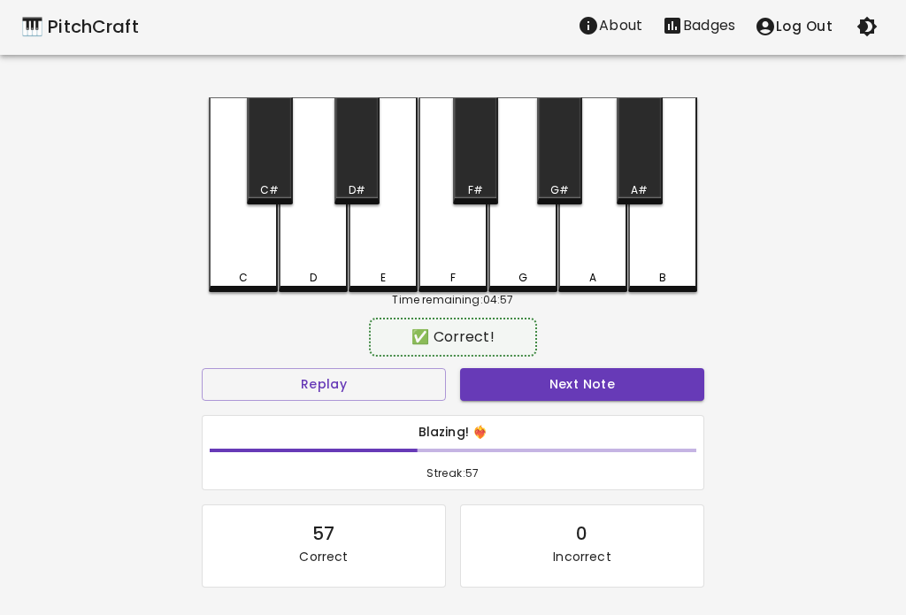
click at [657, 386] on button "Next Note" at bounding box center [582, 384] width 244 height 33
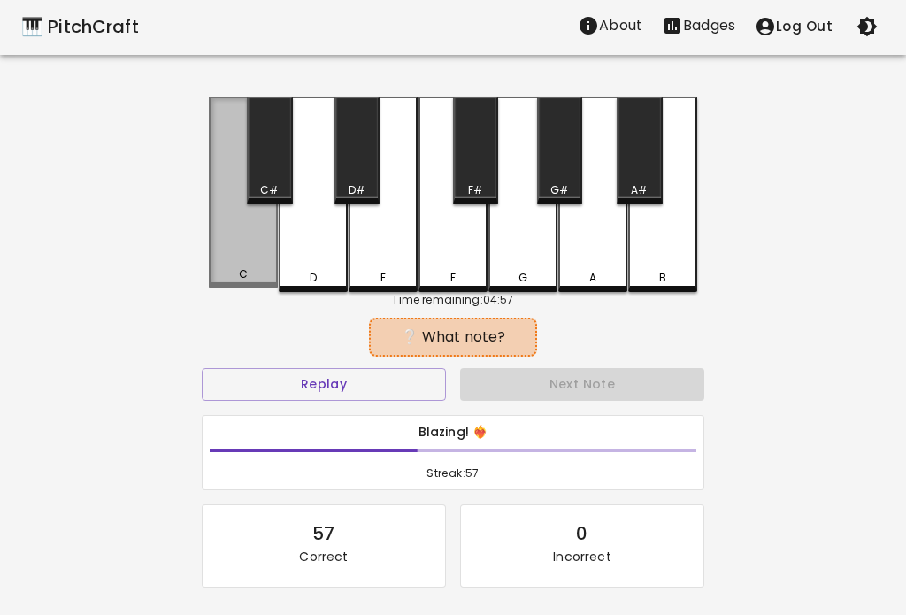
click at [663, 382] on button "Next Note" at bounding box center [582, 384] width 244 height 33
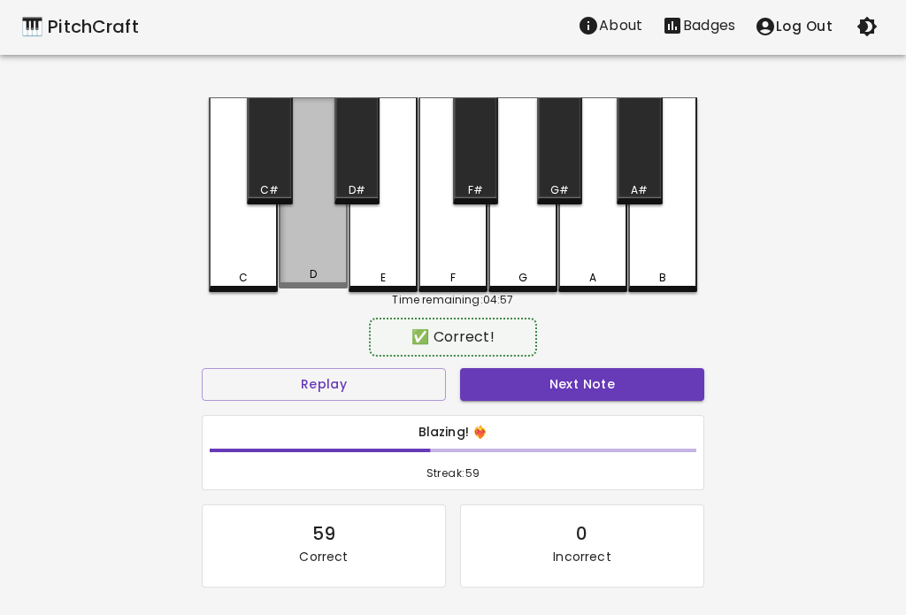
click at [656, 379] on button "Next Note" at bounding box center [582, 384] width 244 height 33
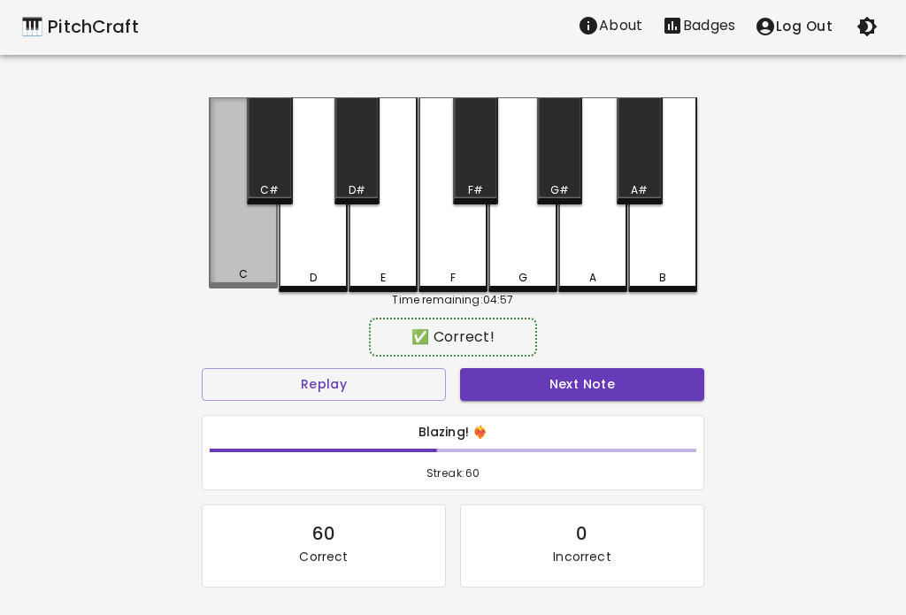
click at [655, 385] on button "Next Note" at bounding box center [582, 384] width 244 height 33
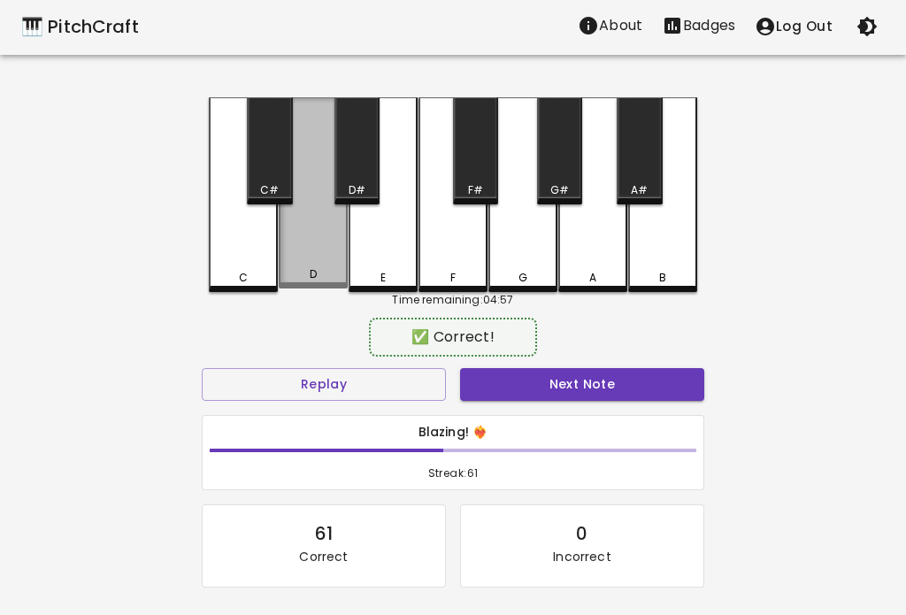
click at [651, 382] on button "Next Note" at bounding box center [582, 384] width 244 height 33
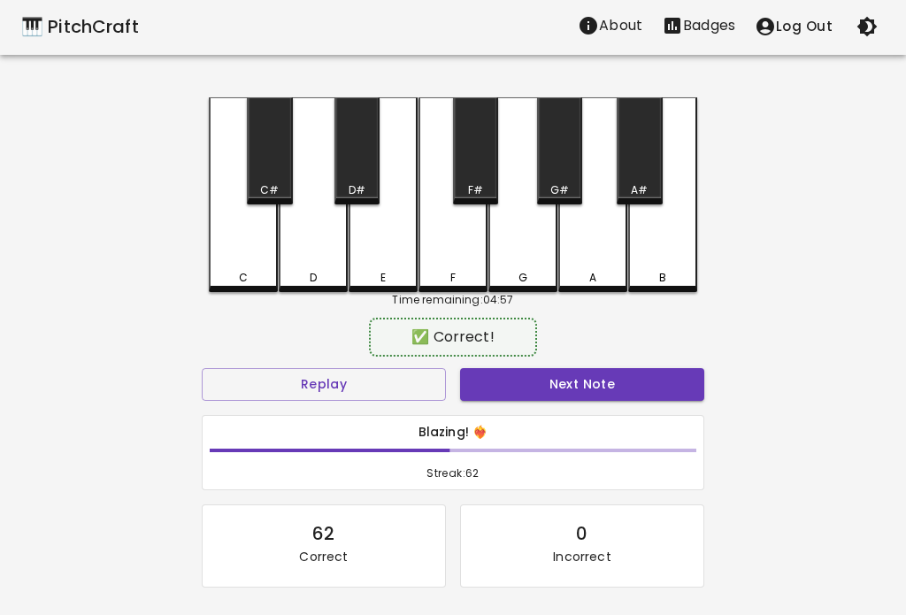
click at [643, 398] on button "Next Note" at bounding box center [582, 384] width 244 height 33
click at [653, 392] on button "Next Note" at bounding box center [582, 384] width 244 height 33
click at [651, 387] on button "Next Note" at bounding box center [582, 384] width 244 height 33
click at [649, 393] on button "Next Note" at bounding box center [582, 384] width 244 height 33
click at [640, 395] on button "Next Note" at bounding box center [582, 384] width 244 height 33
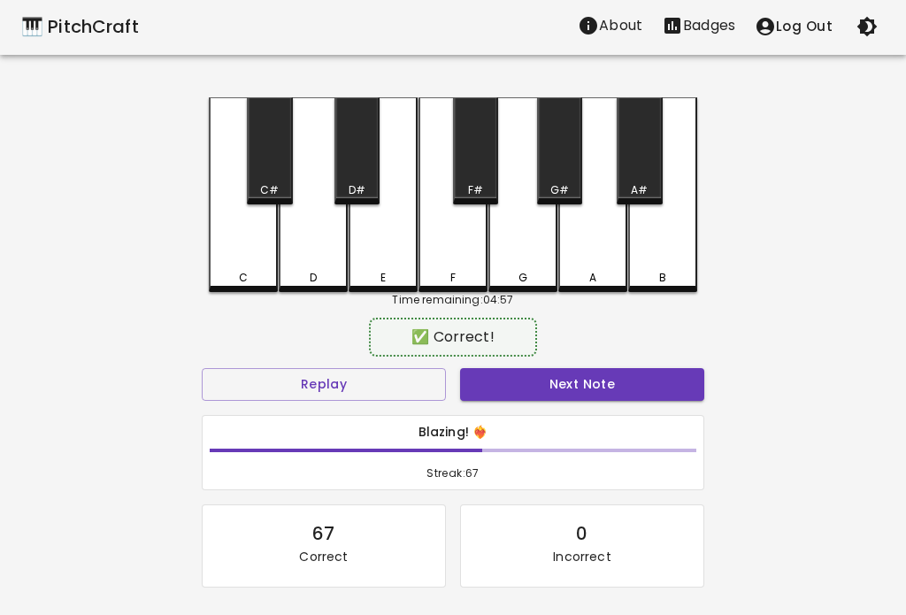
click at [295, 259] on div "D" at bounding box center [313, 194] width 69 height 195
click at [648, 386] on button "Next Note" at bounding box center [582, 384] width 244 height 33
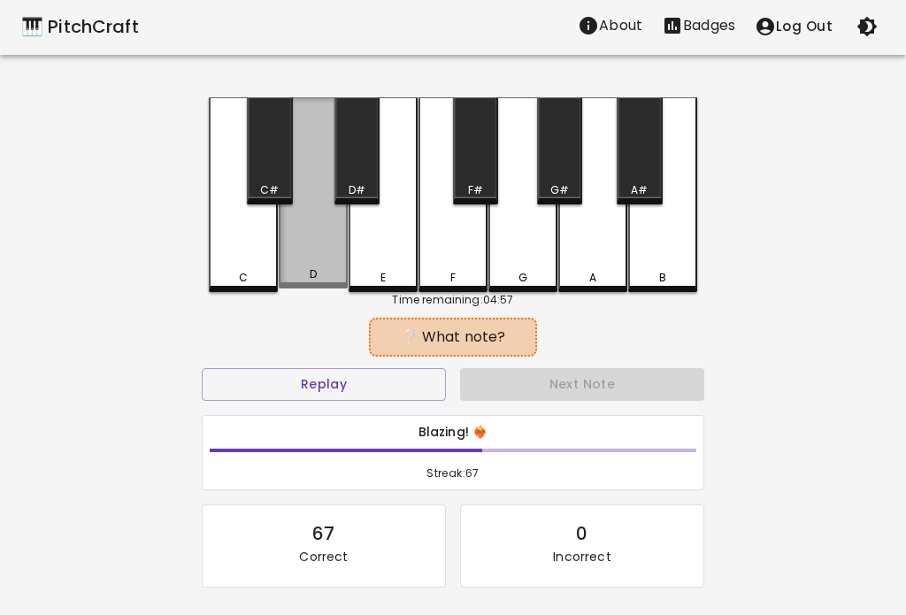
click at [644, 393] on button "Next Note" at bounding box center [582, 384] width 244 height 33
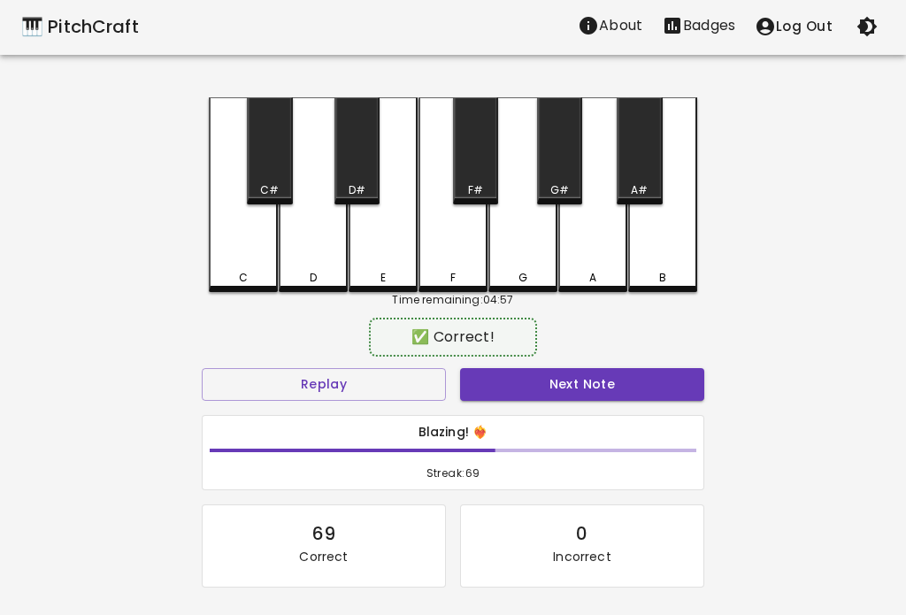
click at [651, 392] on button "Next Note" at bounding box center [582, 384] width 244 height 33
click at [661, 383] on button "Next Note" at bounding box center [582, 384] width 244 height 33
click at [655, 386] on button "Next Note" at bounding box center [582, 384] width 244 height 33
click at [655, 375] on button "Next Note" at bounding box center [582, 384] width 244 height 33
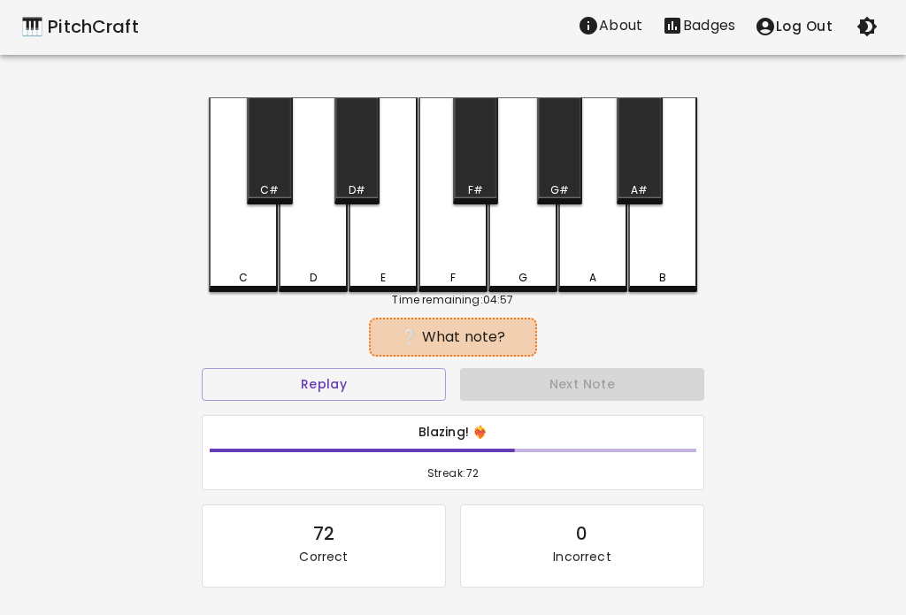
click at [295, 255] on div "D" at bounding box center [313, 194] width 69 height 195
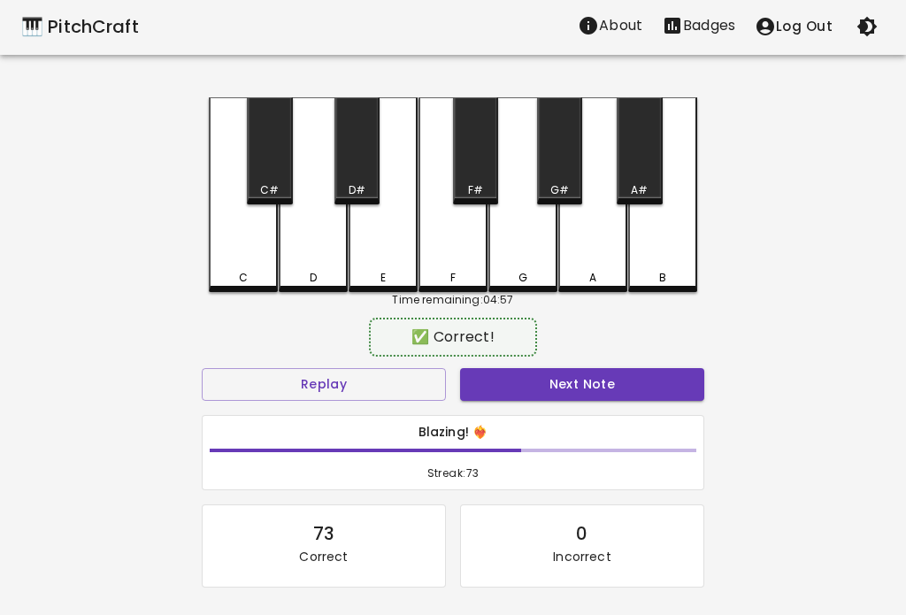
click at [651, 390] on button "Next Note" at bounding box center [582, 384] width 244 height 33
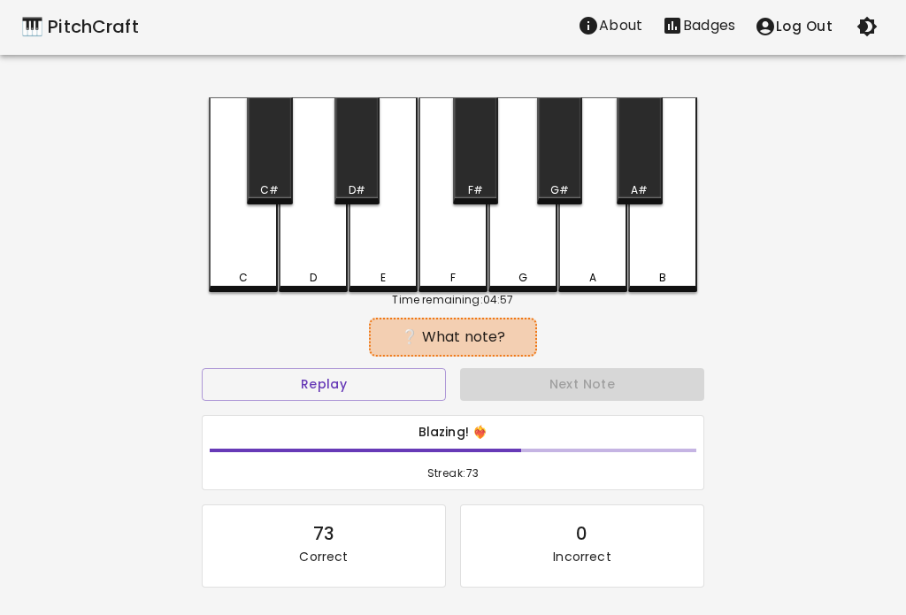
click at [655, 382] on button "Next Note" at bounding box center [582, 384] width 244 height 33
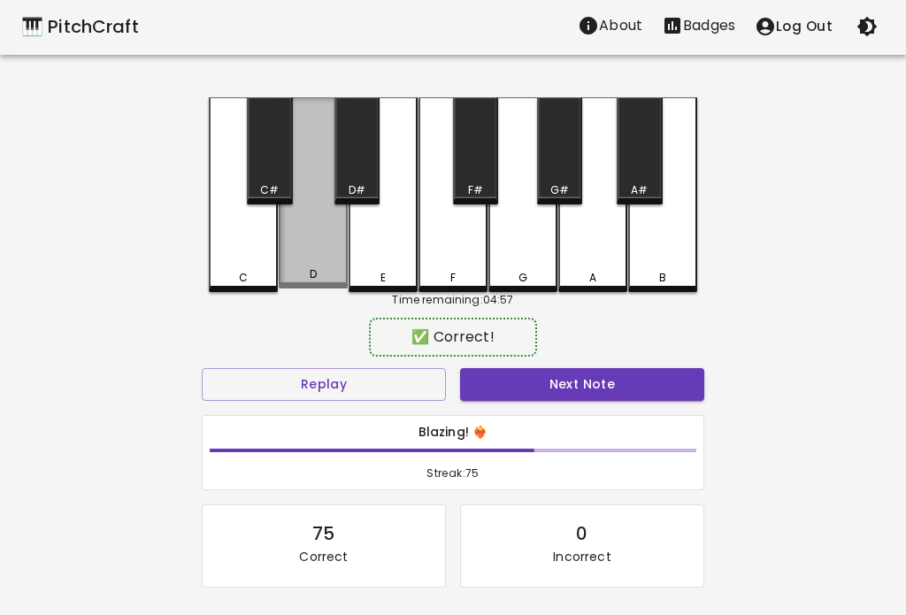
click at [642, 397] on button "Next Note" at bounding box center [582, 384] width 244 height 33
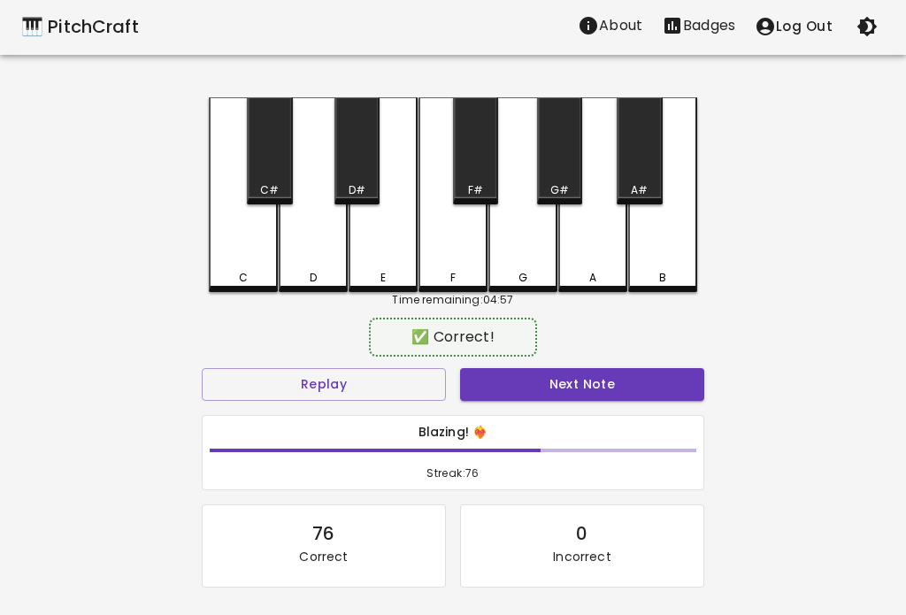
click at [649, 387] on button "Next Note" at bounding box center [582, 384] width 244 height 33
click at [655, 384] on button "Next Note" at bounding box center [582, 384] width 244 height 33
click at [303, 242] on div "D" at bounding box center [313, 194] width 69 height 195
click at [653, 390] on button "Next Note" at bounding box center [582, 384] width 244 height 33
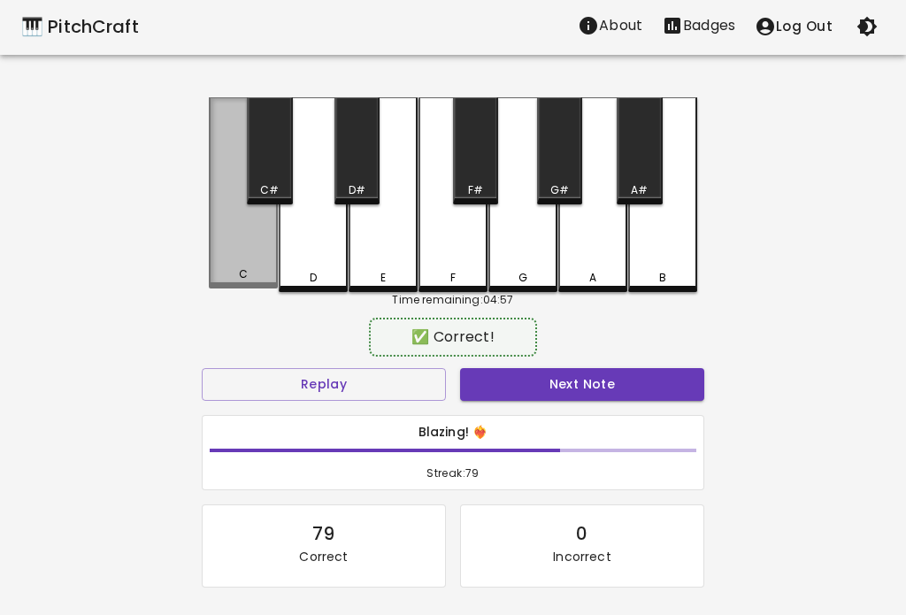
click at [651, 389] on button "Next Note" at bounding box center [582, 384] width 244 height 33
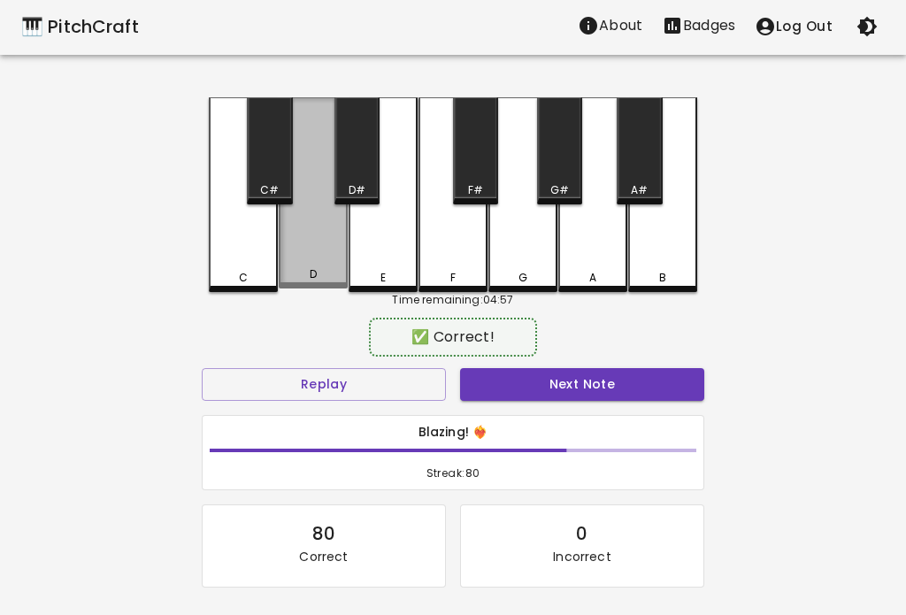
click at [657, 387] on button "Next Note" at bounding box center [582, 384] width 244 height 33
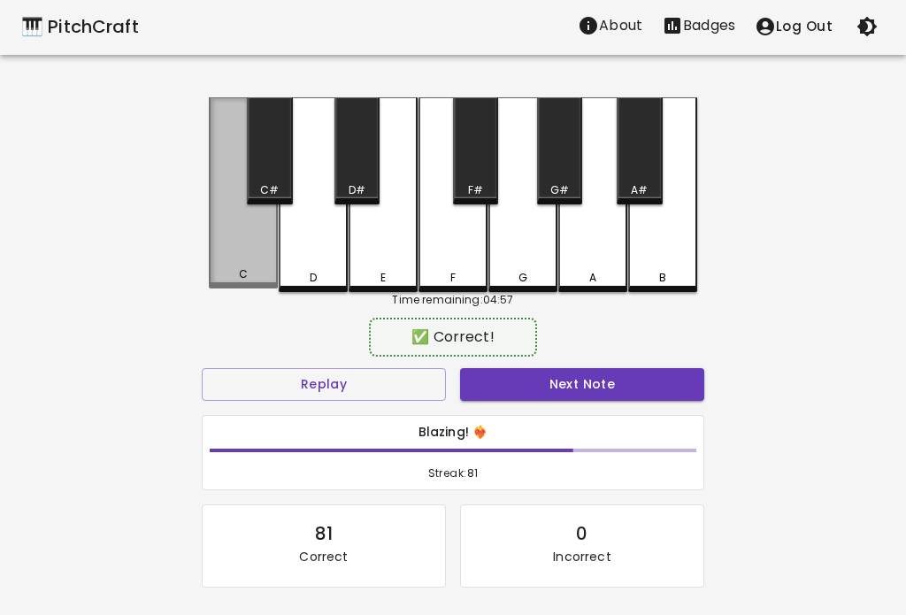
click at [657, 385] on button "Next Note" at bounding box center [582, 384] width 244 height 33
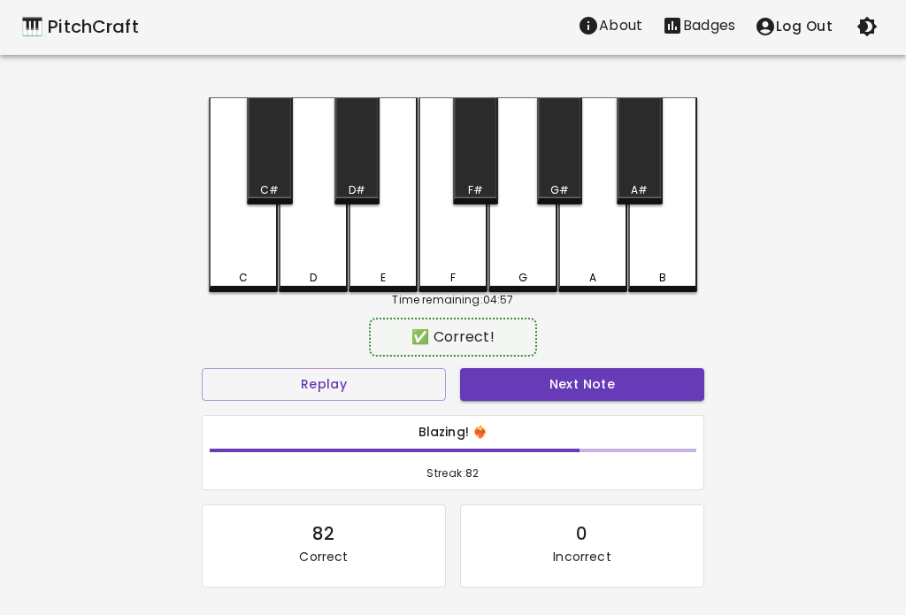
click at [644, 391] on button "Next Note" at bounding box center [582, 384] width 244 height 33
click at [650, 391] on button "Next Note" at bounding box center [582, 384] width 244 height 33
click at [669, 376] on button "Next Note" at bounding box center [582, 384] width 244 height 33
click at [666, 387] on button "Next Note" at bounding box center [582, 384] width 244 height 33
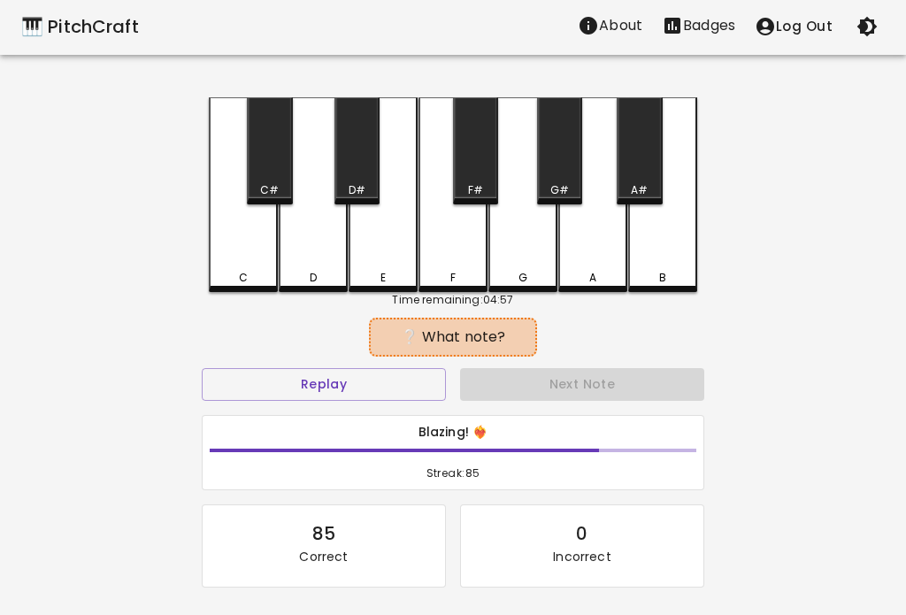
click at [676, 385] on button "Next Note" at bounding box center [582, 384] width 244 height 33
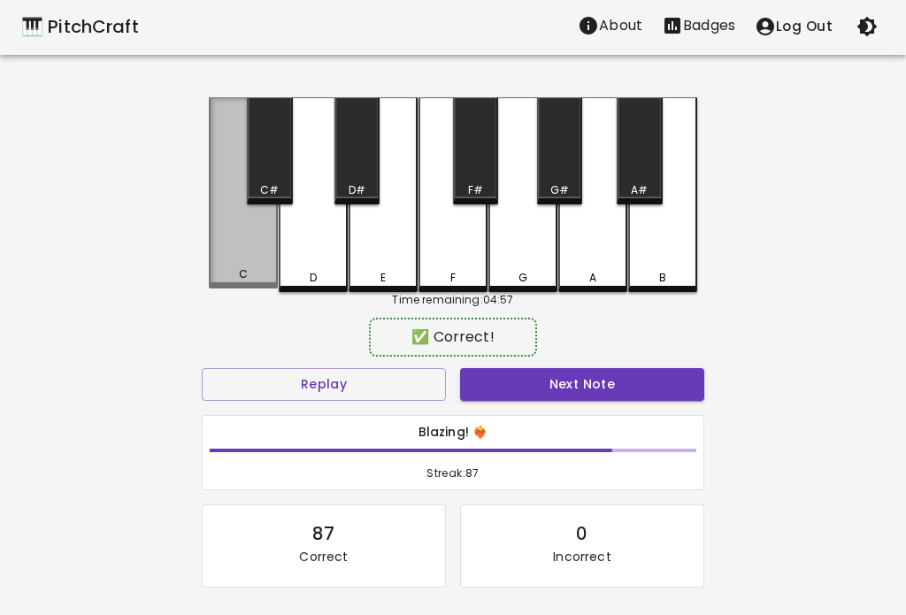
click at [677, 380] on button "Next Note" at bounding box center [582, 384] width 244 height 33
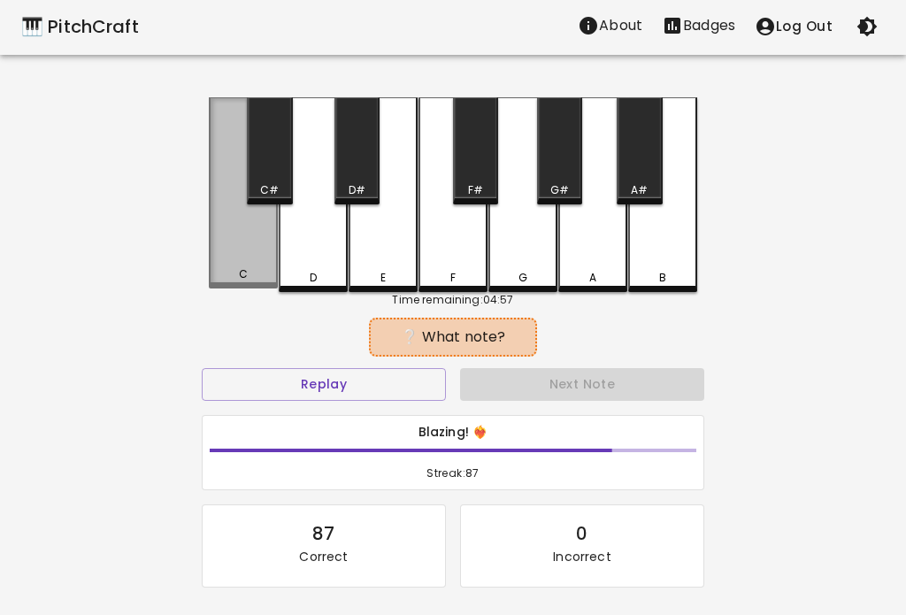
click at [677, 383] on button "Next Note" at bounding box center [582, 384] width 244 height 33
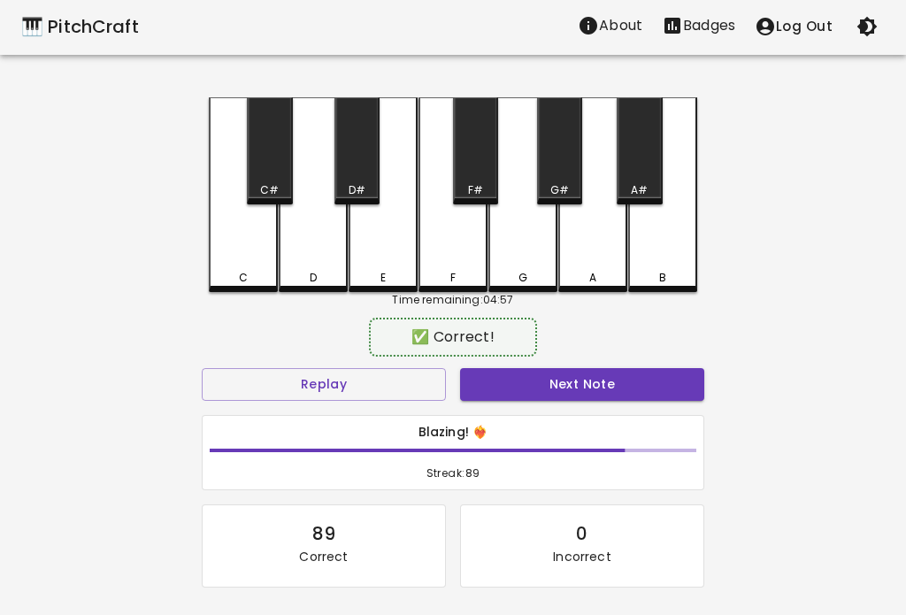
click at [314, 252] on div "D" at bounding box center [313, 194] width 69 height 195
click at [652, 395] on button "Next Note" at bounding box center [582, 384] width 244 height 33
click at [672, 374] on button "Next Note" at bounding box center [582, 384] width 244 height 33
click at [670, 378] on button "Next Note" at bounding box center [582, 384] width 244 height 33
click at [663, 387] on button "Next Note" at bounding box center [582, 384] width 244 height 33
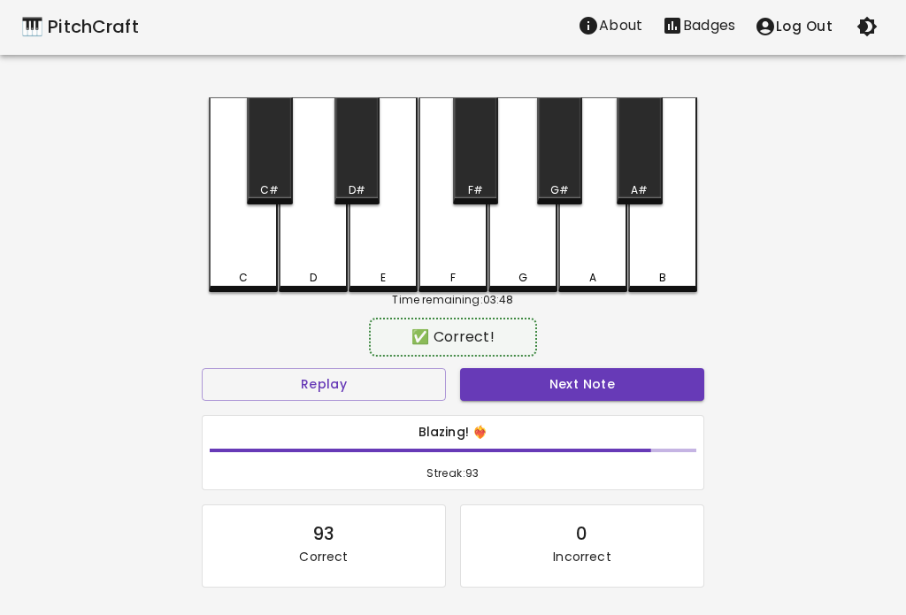
click at [665, 387] on button "Next Note" at bounding box center [582, 384] width 244 height 33
click at [670, 385] on button "Next Note" at bounding box center [582, 384] width 244 height 33
click at [246, 259] on div "C" at bounding box center [243, 194] width 69 height 195
click at [673, 386] on button "Next Note" at bounding box center [582, 384] width 244 height 33
click at [678, 388] on button "Next Note" at bounding box center [582, 384] width 244 height 33
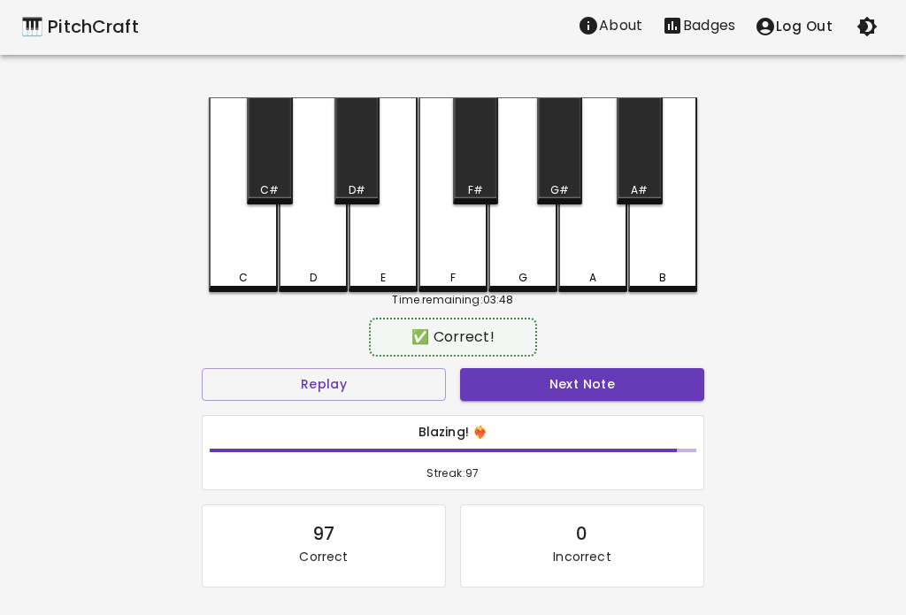
click at [677, 390] on button "Next Note" at bounding box center [582, 384] width 244 height 33
click at [675, 389] on button "Next Note" at bounding box center [582, 384] width 244 height 33
click at [306, 238] on div "D" at bounding box center [313, 194] width 69 height 195
click at [654, 387] on button "Next Note" at bounding box center [582, 384] width 244 height 33
click at [660, 379] on button "Next Note" at bounding box center [582, 384] width 244 height 33
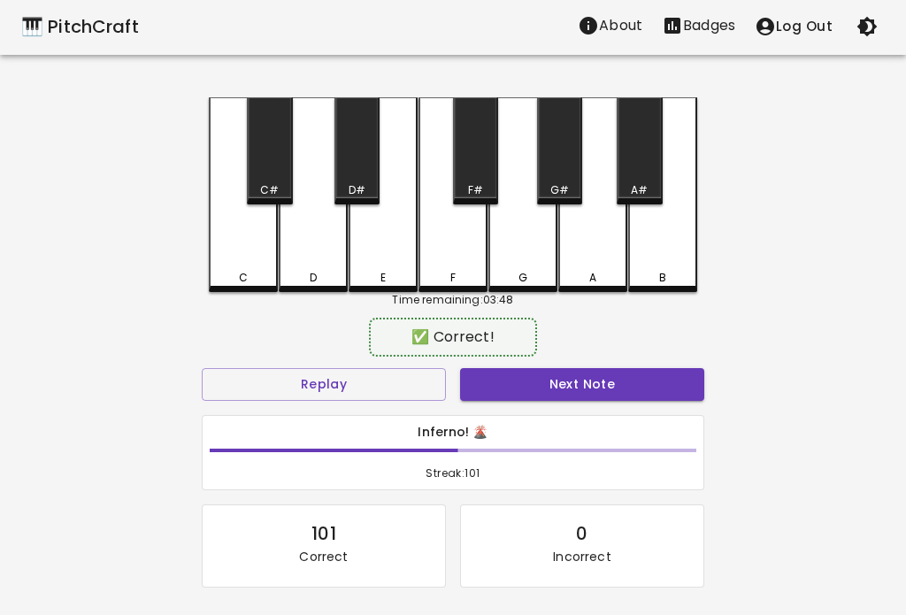
click at [661, 380] on button "Next Note" at bounding box center [582, 384] width 244 height 33
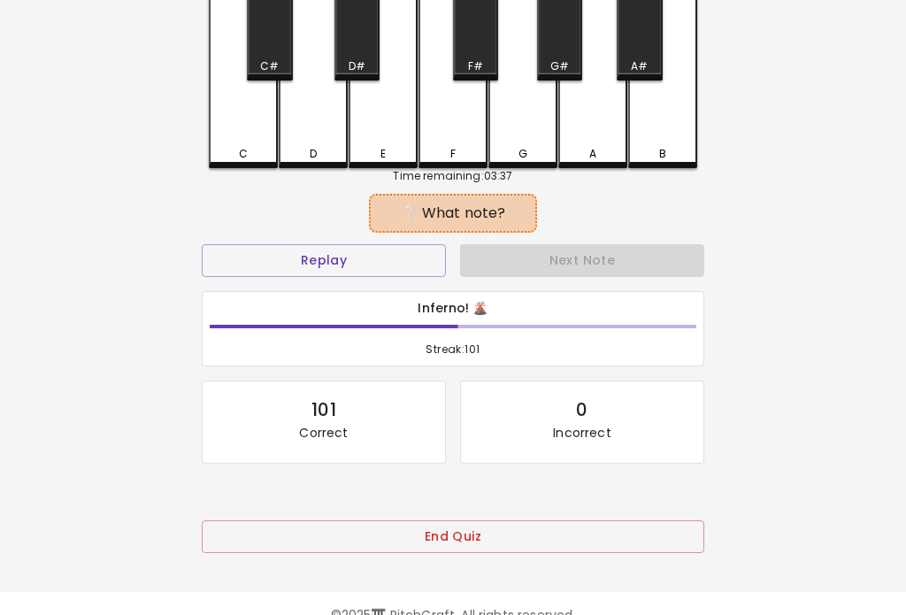
scroll to position [134, 0]
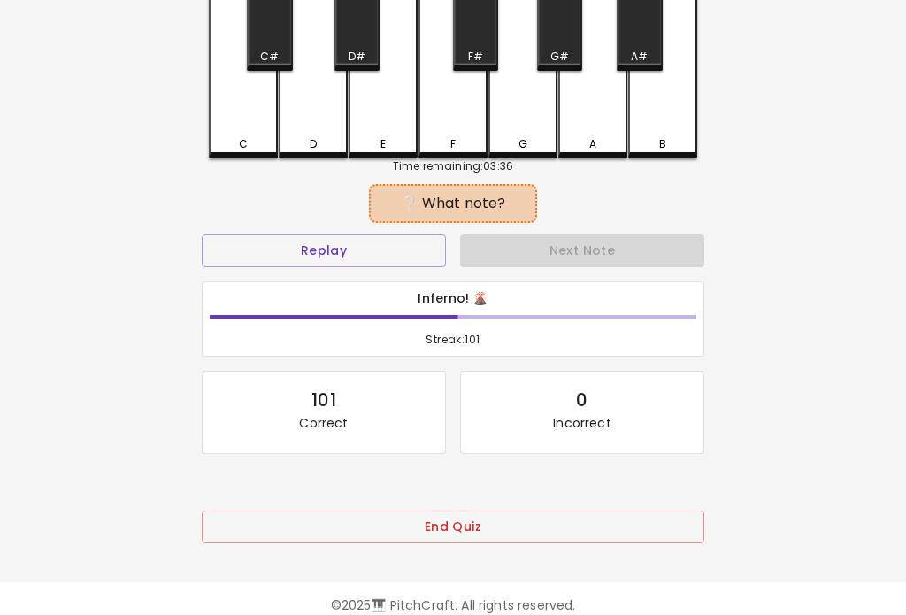
click at [270, 536] on button "End Quiz" at bounding box center [453, 527] width 502 height 33
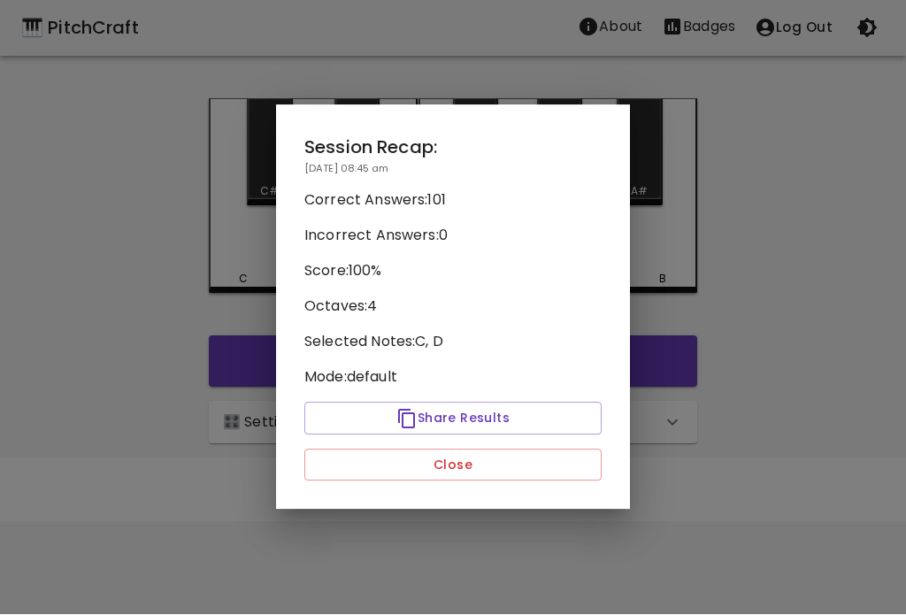
scroll to position [0, 0]
click at [567, 472] on button "Close" at bounding box center [452, 465] width 297 height 33
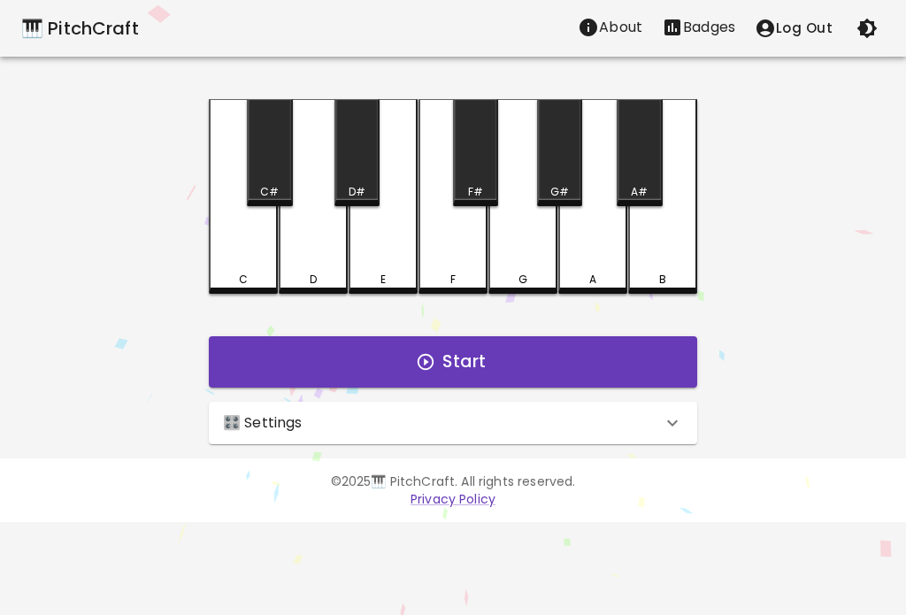
click at [599, 412] on div "🎛️ Settings" at bounding box center [442, 422] width 439 height 21
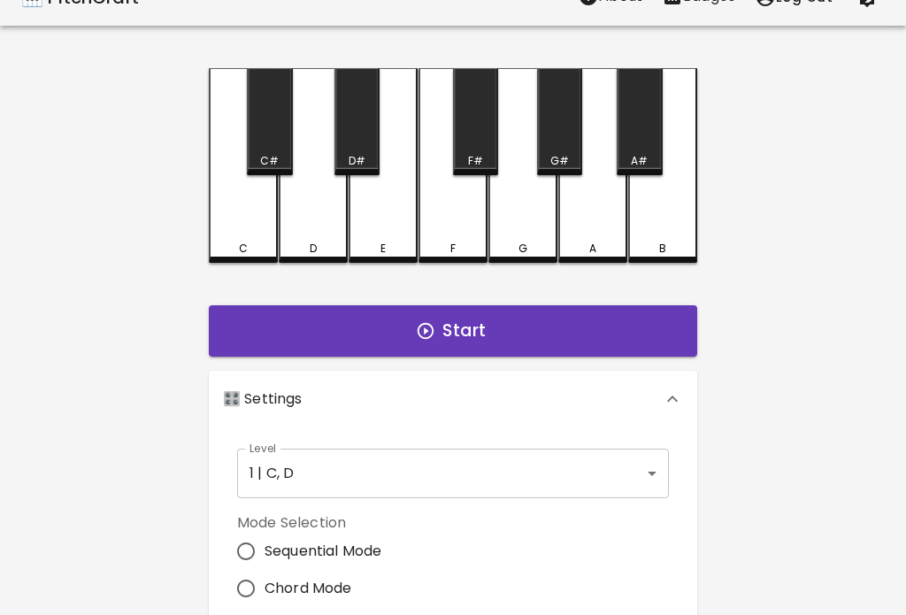
scroll to position [31, 0]
click at [640, 489] on body "🎹 PitchCraft About Badges Log Out C C# D D# E F F# G G# A A# B Start 🎛️ Setting…" at bounding box center [453, 504] width 906 height 1071
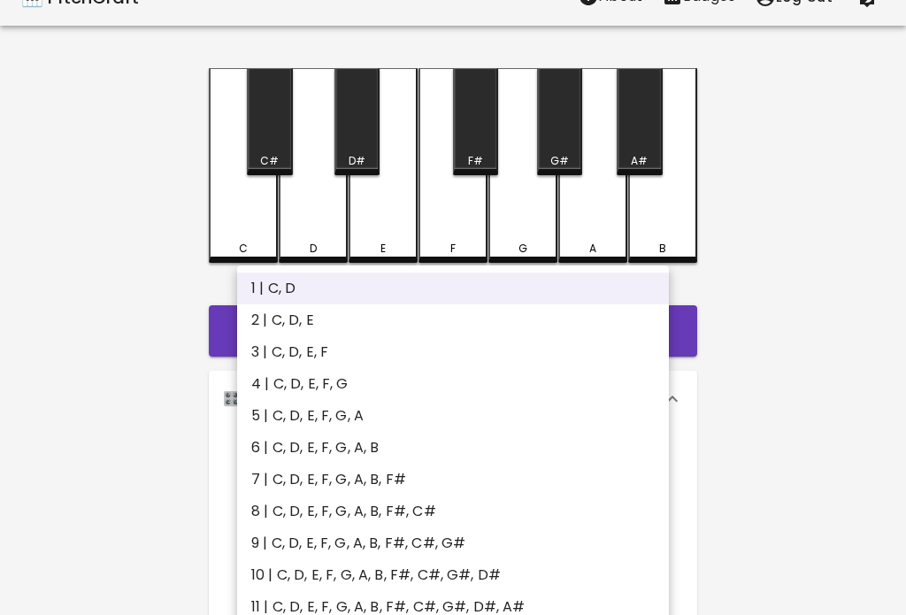
click at [280, 322] on li "2 | C, D, E" at bounding box center [453, 320] width 432 height 32
type input "3"
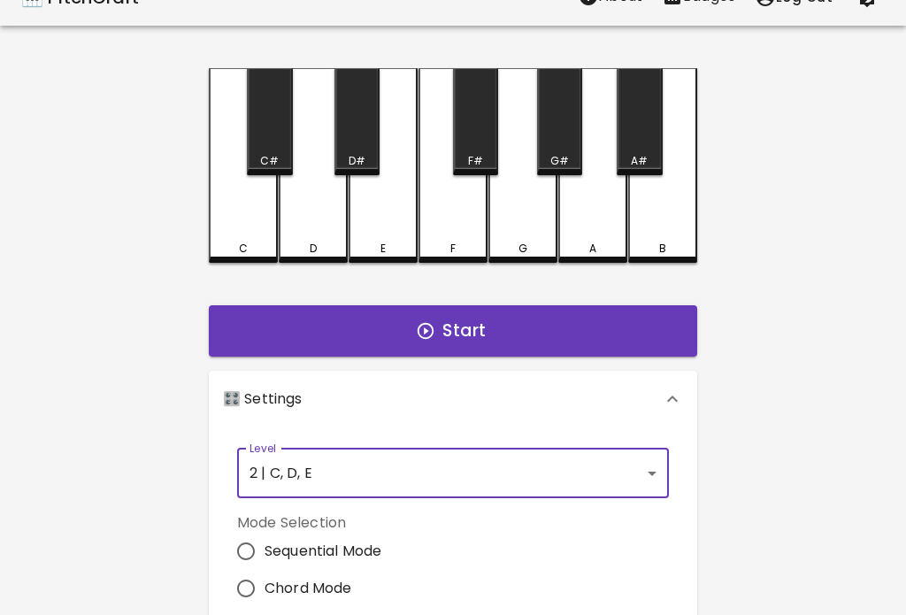
click at [240, 220] on div "C" at bounding box center [243, 165] width 69 height 195
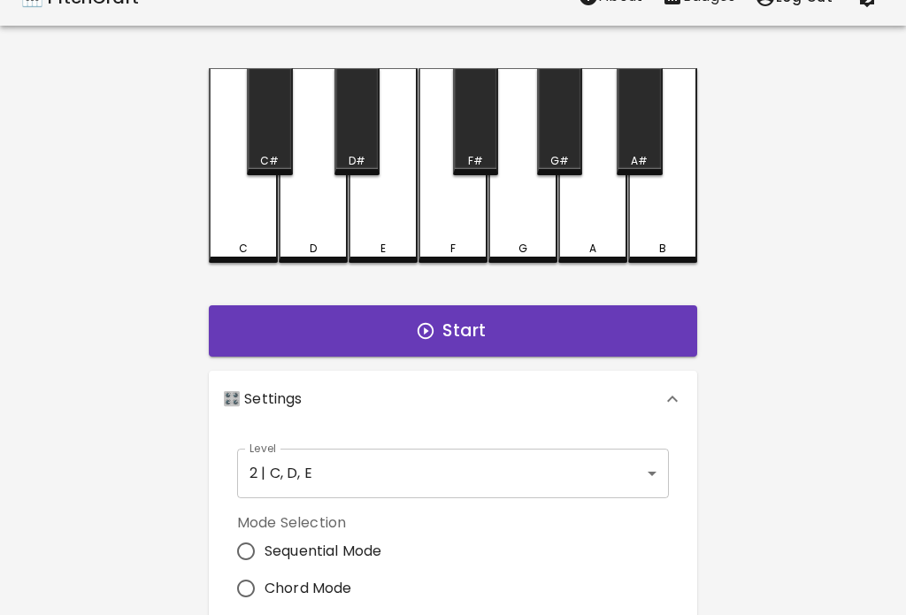
click at [308, 239] on div "D" at bounding box center [313, 165] width 69 height 195
click at [375, 237] on div "E" at bounding box center [383, 165] width 69 height 195
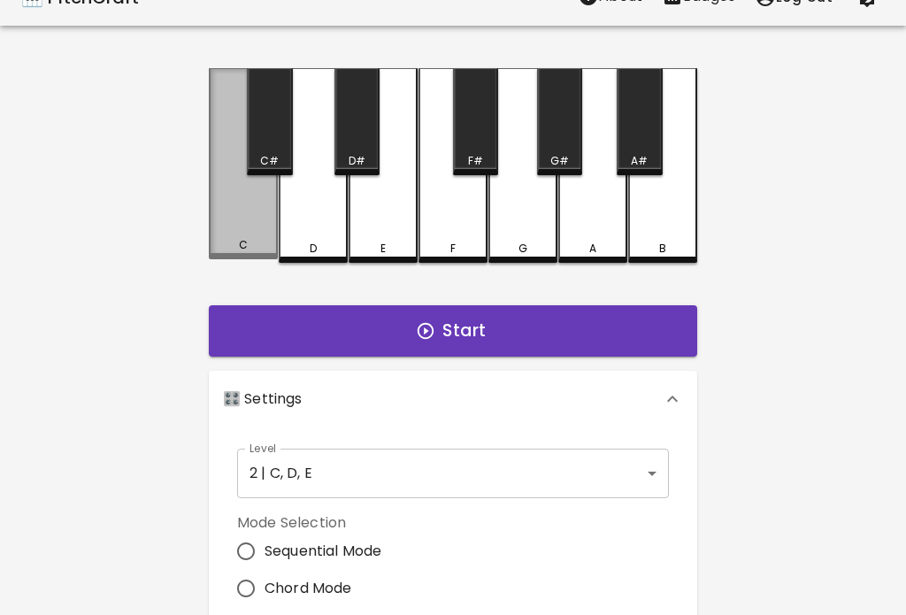
click at [226, 224] on div "C" at bounding box center [243, 163] width 69 height 191
click at [229, 234] on div "C" at bounding box center [243, 163] width 69 height 191
click at [238, 249] on div "C" at bounding box center [243, 245] width 65 height 16
click at [231, 251] on div "C" at bounding box center [243, 245] width 65 height 16
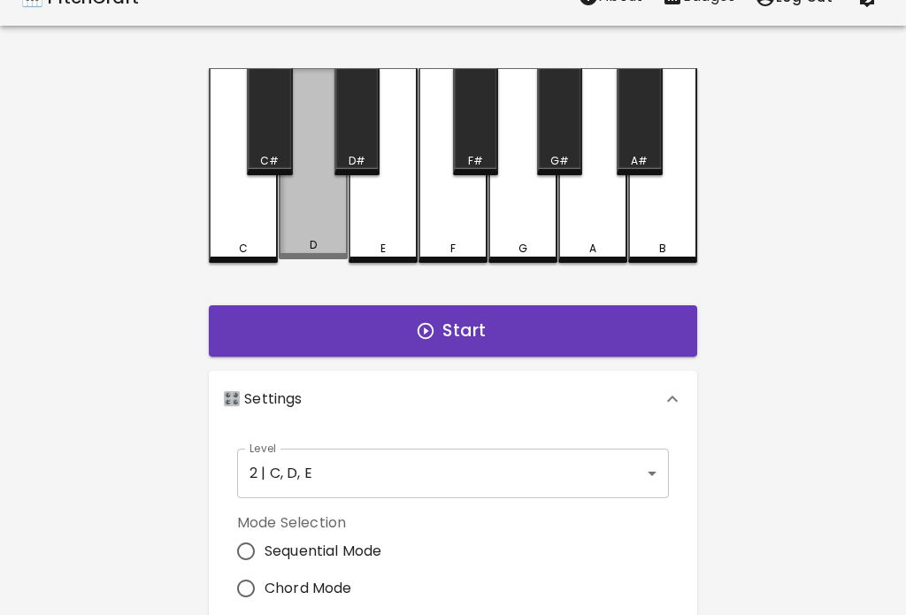
click at [296, 248] on div "D" at bounding box center [312, 245] width 65 height 16
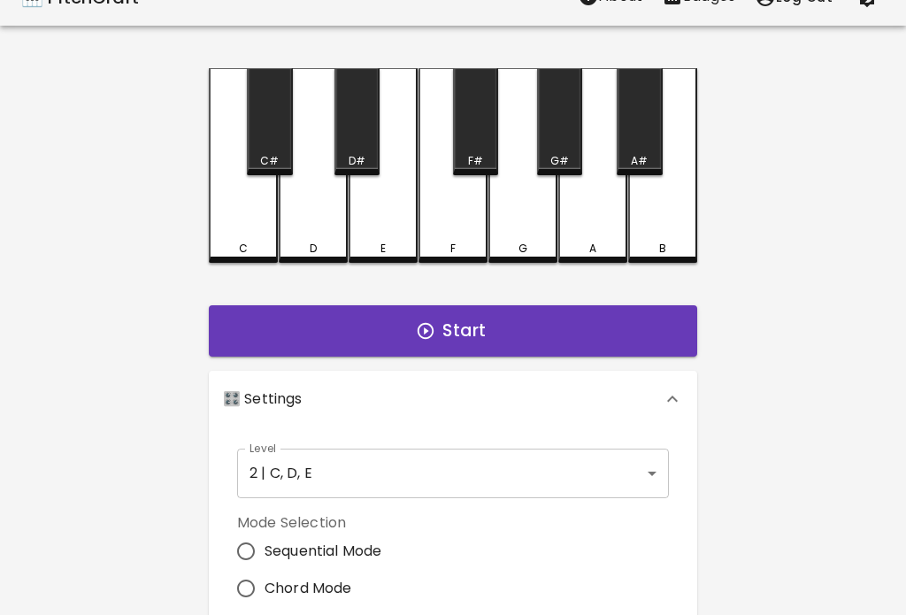
click at [304, 250] on div "D" at bounding box center [312, 249] width 65 height 16
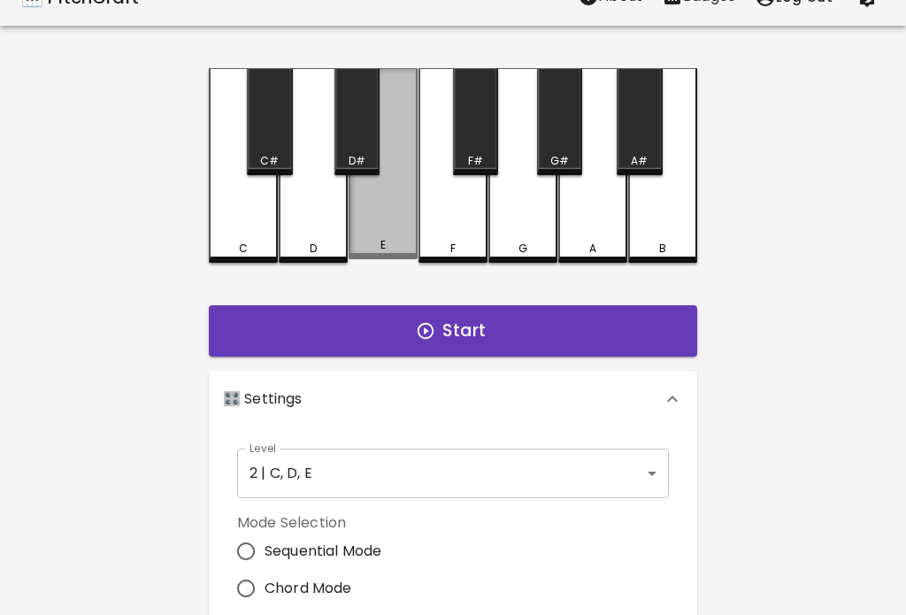
click at [380, 252] on div "E" at bounding box center [382, 245] width 5 height 16
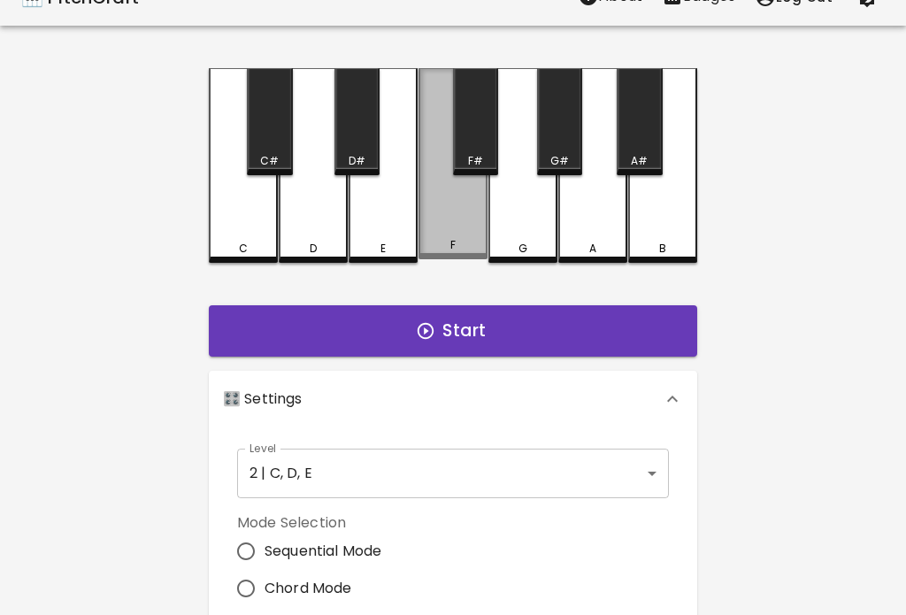
click at [437, 253] on div "F" at bounding box center [452, 245] width 65 height 16
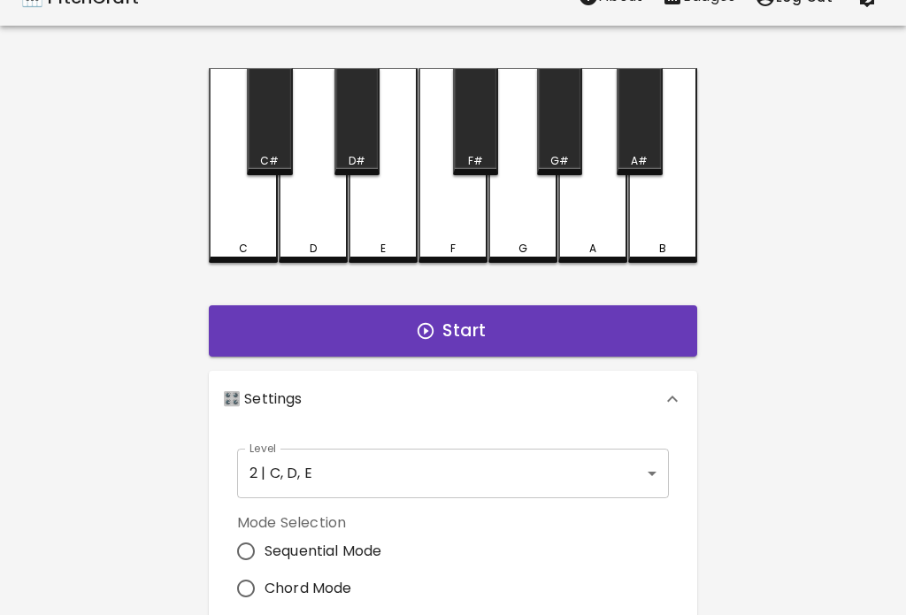
click at [549, 266] on div "C C# D D# E F F# G G# A A# B Start 🎛️ Settings Level 2 | C, D, E 3 Level Mode S…" at bounding box center [453, 515] width 531 height 894
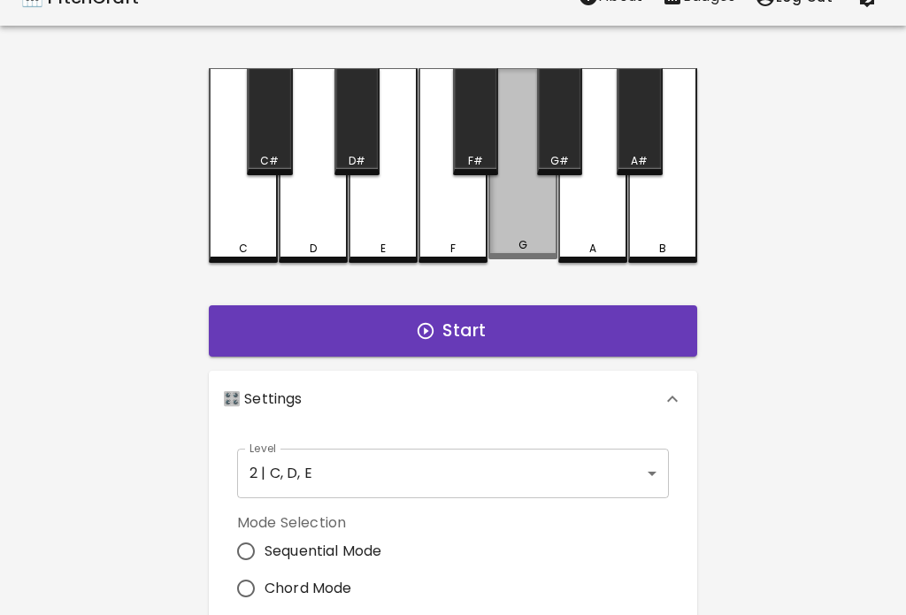
click at [549, 265] on div "C C# D D# E F F# G G# A A# B Start 🎛️ Settings Level 2 | C, D, E 3 Level Mode S…" at bounding box center [453, 515] width 531 height 894
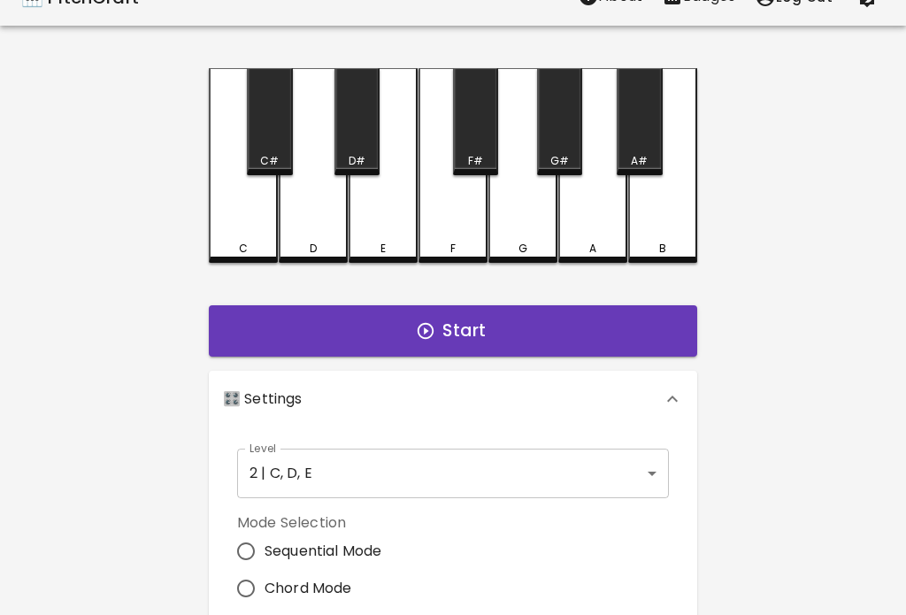
click at [611, 242] on div "A" at bounding box center [592, 249] width 65 height 16
click at [683, 229] on div "B" at bounding box center [662, 165] width 69 height 195
click at [264, 127] on div "C#" at bounding box center [269, 121] width 45 height 107
click at [349, 133] on div "D#" at bounding box center [356, 121] width 45 height 107
click at [474, 149] on div "F#" at bounding box center [475, 121] width 45 height 107
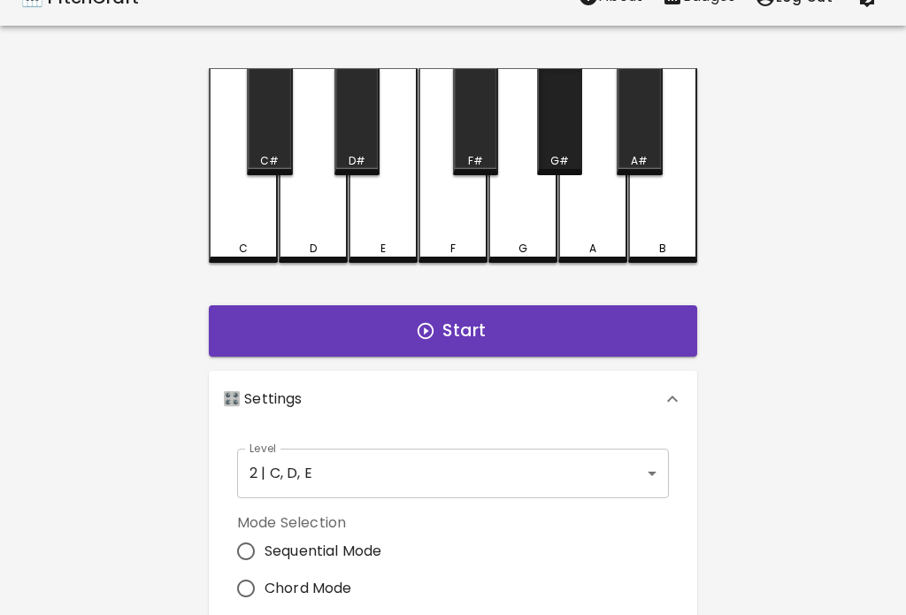
click at [539, 151] on div "G#" at bounding box center [559, 121] width 45 height 107
click at [617, 154] on div "A#" at bounding box center [639, 121] width 45 height 107
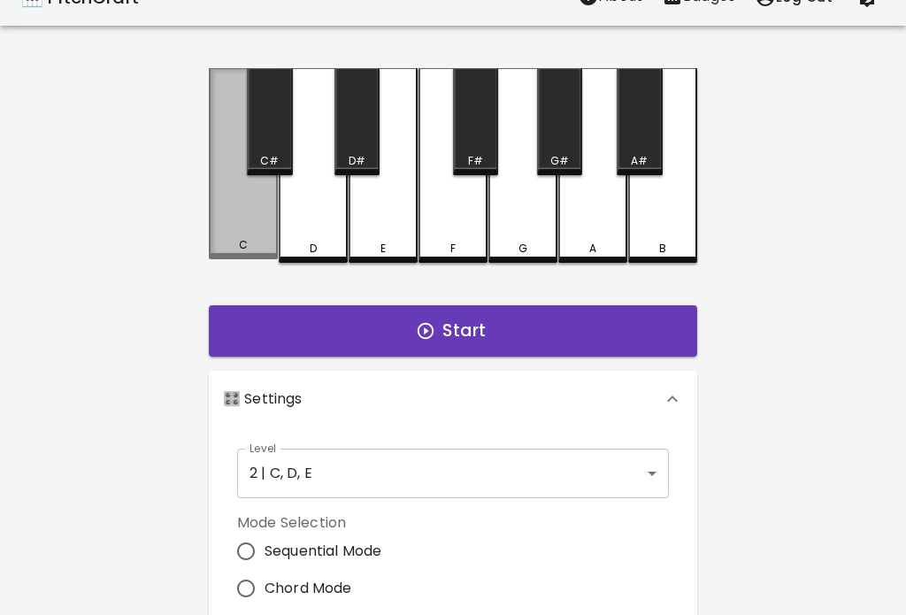
click at [242, 214] on div "C" at bounding box center [243, 163] width 69 height 191
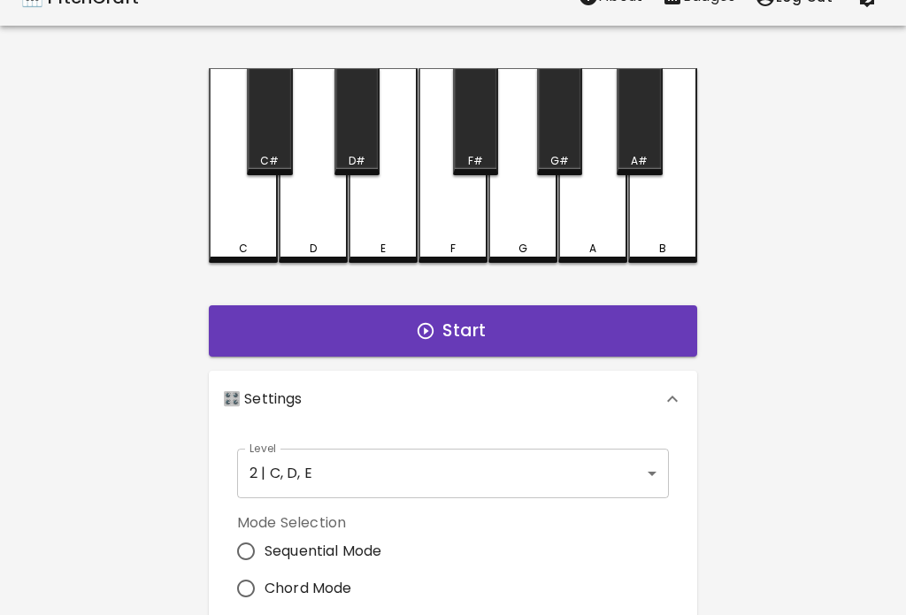
click at [607, 334] on button "Start" at bounding box center [453, 330] width 488 height 51
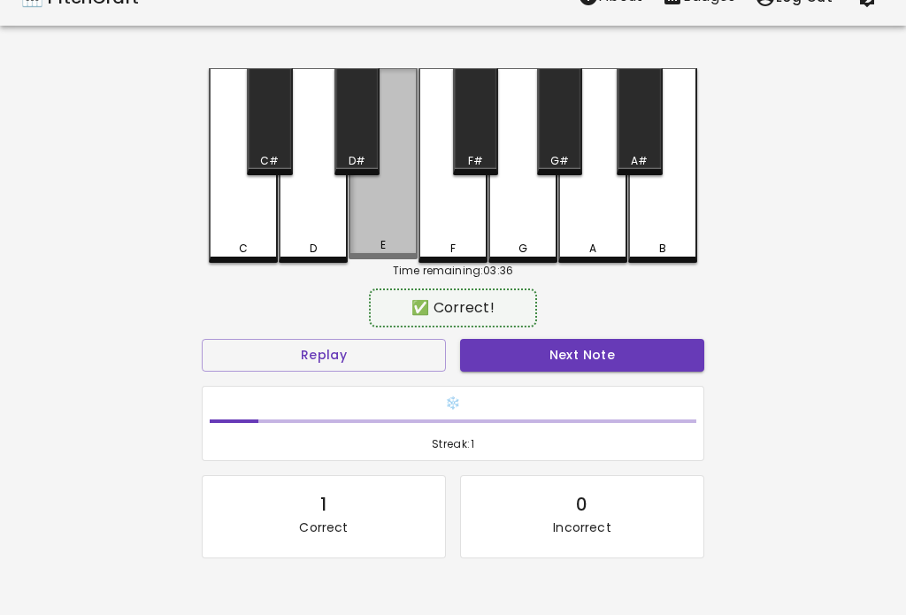
click at [375, 207] on div "E" at bounding box center [383, 163] width 69 height 191
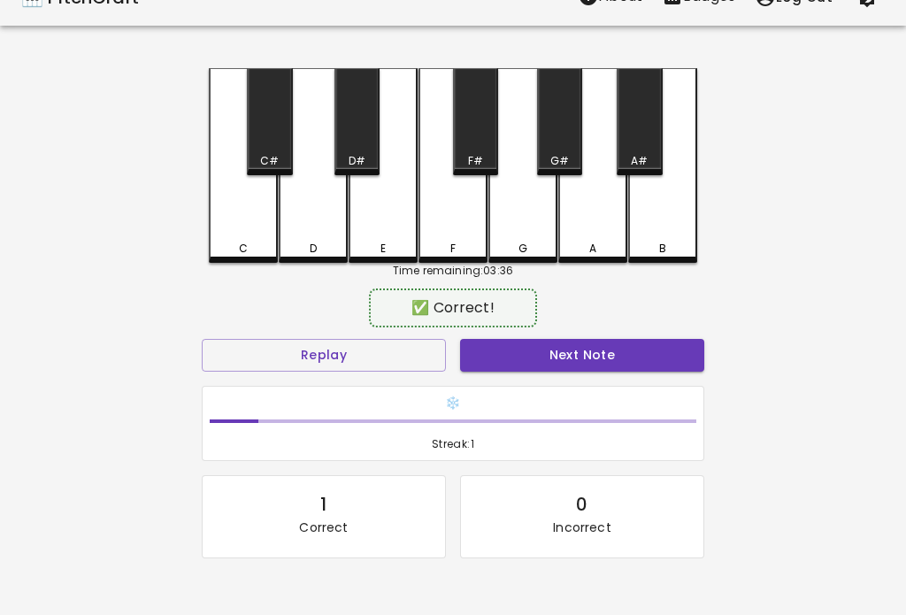
click at [663, 352] on button "Next Note" at bounding box center [582, 355] width 244 height 33
click at [672, 362] on button "Next Note" at bounding box center [582, 355] width 244 height 33
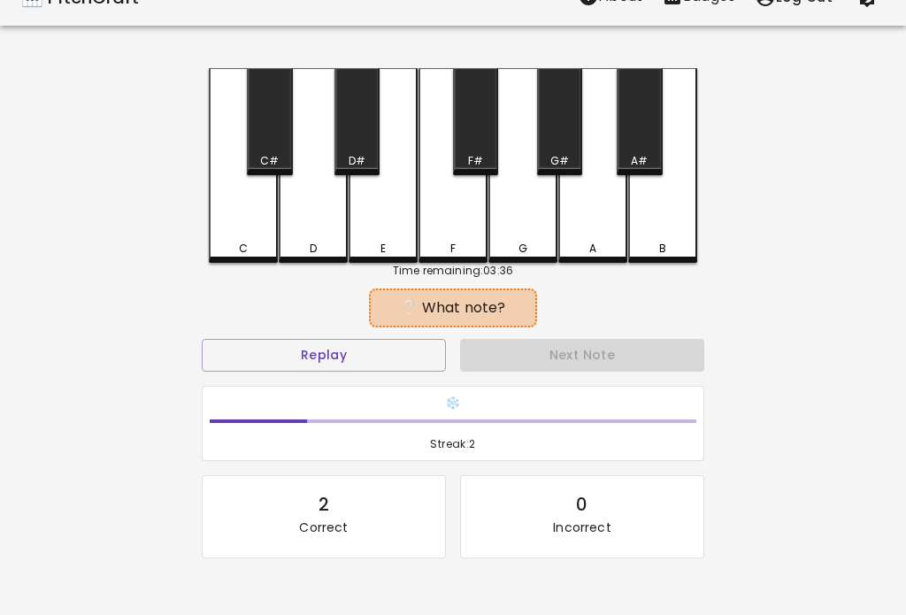
click at [680, 353] on button "Next Note" at bounding box center [582, 355] width 244 height 33
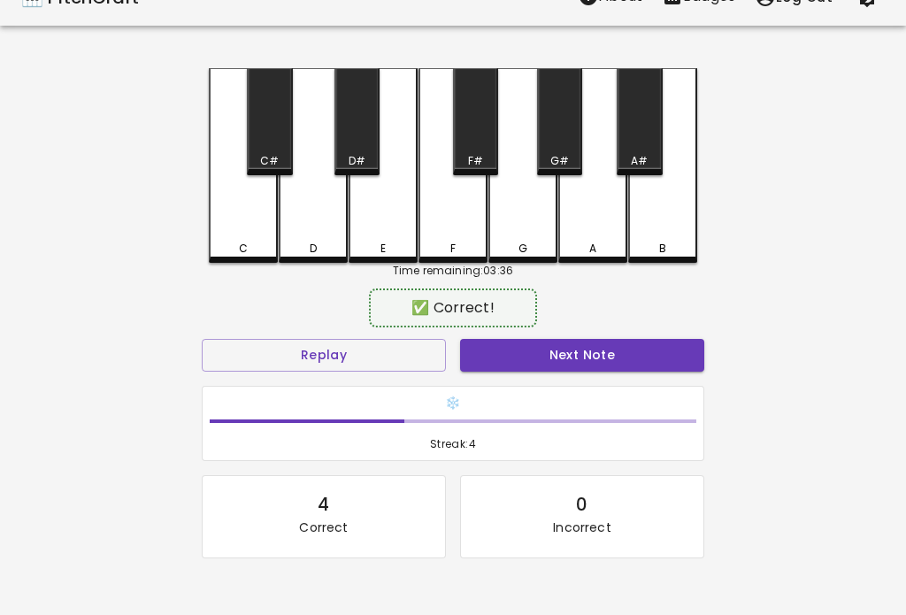
click at [664, 366] on button "Next Note" at bounding box center [582, 355] width 244 height 33
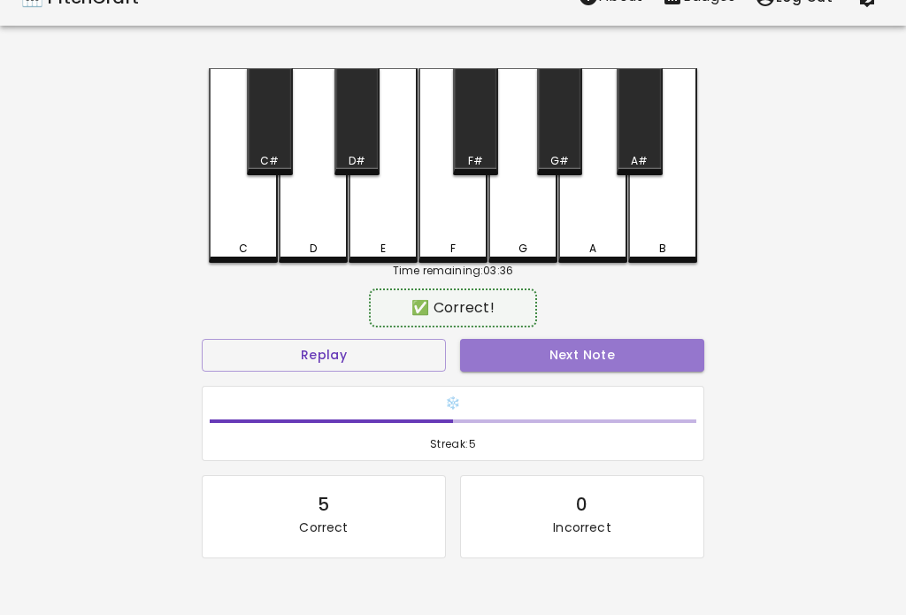
click at [666, 359] on button "Next Note" at bounding box center [582, 355] width 244 height 33
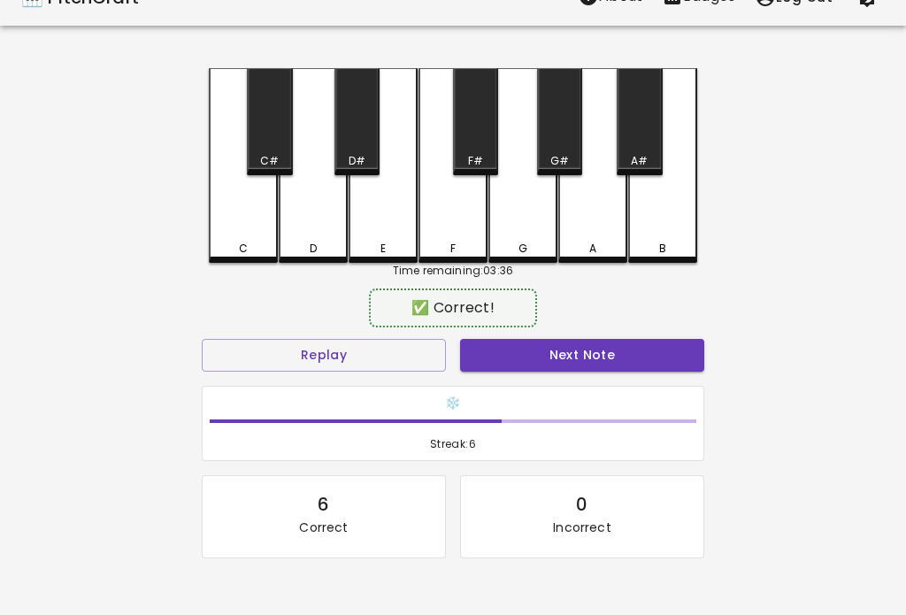
click at [674, 354] on button "Next Note" at bounding box center [582, 355] width 244 height 33
click at [664, 357] on button "Next Note" at bounding box center [582, 355] width 244 height 33
click at [665, 358] on button "Next Note" at bounding box center [582, 355] width 244 height 33
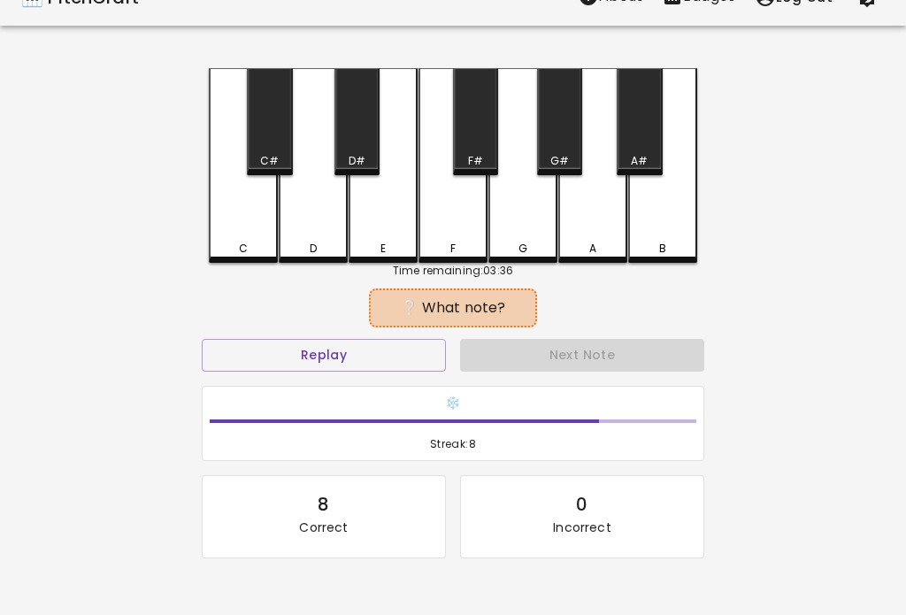
click at [679, 356] on button "Next Note" at bounding box center [582, 355] width 244 height 33
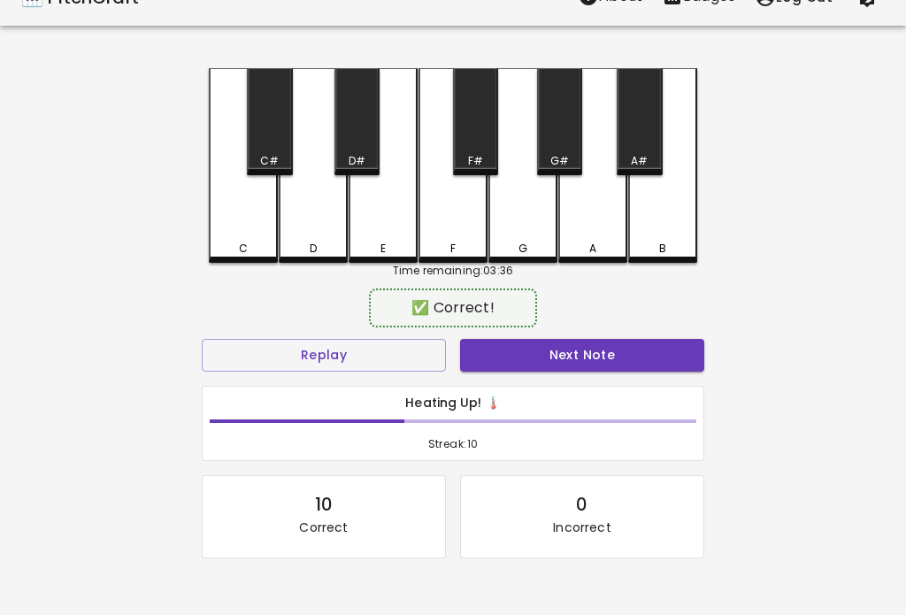
click at [303, 233] on div "D" at bounding box center [313, 165] width 69 height 195
click at [653, 361] on button "Next Note" at bounding box center [582, 355] width 244 height 33
click at [230, 235] on div "C" at bounding box center [243, 165] width 69 height 195
click at [664, 354] on button "Next Note" at bounding box center [582, 355] width 244 height 33
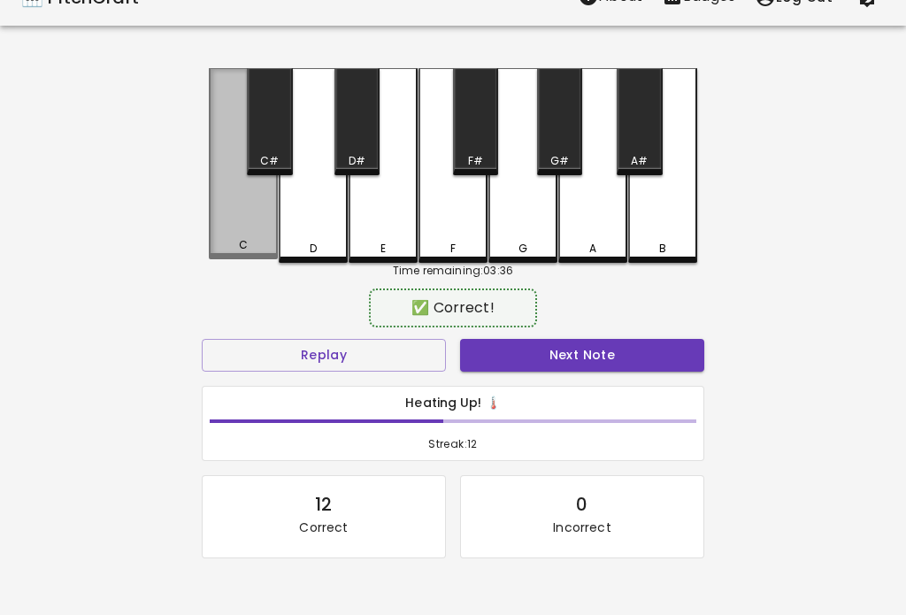
click at [676, 353] on button "Next Note" at bounding box center [582, 355] width 244 height 33
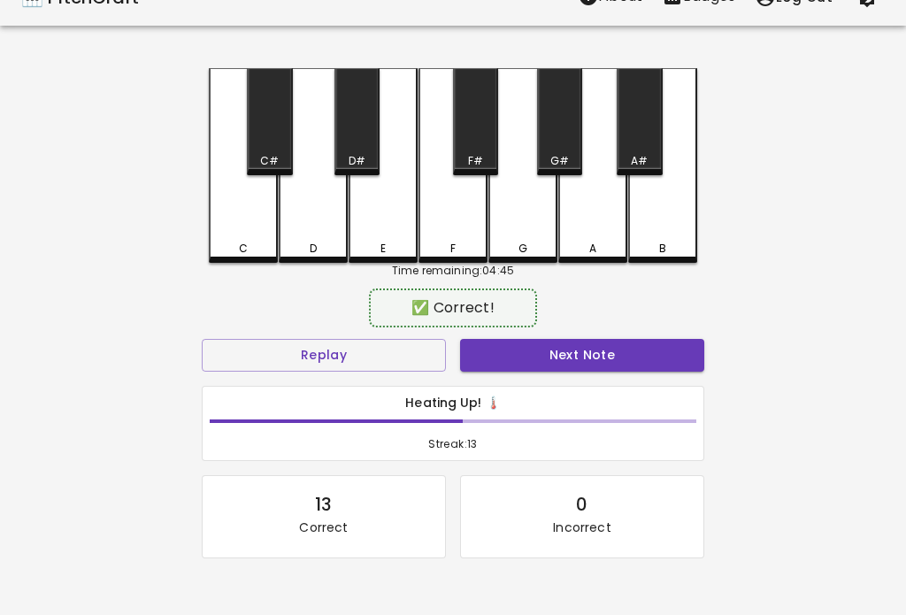
click at [665, 357] on button "Next Note" at bounding box center [582, 355] width 244 height 33
click at [671, 354] on button "Next Note" at bounding box center [582, 355] width 244 height 33
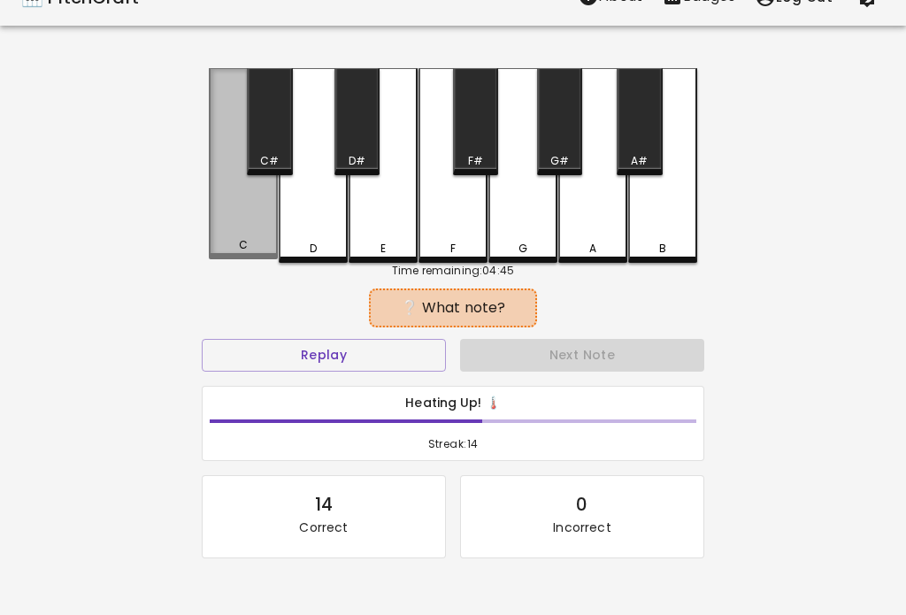
click at [671, 348] on button "Next Note" at bounding box center [582, 355] width 244 height 33
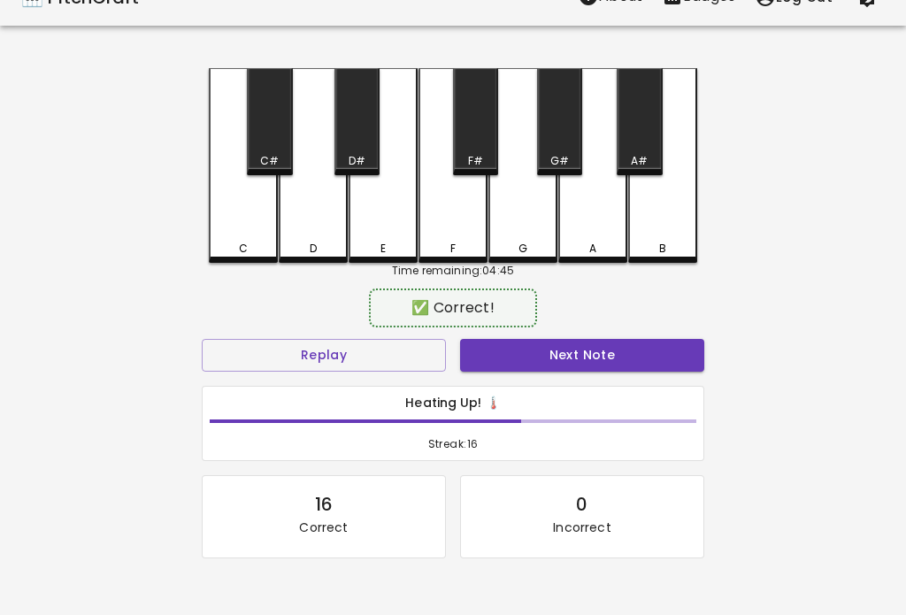
click at [668, 352] on button "Next Note" at bounding box center [582, 355] width 244 height 33
click at [663, 351] on button "Next Note" at bounding box center [582, 355] width 244 height 33
click at [373, 224] on div "E" at bounding box center [383, 165] width 69 height 195
click at [649, 355] on button "Next Note" at bounding box center [582, 355] width 244 height 33
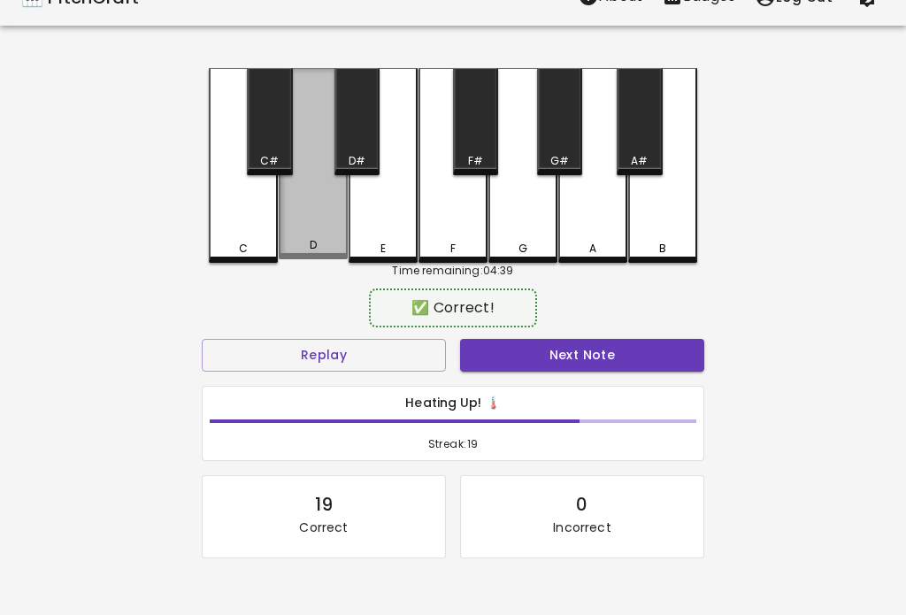
click at [667, 368] on button "Next Note" at bounding box center [582, 355] width 244 height 33
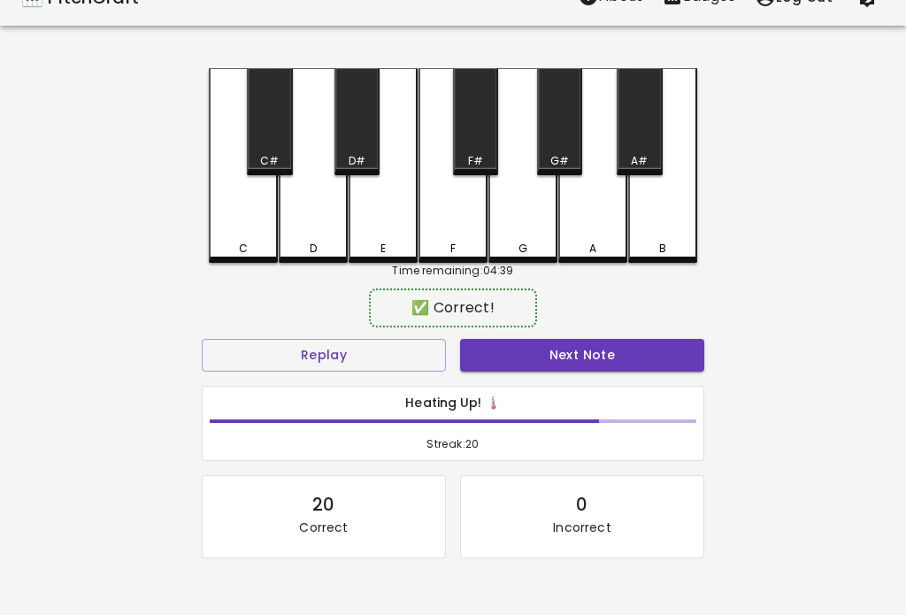
click at [665, 367] on button "Next Note" at bounding box center [582, 355] width 244 height 33
click at [664, 356] on button "Next Note" at bounding box center [582, 355] width 244 height 33
click at [666, 356] on button "Next Note" at bounding box center [582, 355] width 244 height 33
click at [671, 346] on button "Next Note" at bounding box center [582, 355] width 244 height 33
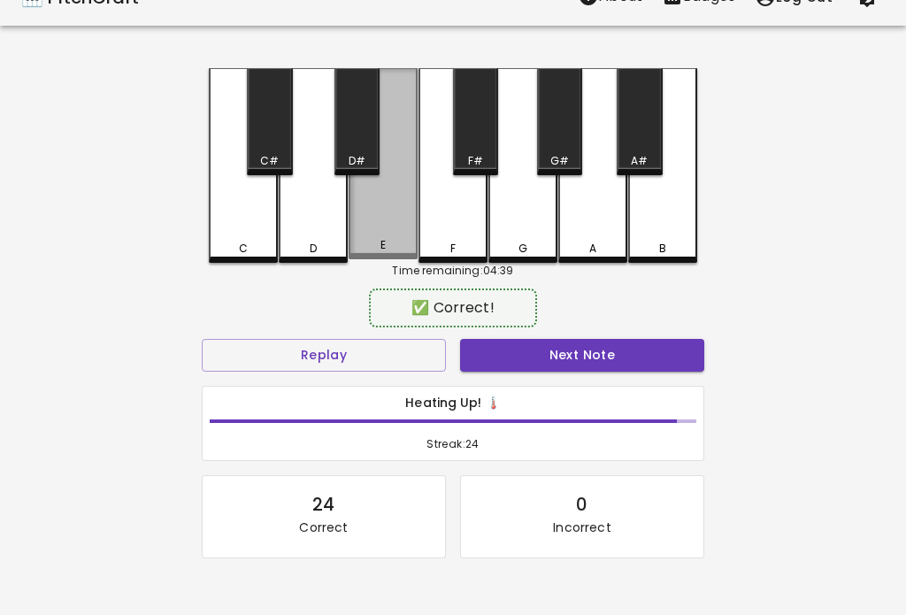
click at [674, 346] on button "Next Note" at bounding box center [582, 355] width 244 height 33
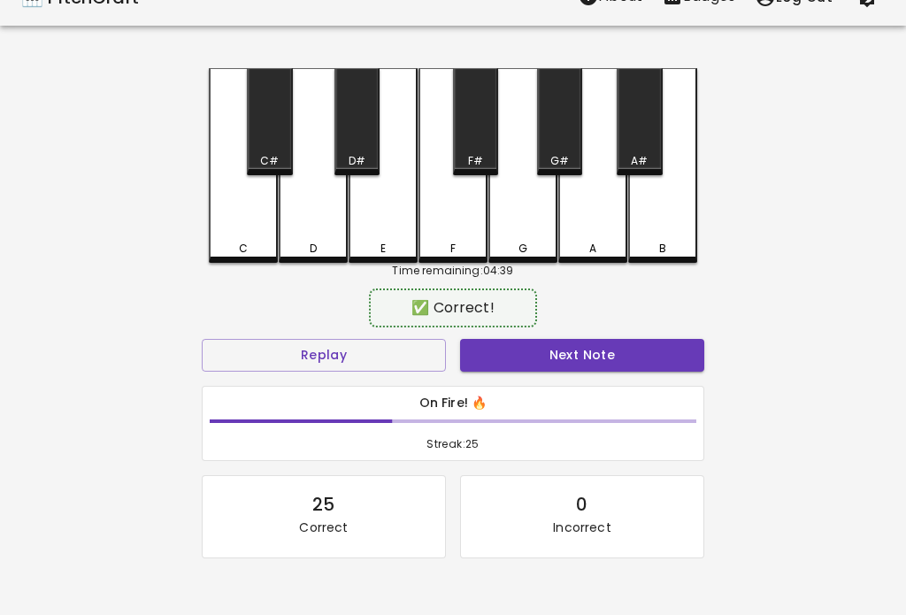
click at [658, 347] on button "Next Note" at bounding box center [582, 355] width 244 height 33
click at [318, 216] on div "D" at bounding box center [313, 165] width 69 height 195
click at [634, 353] on button "Next Note" at bounding box center [582, 355] width 244 height 33
click at [643, 358] on button "Next Note" at bounding box center [582, 355] width 244 height 33
click at [640, 351] on button "Next Note" at bounding box center [582, 355] width 244 height 33
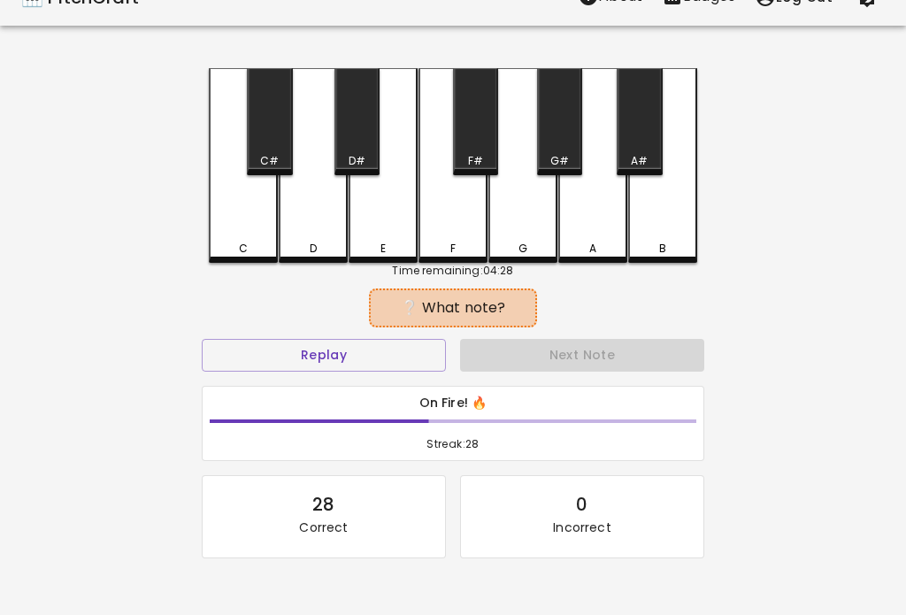
click at [291, 340] on button "Replay" at bounding box center [324, 355] width 244 height 33
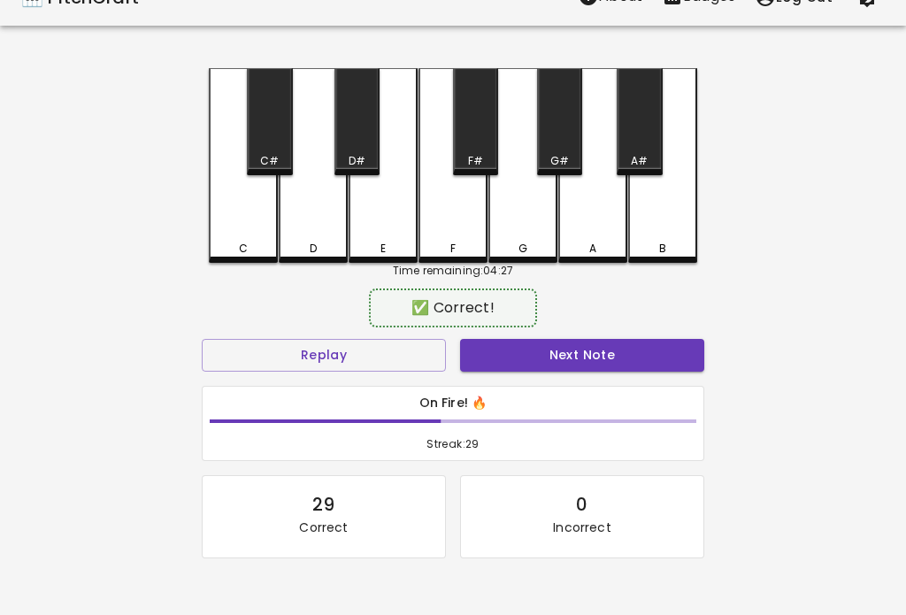
click at [652, 347] on button "Next Note" at bounding box center [582, 355] width 244 height 33
click at [305, 213] on div "D" at bounding box center [313, 165] width 69 height 195
click at [639, 368] on button "Next Note" at bounding box center [582, 355] width 244 height 33
click at [609, 368] on button "Next Note" at bounding box center [582, 355] width 244 height 33
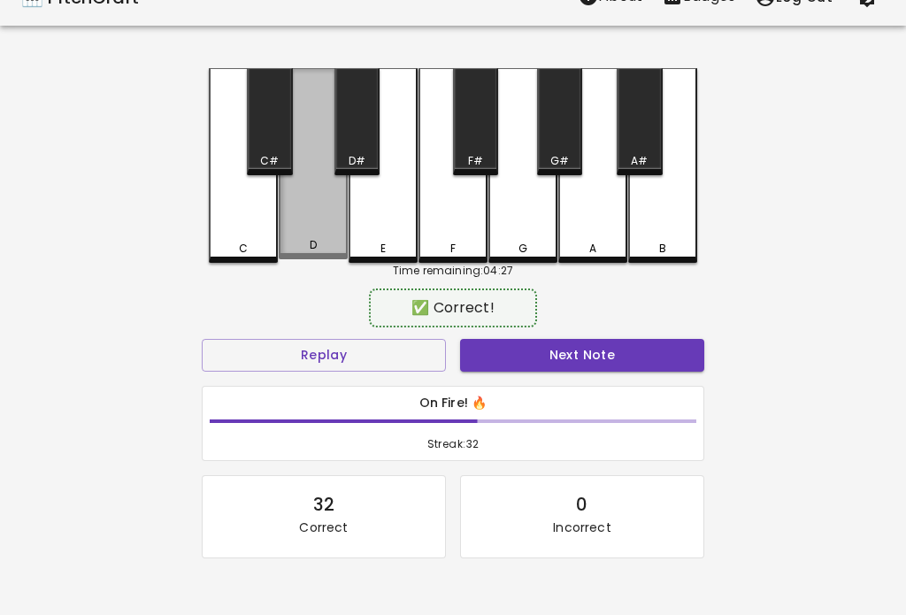
click at [610, 365] on button "Next Note" at bounding box center [582, 355] width 244 height 33
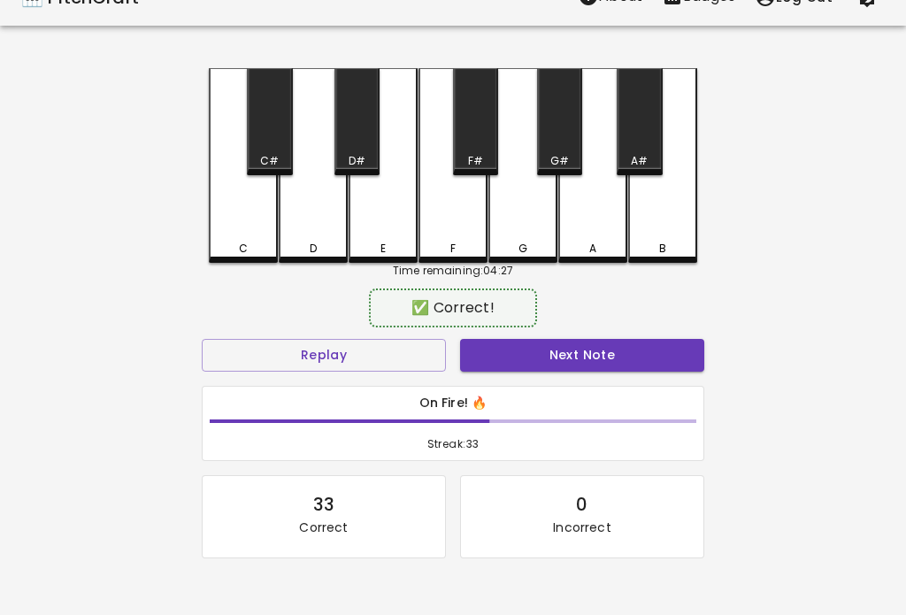
click at [619, 353] on button "Next Note" at bounding box center [582, 355] width 244 height 33
click at [302, 202] on div "D" at bounding box center [313, 165] width 69 height 195
click at [614, 362] on button "Next Note" at bounding box center [582, 355] width 244 height 33
click at [625, 358] on button "Next Note" at bounding box center [582, 355] width 244 height 33
click at [635, 358] on button "Next Note" at bounding box center [582, 355] width 244 height 33
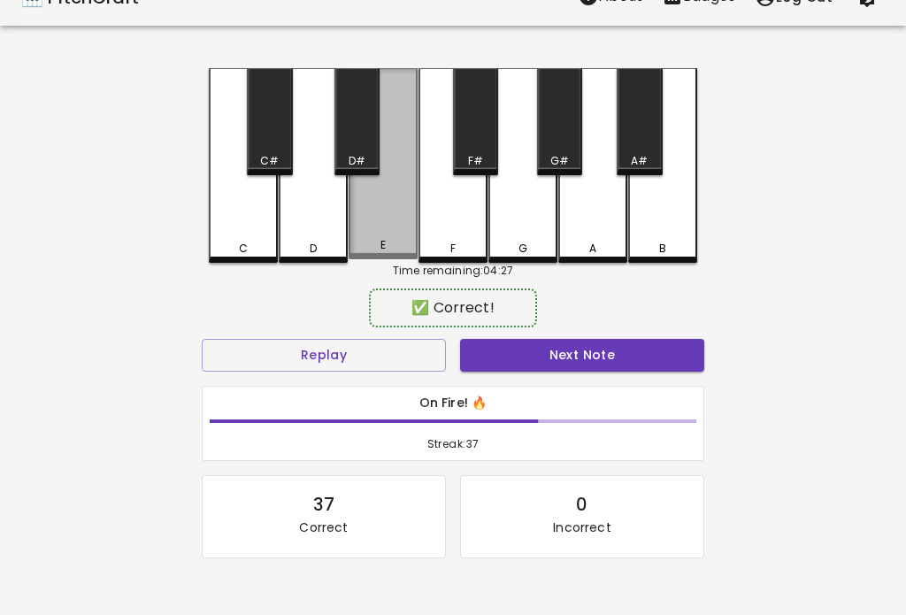
click at [634, 349] on button "Next Note" at bounding box center [582, 355] width 244 height 33
click at [632, 346] on button "Next Note" at bounding box center [582, 355] width 244 height 33
click at [642, 344] on button "Next Note" at bounding box center [582, 355] width 244 height 33
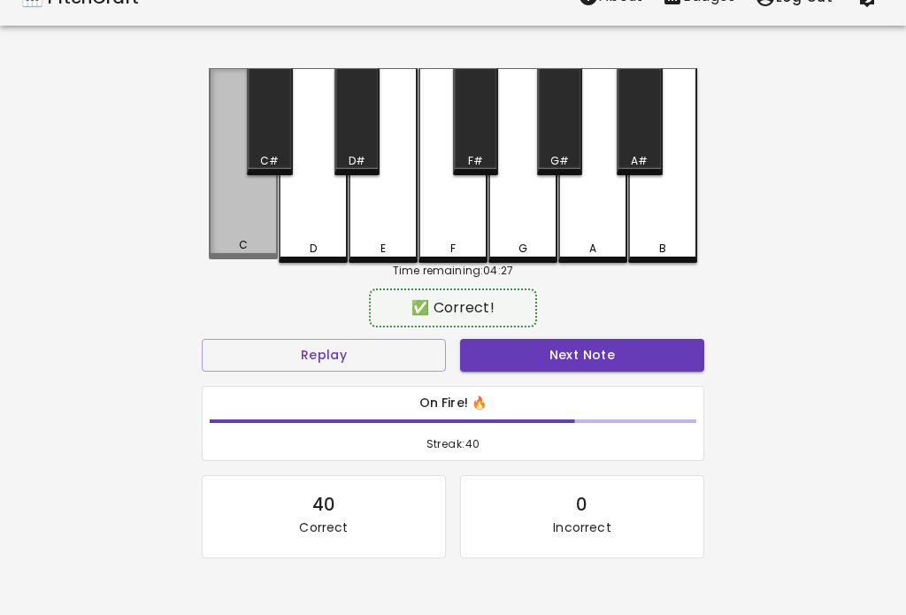
click at [648, 349] on button "Next Note" at bounding box center [582, 355] width 244 height 33
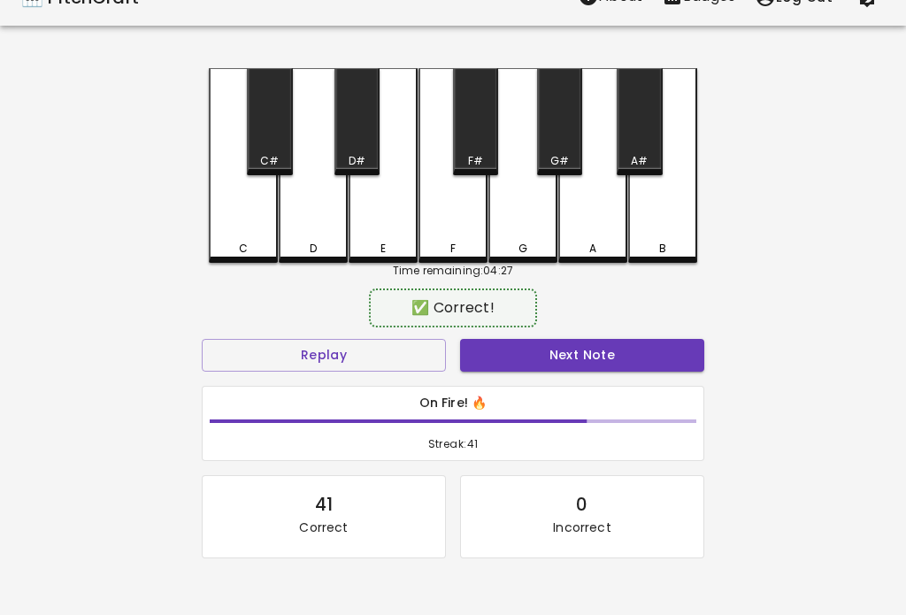
click at [642, 360] on button "Next Note" at bounding box center [582, 355] width 244 height 33
click at [647, 353] on button "Next Note" at bounding box center [582, 355] width 244 height 33
click at [656, 340] on button "Next Note" at bounding box center [582, 355] width 244 height 33
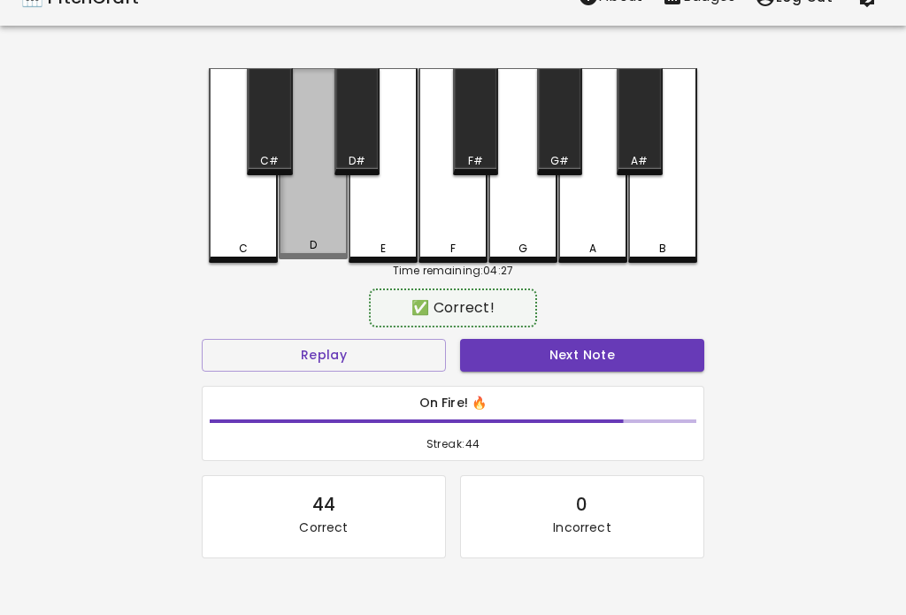
click at [300, 191] on div "D" at bounding box center [313, 163] width 69 height 191
click at [651, 341] on button "Next Note" at bounding box center [582, 355] width 244 height 33
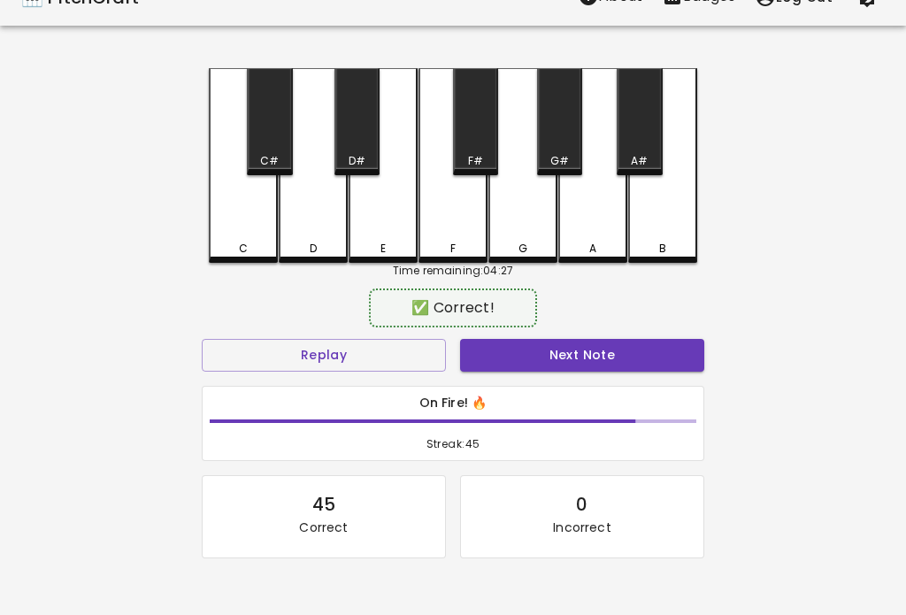
click at [649, 345] on button "Next Note" at bounding box center [582, 355] width 244 height 33
click at [635, 356] on button "Next Note" at bounding box center [582, 355] width 244 height 33
click at [627, 365] on button "Next Note" at bounding box center [582, 355] width 244 height 33
click at [379, 207] on div "E" at bounding box center [383, 165] width 69 height 195
click at [625, 364] on button "Next Note" at bounding box center [582, 355] width 244 height 33
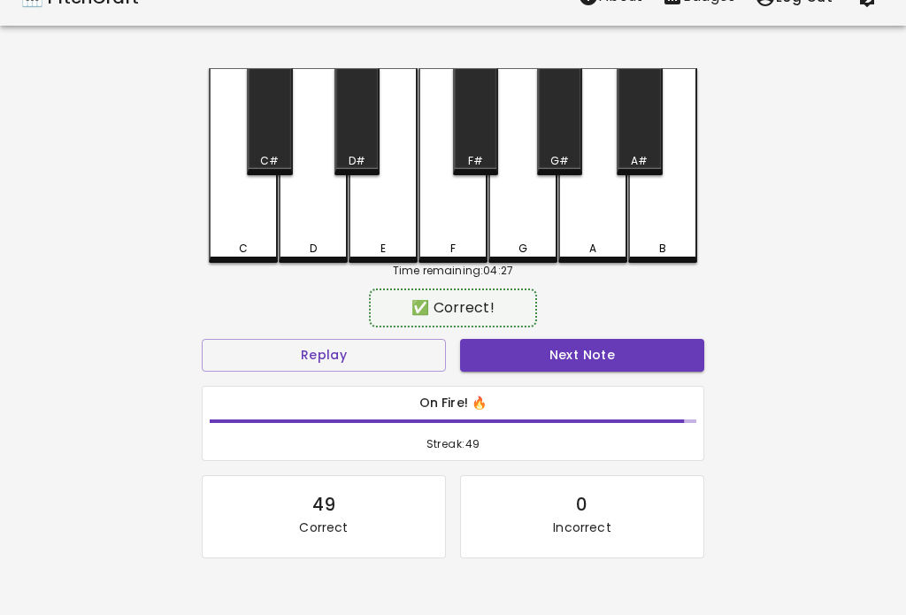
click at [677, 358] on button "Next Note" at bounding box center [582, 355] width 244 height 33
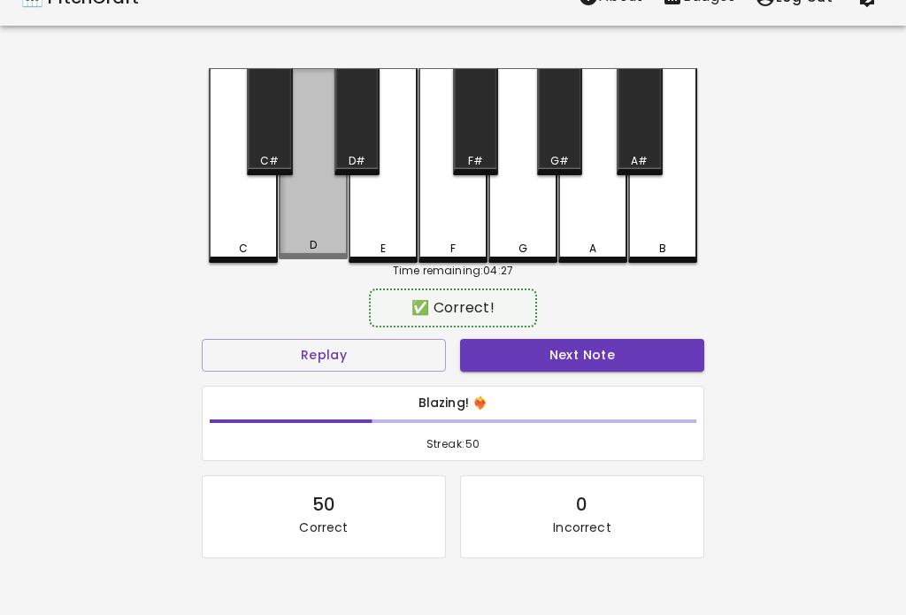
click at [677, 362] on button "Next Note" at bounding box center [582, 355] width 244 height 33
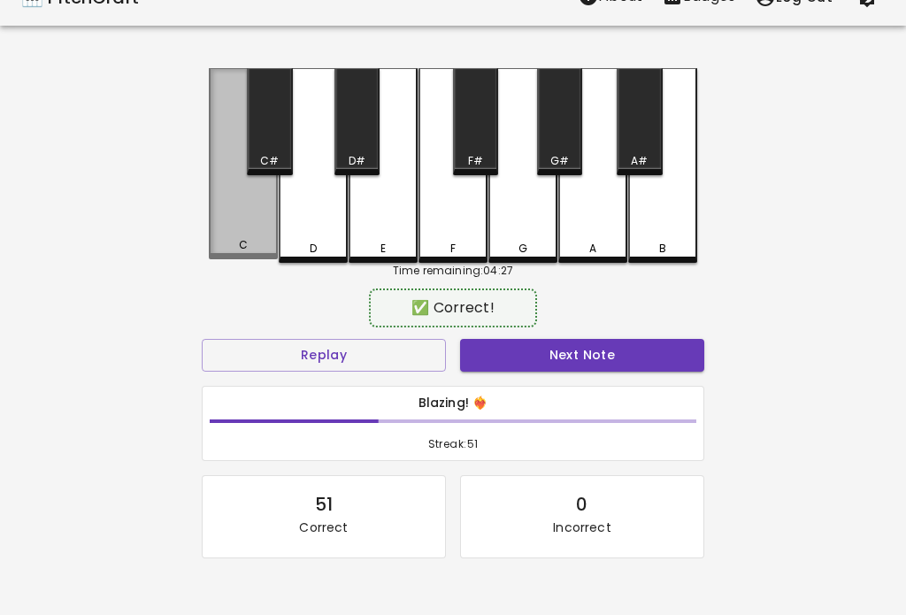
click at [686, 354] on button "Next Note" at bounding box center [582, 355] width 244 height 33
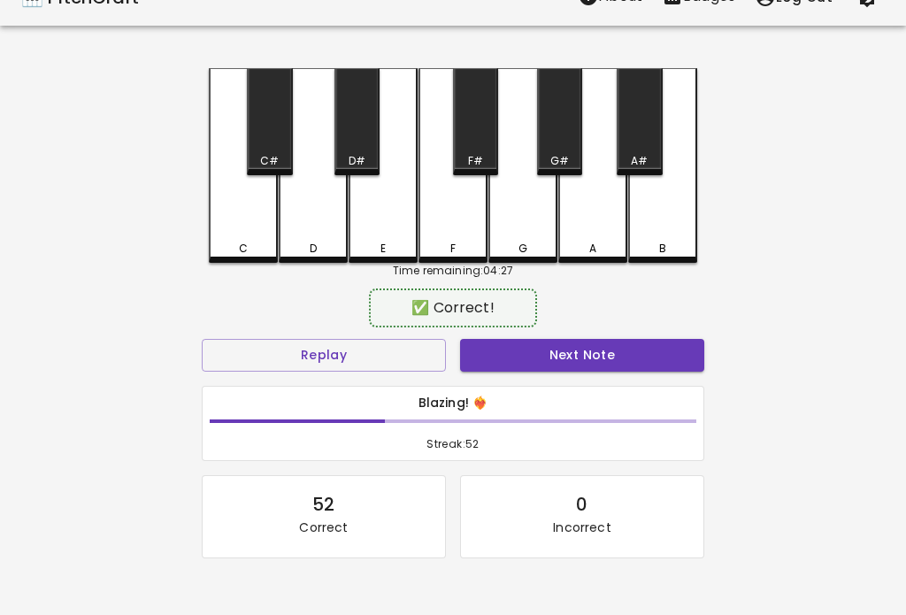
click at [682, 350] on button "Next Note" at bounding box center [582, 355] width 244 height 33
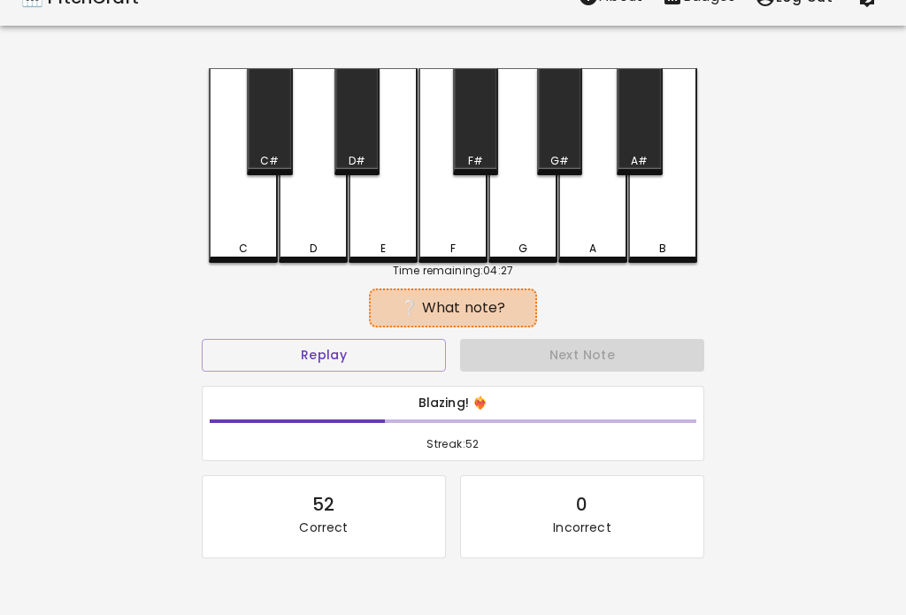
click at [235, 222] on div "C" at bounding box center [243, 165] width 69 height 195
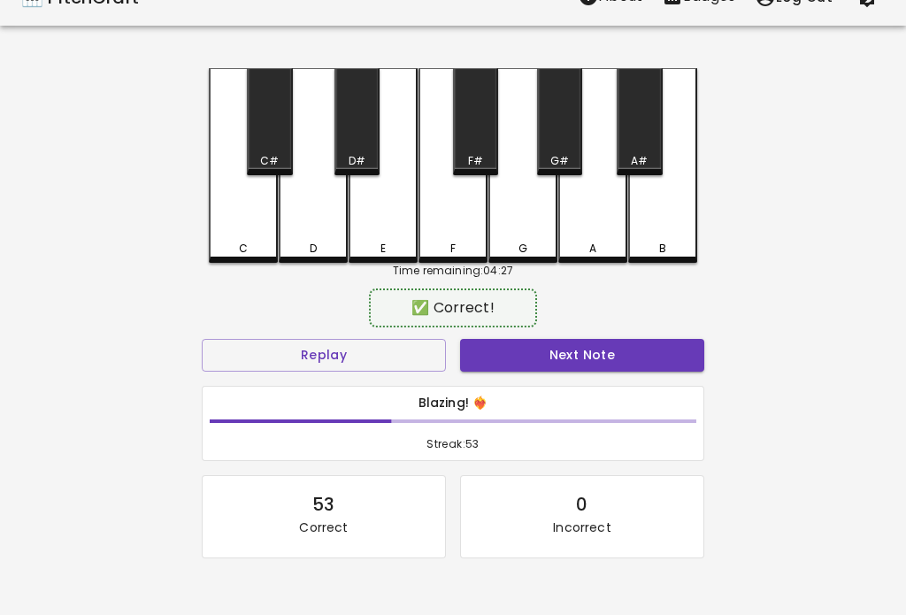
click at [687, 354] on button "Next Note" at bounding box center [582, 355] width 244 height 33
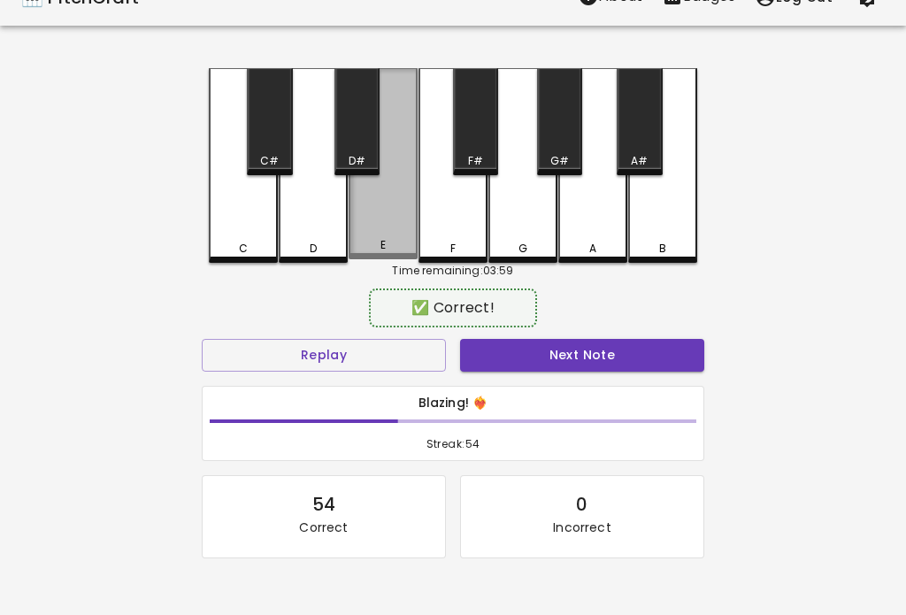
click at [694, 341] on button "Next Note" at bounding box center [582, 355] width 244 height 33
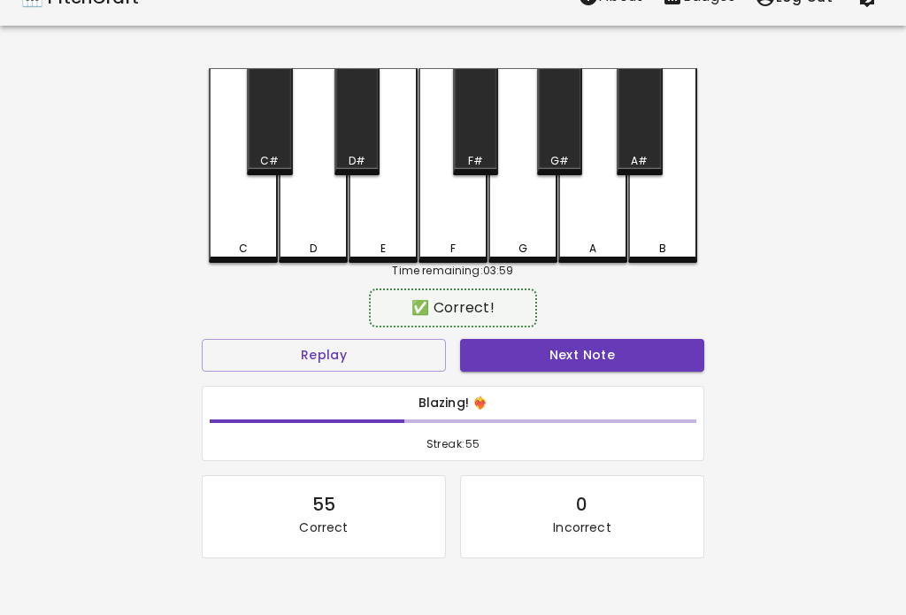
click at [696, 333] on div "Next Note" at bounding box center [582, 355] width 258 height 47
click at [678, 352] on button "Next Note" at bounding box center [582, 355] width 244 height 33
click at [677, 354] on button "Next Note" at bounding box center [582, 355] width 244 height 33
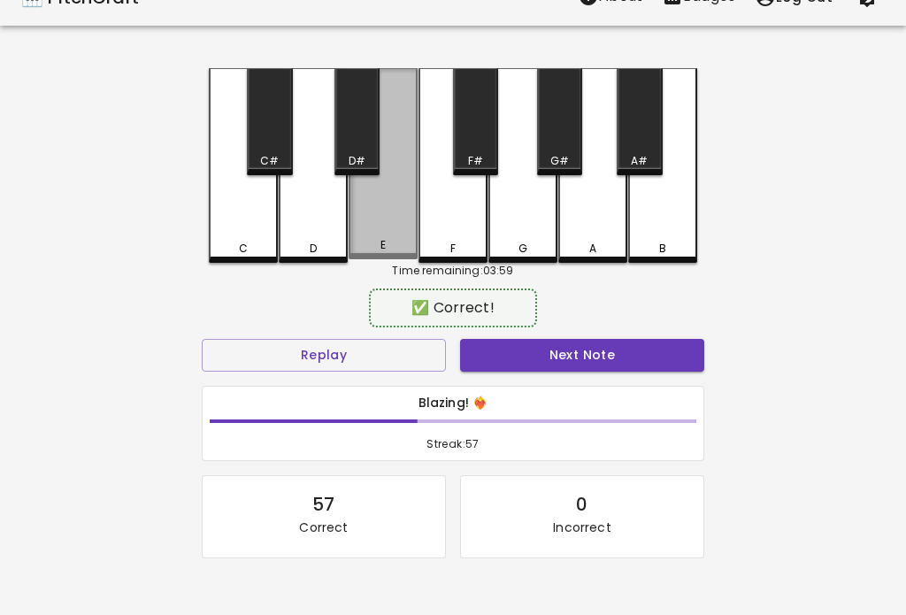
click at [680, 345] on button "Next Note" at bounding box center [582, 355] width 244 height 33
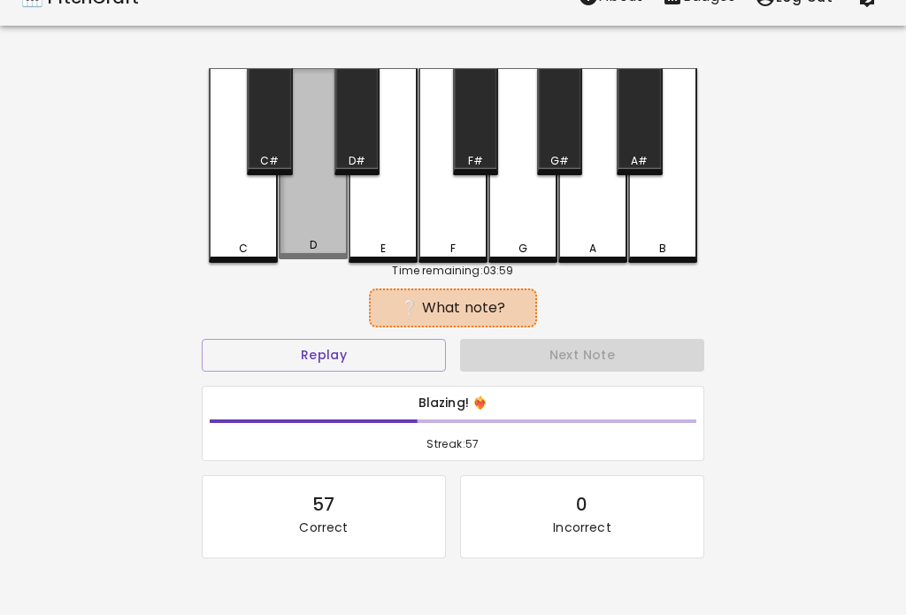
click at [681, 348] on button "Next Note" at bounding box center [582, 355] width 244 height 33
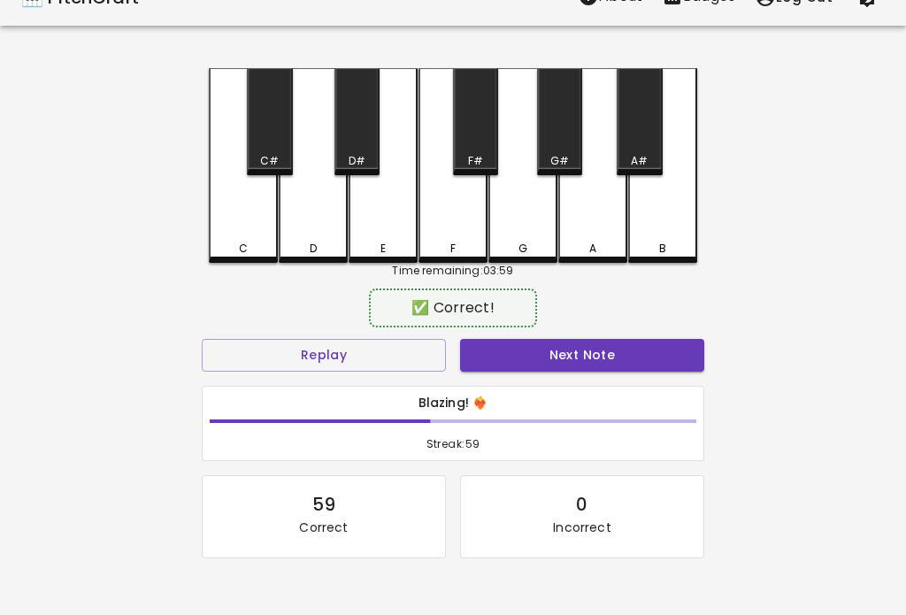
click at [681, 362] on button "Next Note" at bounding box center [582, 355] width 244 height 33
click at [691, 352] on button "Next Note" at bounding box center [582, 355] width 244 height 33
click at [237, 204] on div "C" at bounding box center [243, 165] width 69 height 195
click at [692, 367] on button "Next Note" at bounding box center [582, 355] width 244 height 33
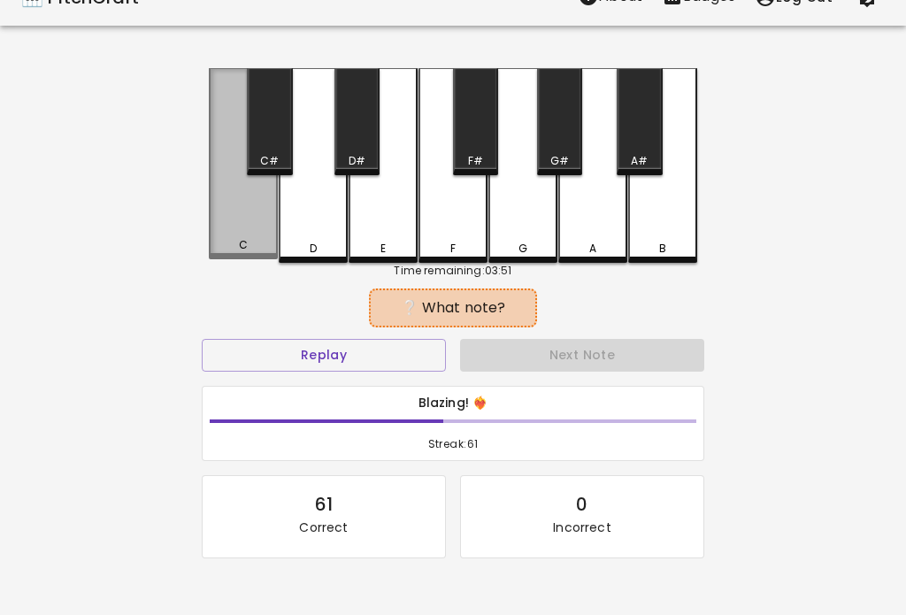
click at [687, 363] on button "Next Note" at bounding box center [582, 355] width 244 height 33
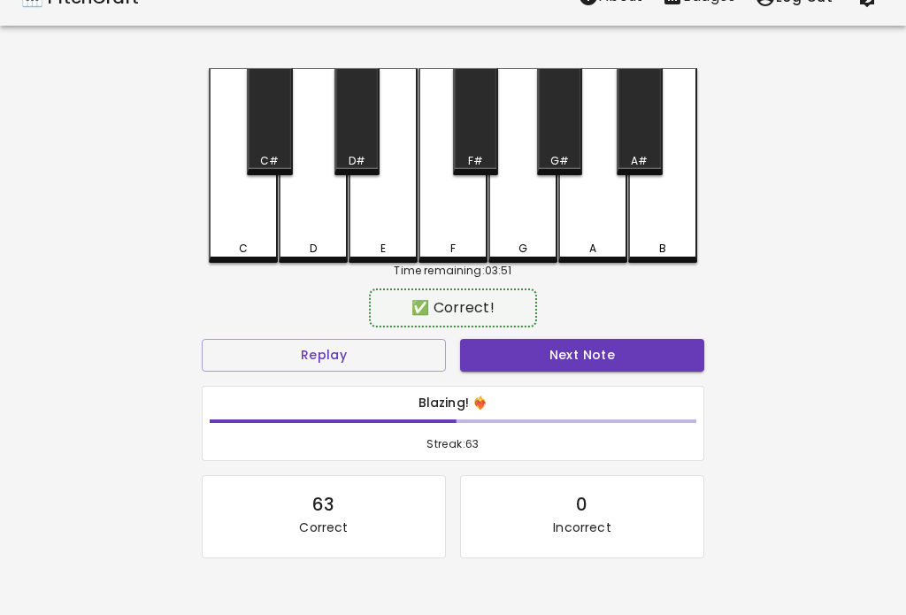
click at [678, 351] on button "Next Note" at bounding box center [582, 355] width 244 height 33
click at [687, 352] on button "Next Note" at bounding box center [582, 355] width 244 height 33
click at [684, 355] on button "Next Note" at bounding box center [582, 355] width 244 height 33
click at [683, 355] on button "Next Note" at bounding box center [582, 355] width 244 height 33
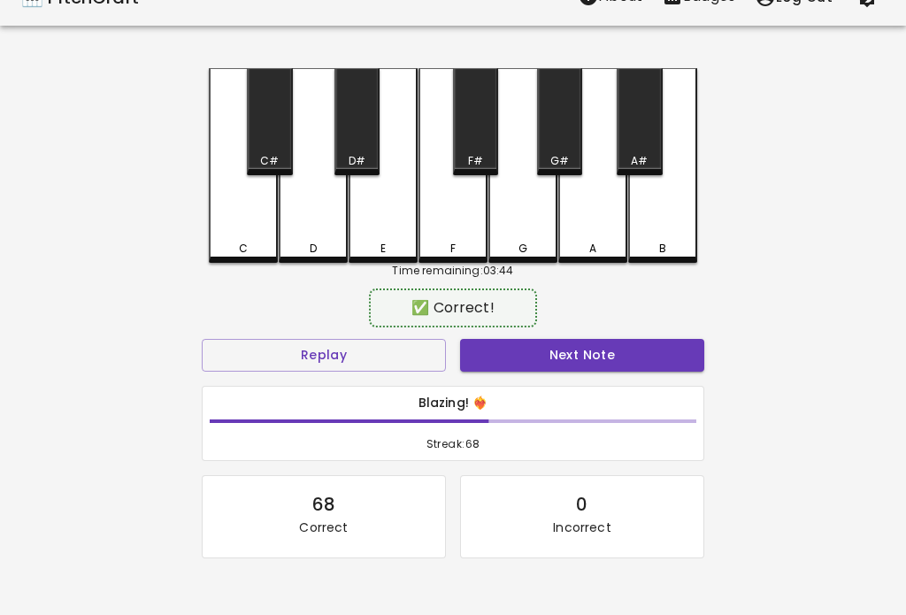
click at [365, 228] on div "E" at bounding box center [383, 165] width 69 height 195
click at [687, 358] on button "Next Note" at bounding box center [582, 355] width 244 height 33
click at [370, 238] on div "E" at bounding box center [383, 165] width 69 height 195
click at [686, 355] on button "Next Note" at bounding box center [582, 355] width 244 height 33
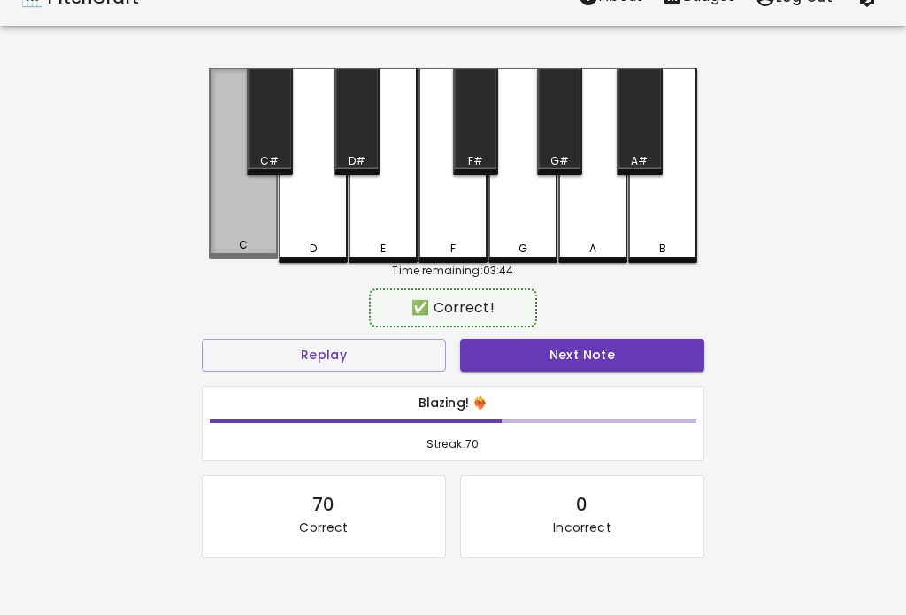
click at [696, 357] on button "Next Note" at bounding box center [582, 355] width 244 height 33
click at [694, 358] on button "Next Note" at bounding box center [582, 355] width 244 height 33
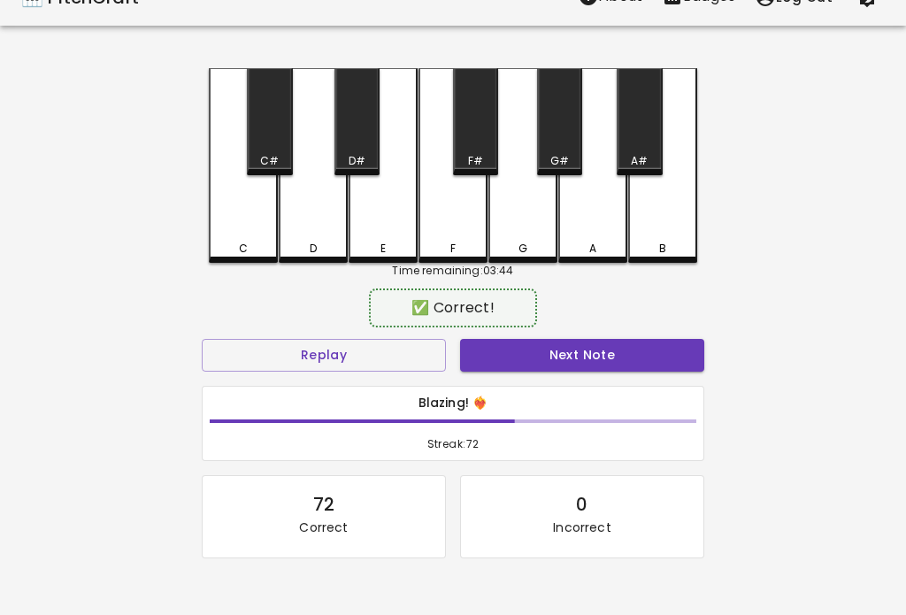
click at [696, 344] on button "Next Note" at bounding box center [582, 355] width 244 height 33
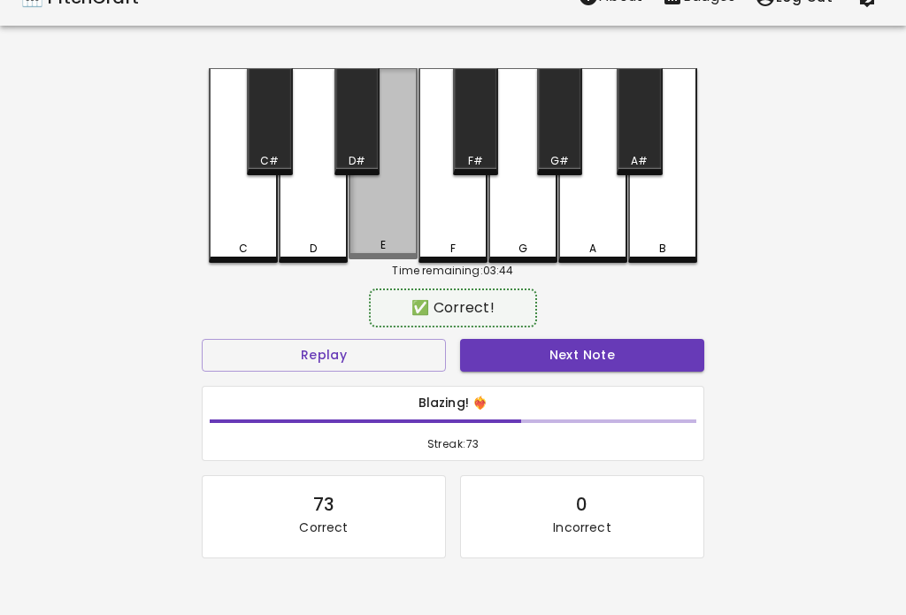
click at [691, 346] on button "Next Note" at bounding box center [582, 355] width 244 height 33
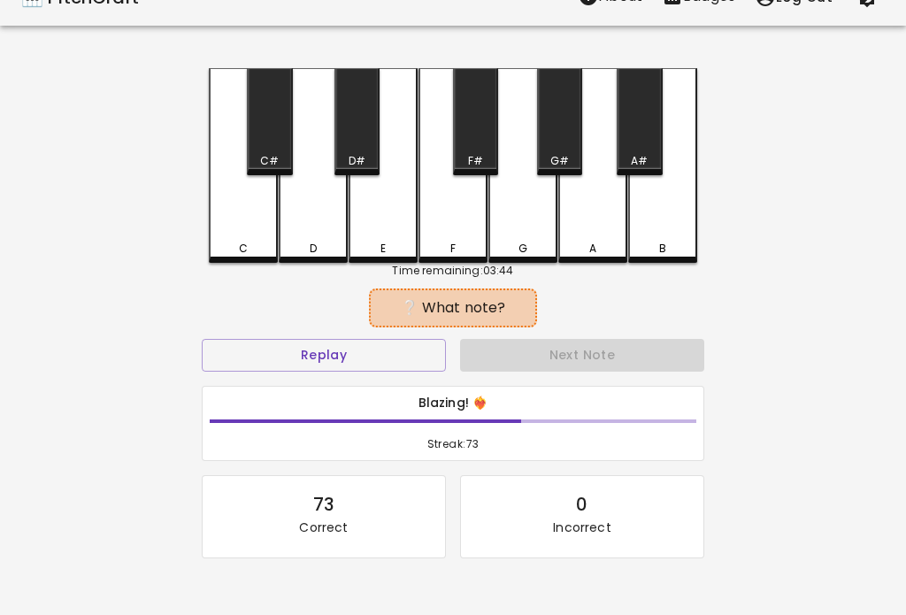
click at [697, 340] on button "Next Note" at bounding box center [582, 355] width 244 height 33
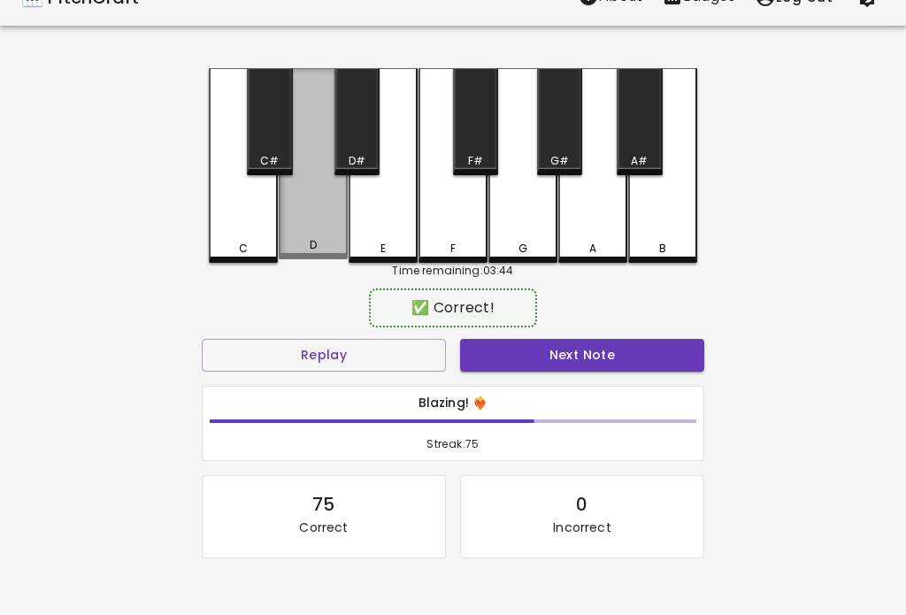
click at [693, 345] on button "Next Note" at bounding box center [582, 355] width 244 height 33
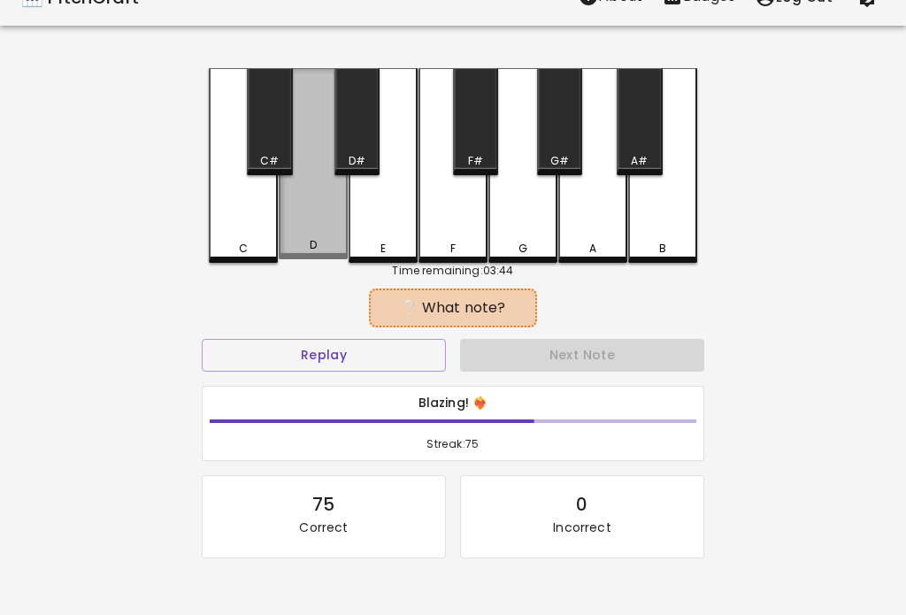
click at [689, 349] on button "Next Note" at bounding box center [582, 355] width 244 height 33
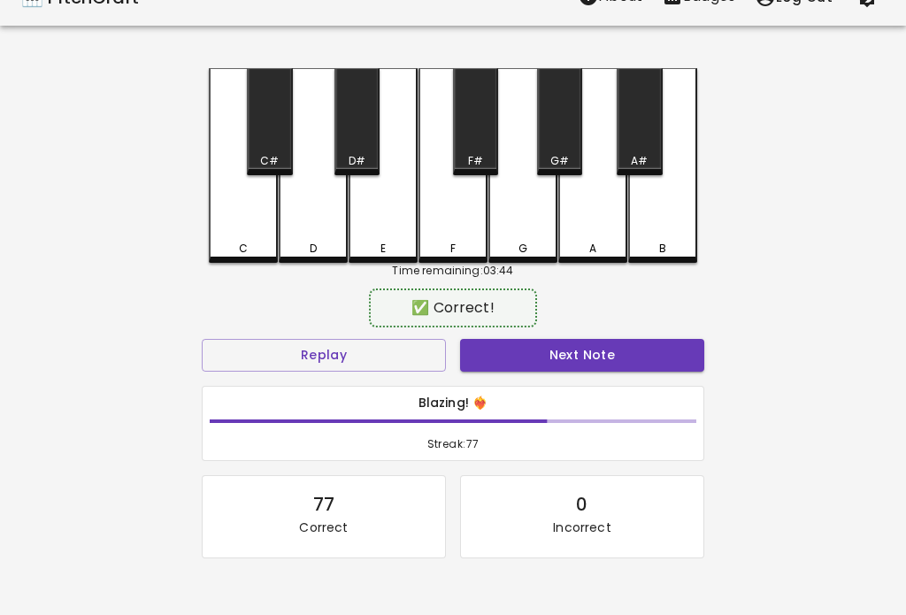
click at [686, 350] on button "Next Note" at bounding box center [582, 355] width 244 height 33
click at [687, 342] on button "Next Note" at bounding box center [582, 355] width 244 height 33
click at [681, 356] on button "Next Note" at bounding box center [582, 355] width 244 height 33
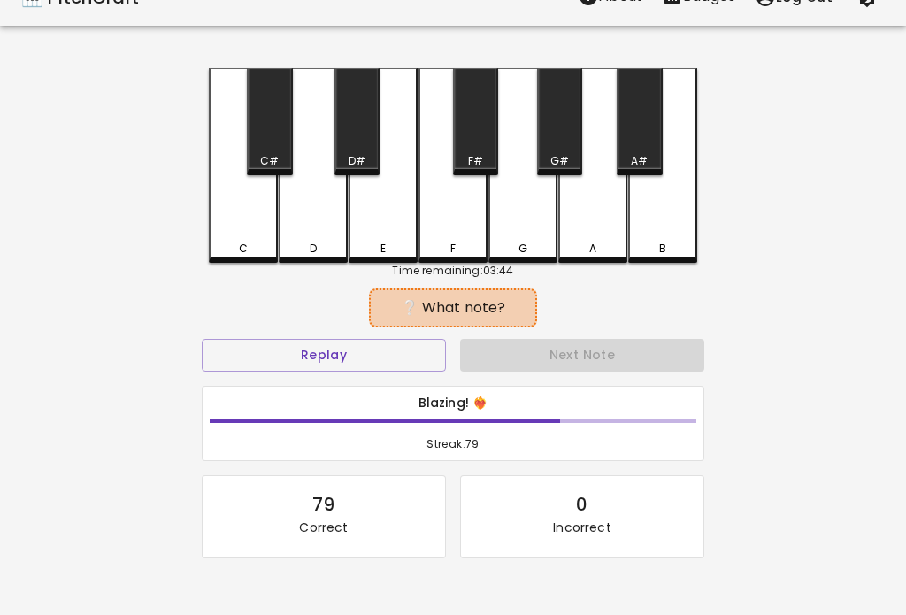
click at [684, 354] on button "Next Note" at bounding box center [582, 355] width 244 height 33
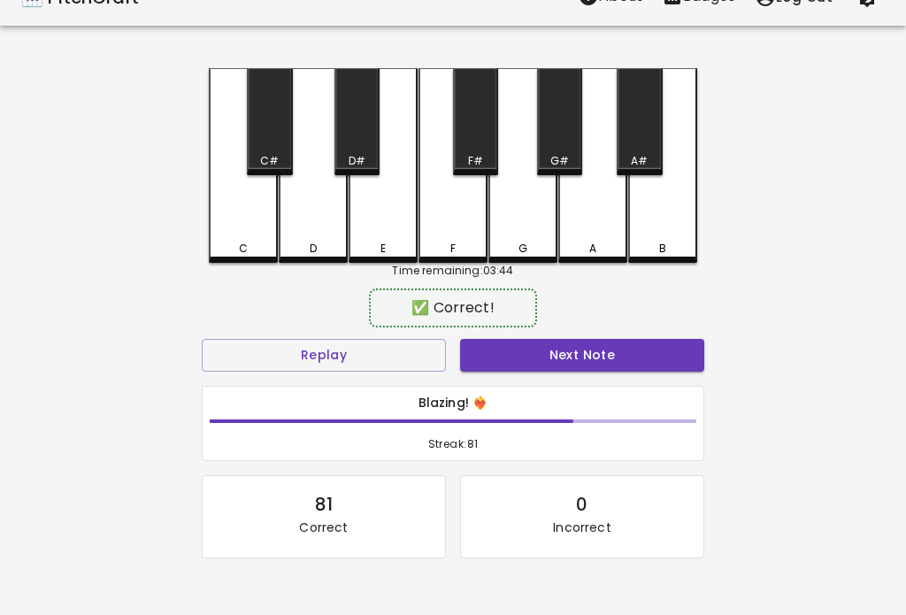
click at [685, 355] on button "Next Note" at bounding box center [582, 355] width 244 height 33
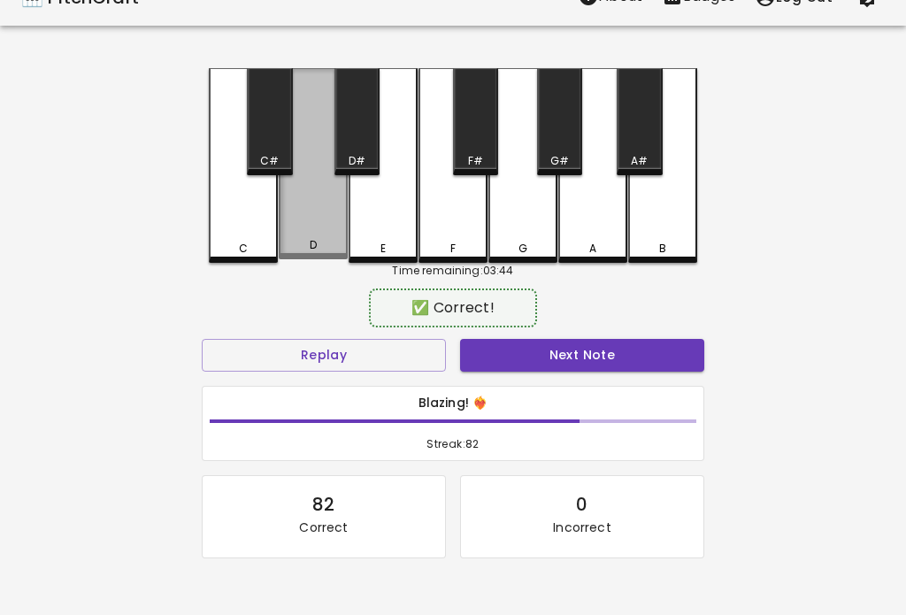
click at [678, 359] on button "Next Note" at bounding box center [582, 355] width 244 height 33
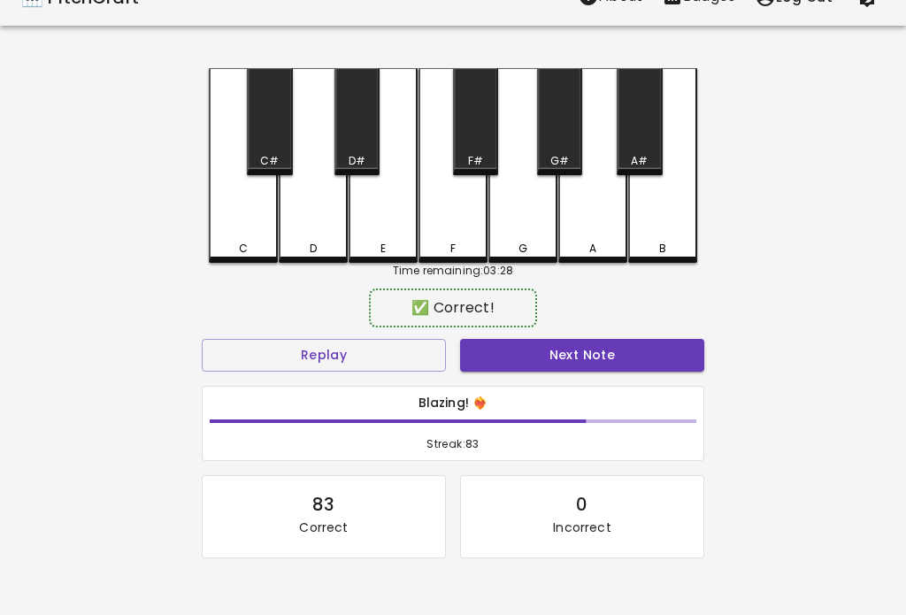
click at [672, 352] on button "Next Note" at bounding box center [582, 355] width 244 height 33
click at [673, 351] on button "Next Note" at bounding box center [582, 355] width 244 height 33
click at [672, 357] on button "Next Note" at bounding box center [582, 355] width 244 height 33
click at [674, 356] on button "Next Note" at bounding box center [582, 355] width 244 height 33
click at [672, 354] on button "Next Note" at bounding box center [582, 355] width 244 height 33
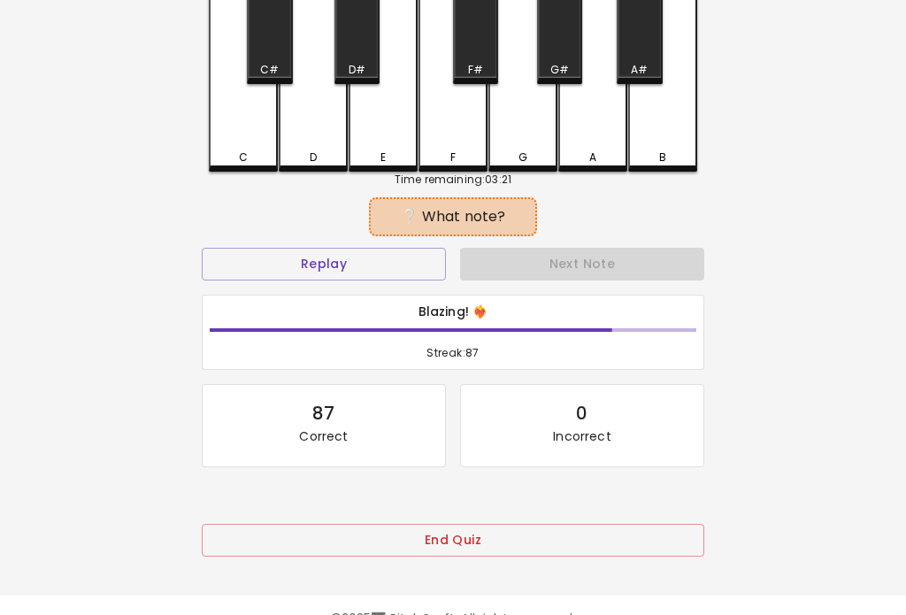
scroll to position [123, 0]
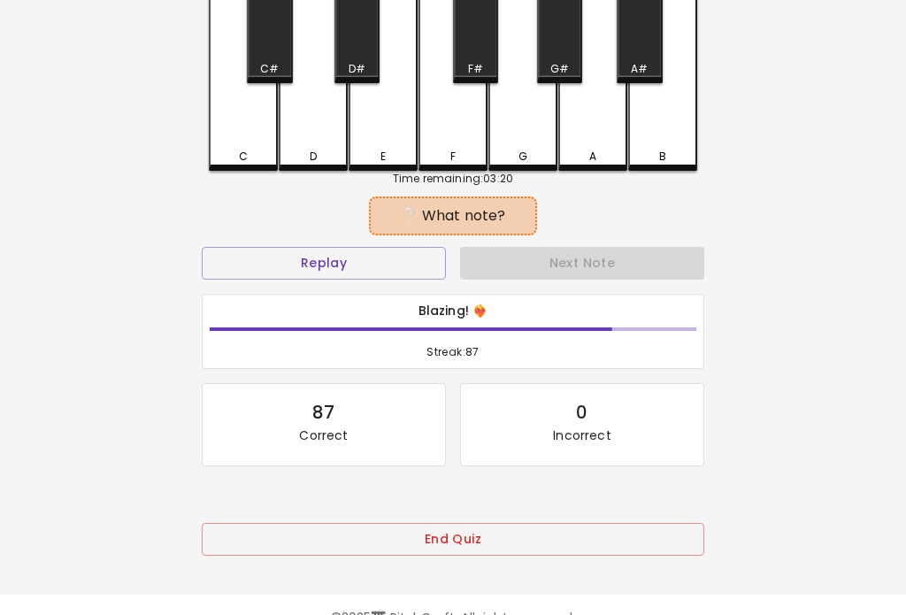
click at [610, 525] on button "End Quiz" at bounding box center [453, 539] width 502 height 33
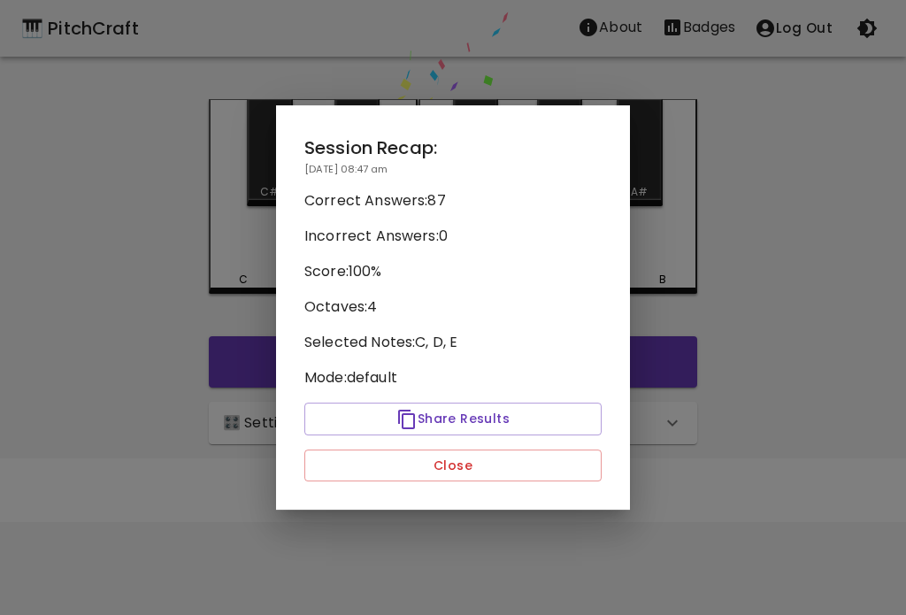
scroll to position [0, 0]
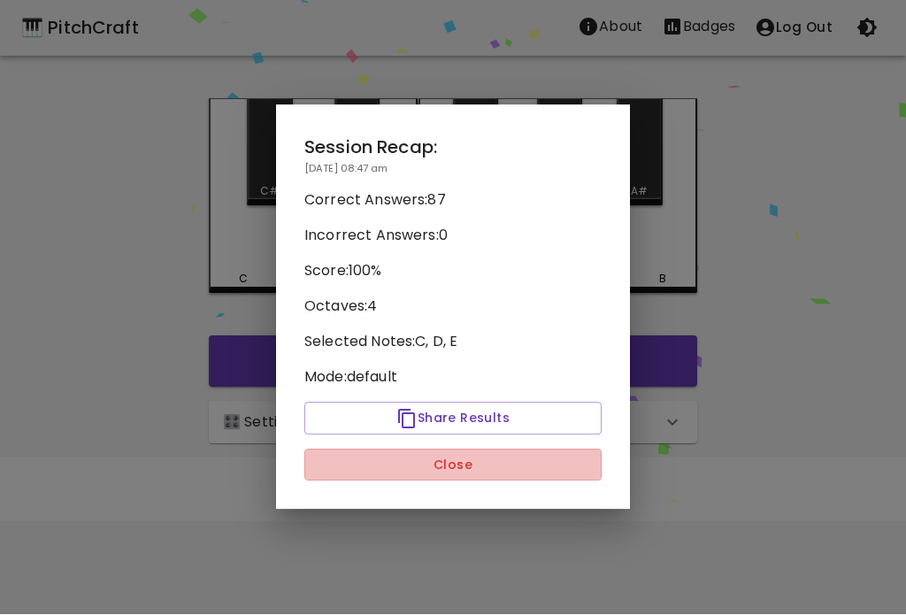
click at [560, 477] on button "Close" at bounding box center [452, 465] width 297 height 33
